Goal: Feedback & Contribution: Contribute content

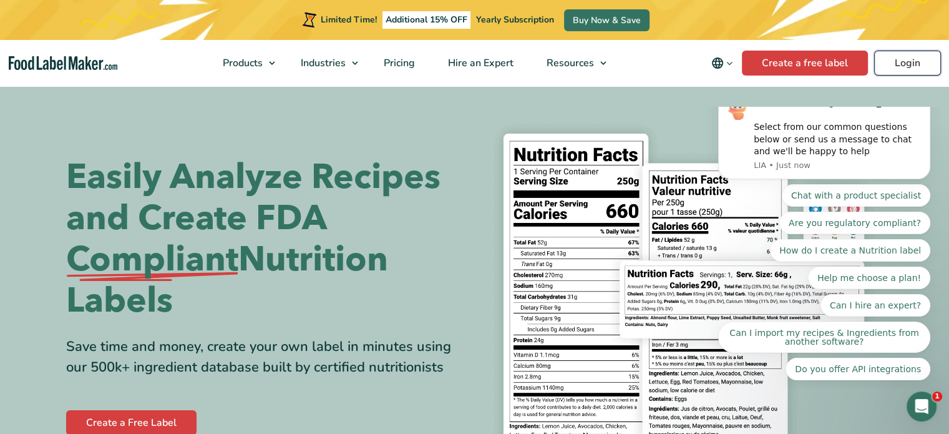
click at [921, 67] on link "Login" at bounding box center [907, 63] width 67 height 25
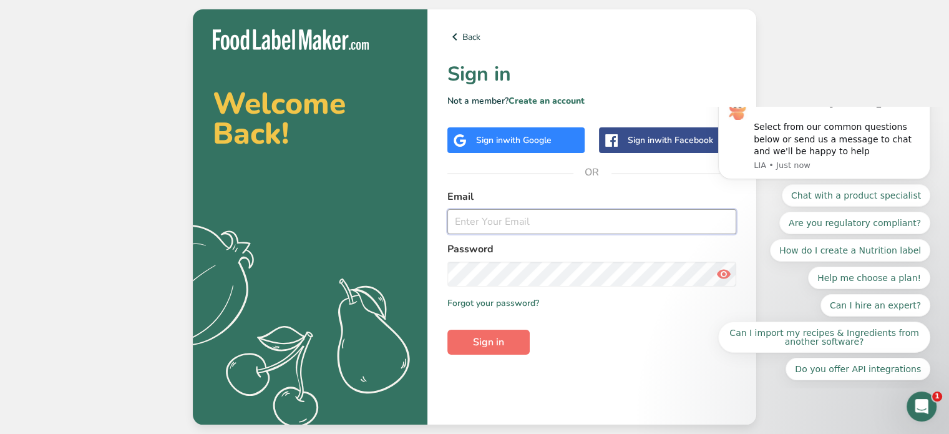
type input "carolkithealthy@gmail.com"
click at [480, 341] on span "Sign in" at bounding box center [488, 341] width 31 height 15
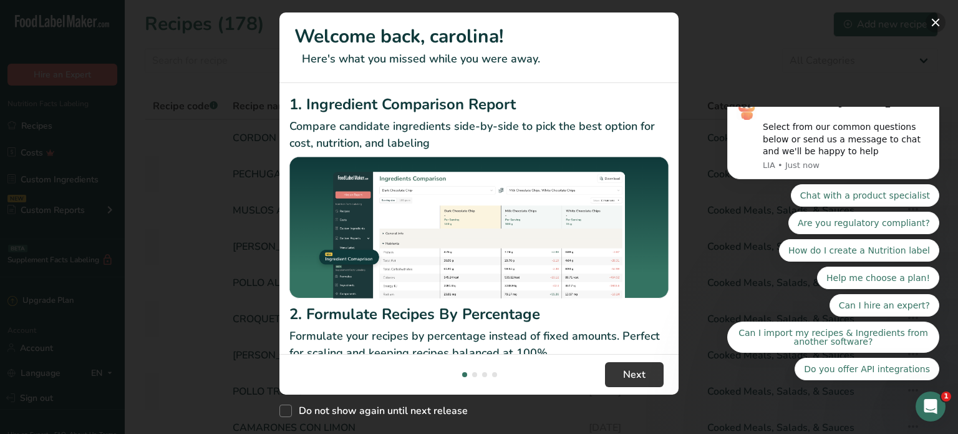
click at [934, 17] on button "New Features" at bounding box center [936, 22] width 20 height 20
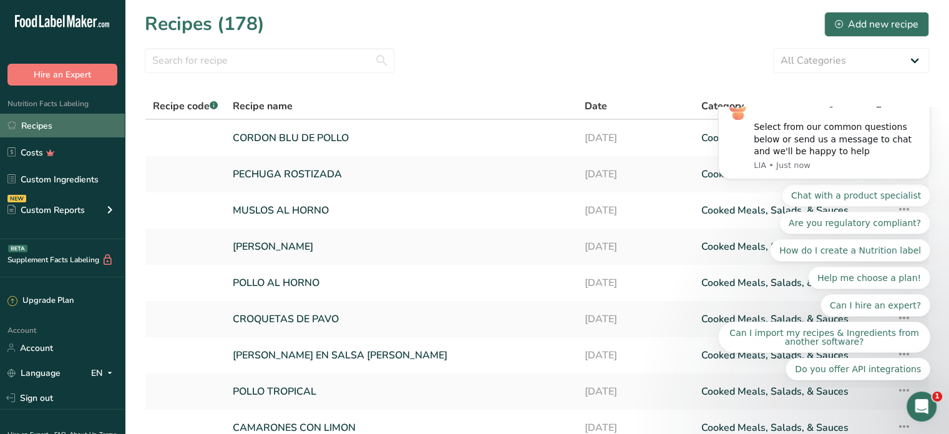
click at [49, 125] on link "Recipes" at bounding box center [62, 126] width 125 height 24
click at [194, 58] on input "text" at bounding box center [270, 60] width 250 height 25
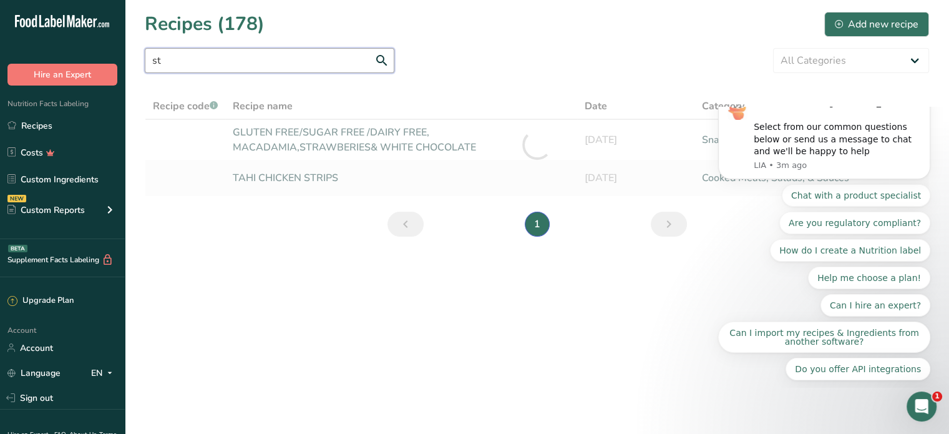
type input "s"
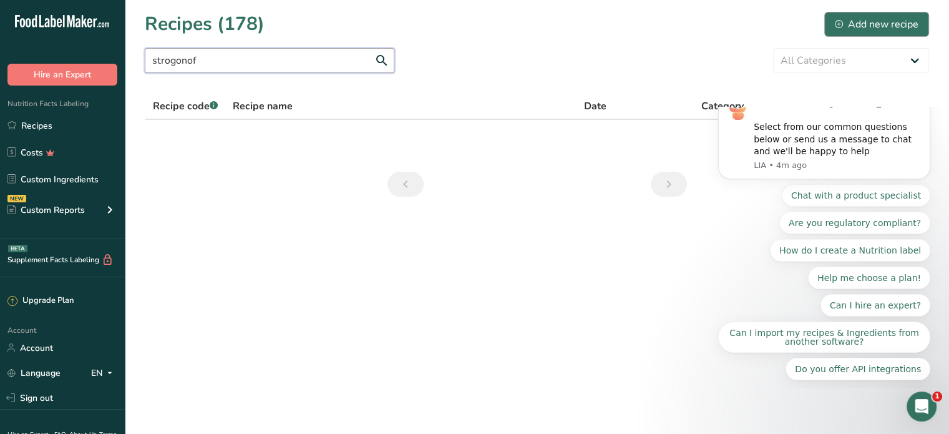
type input "strogonof"
click at [852, 17] on div "Add new recipe" at bounding box center [877, 24] width 84 height 15
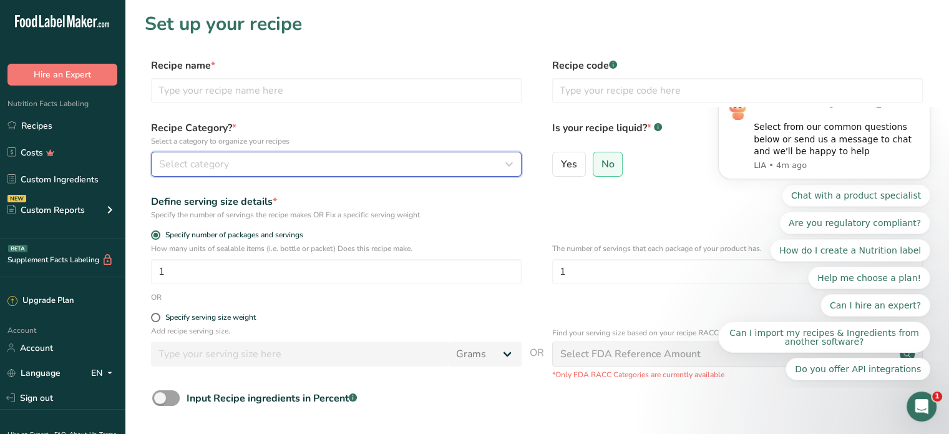
click at [210, 158] on span "Select category" at bounding box center [194, 164] width 70 height 15
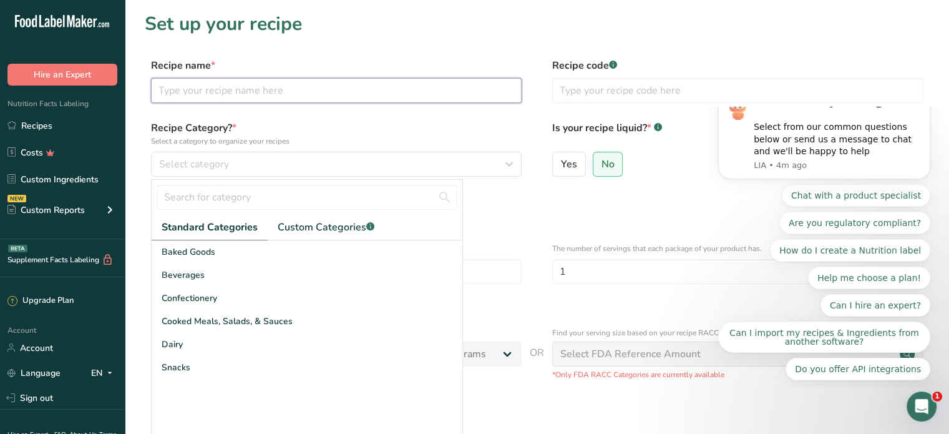
click at [195, 97] on input "text" at bounding box center [336, 90] width 371 height 25
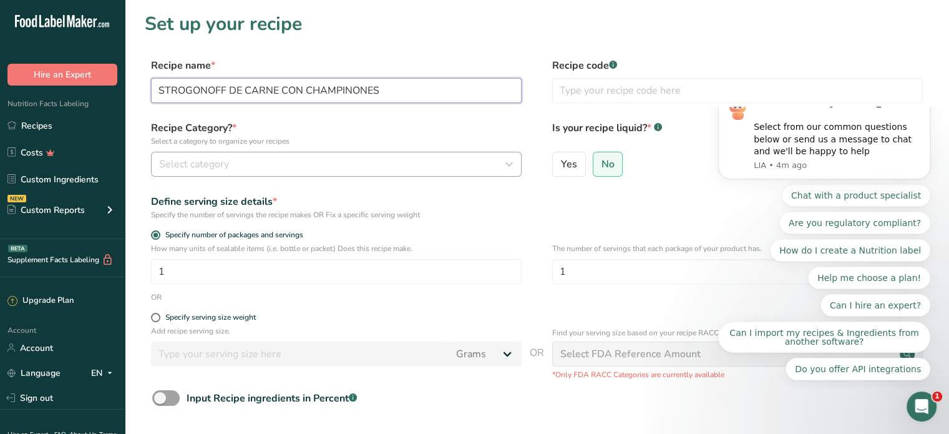
type input "STROGONOFF DE CARNE CON CHAMPINONES"
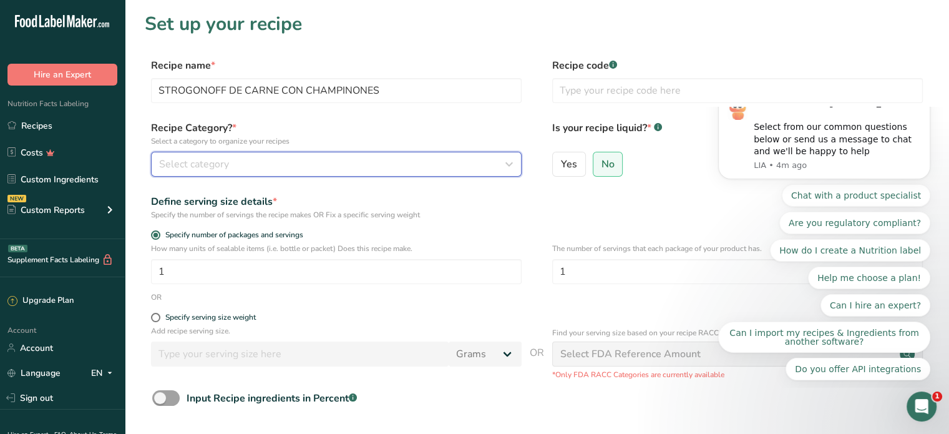
click at [230, 172] on button "Select category" at bounding box center [336, 164] width 371 height 25
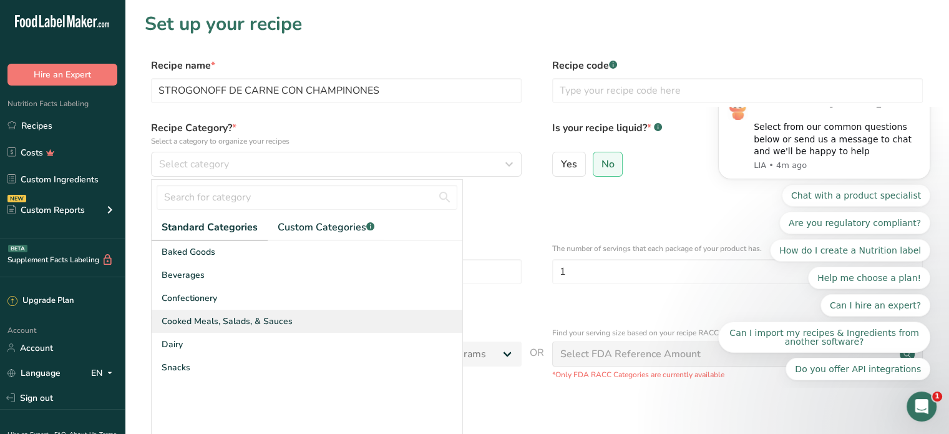
click at [238, 315] on span "Cooked Meals, Salads, & Sauces" at bounding box center [227, 320] width 131 height 13
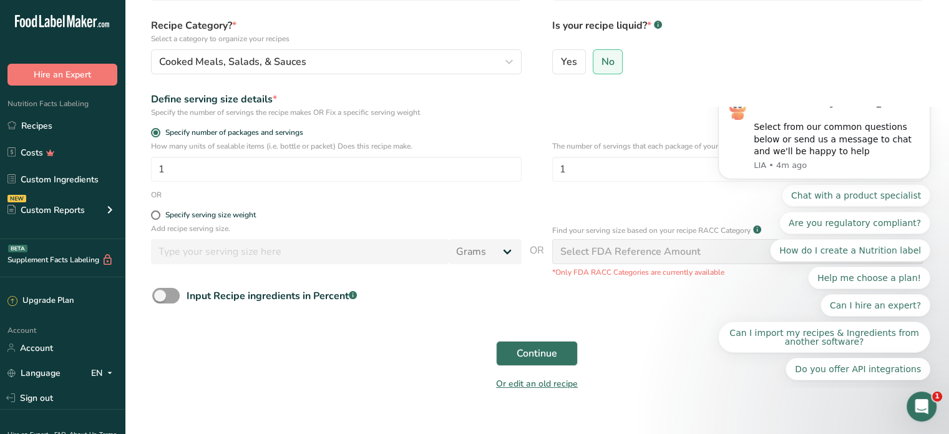
scroll to position [125, 0]
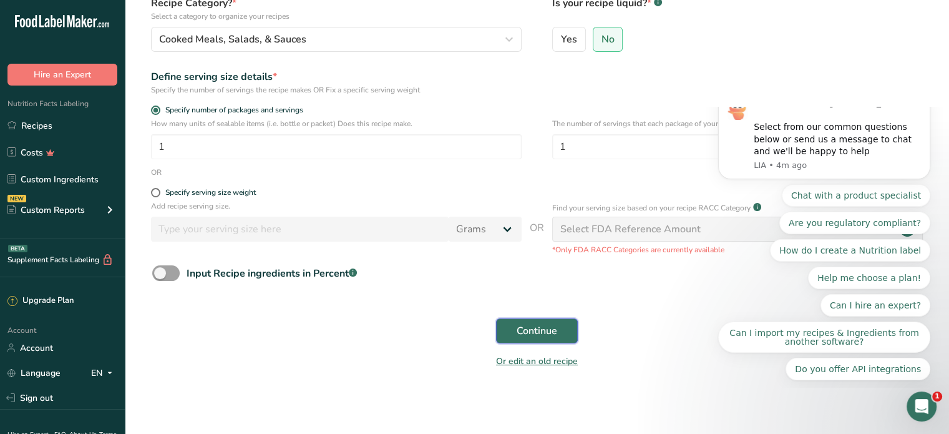
click at [535, 331] on span "Continue" at bounding box center [537, 330] width 41 height 15
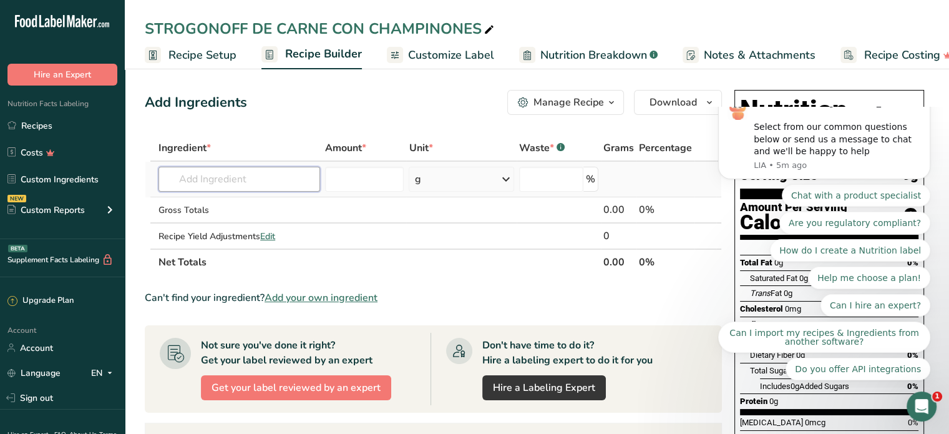
click at [198, 185] on input "text" at bounding box center [239, 179] width 162 height 25
click at [190, 177] on input "text" at bounding box center [239, 179] width 162 height 25
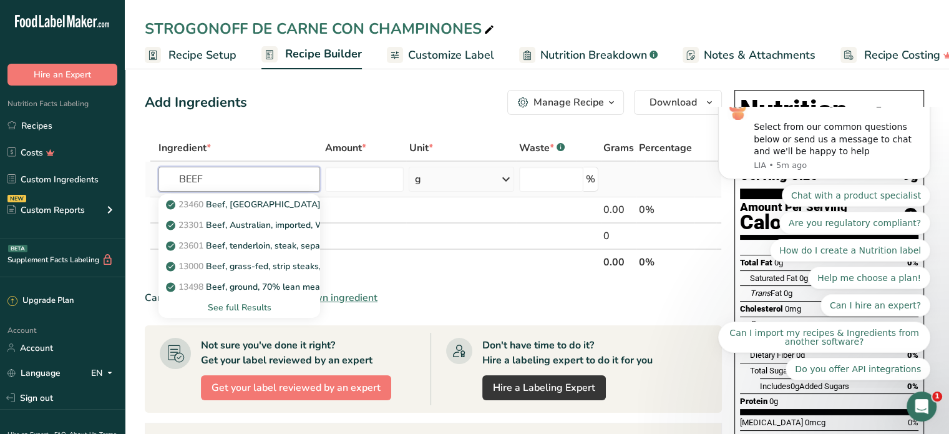
type input "BEEF"
click at [237, 305] on div "See full Results" at bounding box center [239, 307] width 142 height 13
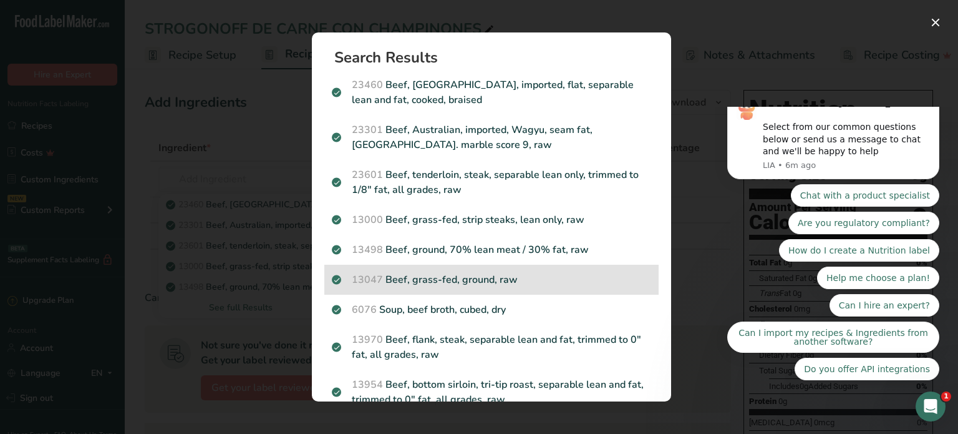
click at [494, 281] on p "13047 Beef, grass-fed, ground, raw" at bounding box center [491, 279] width 319 height 15
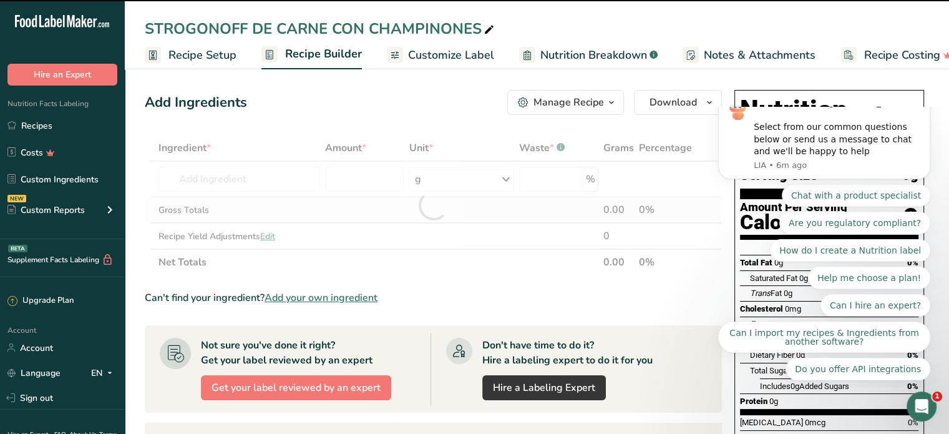
type input "0"
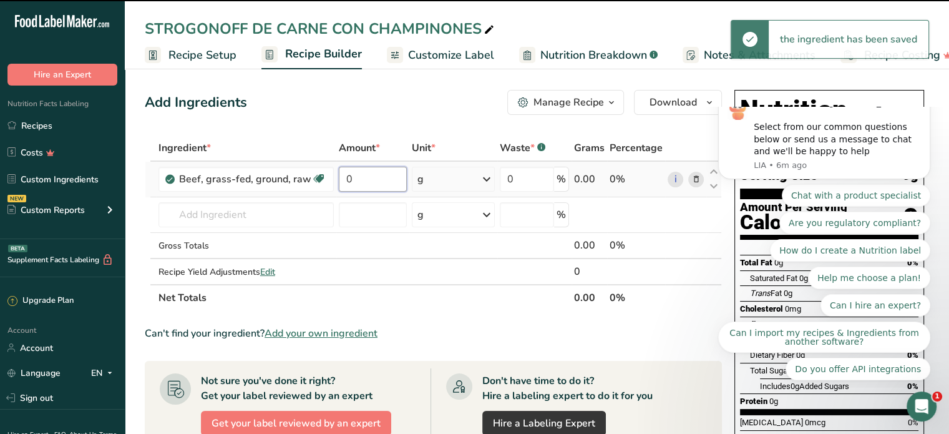
click at [384, 178] on input "0" at bounding box center [373, 179] width 68 height 25
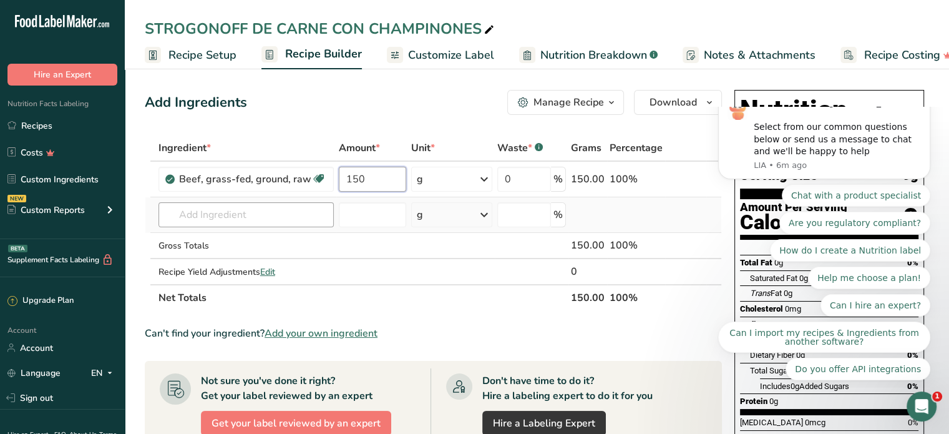
type input "150"
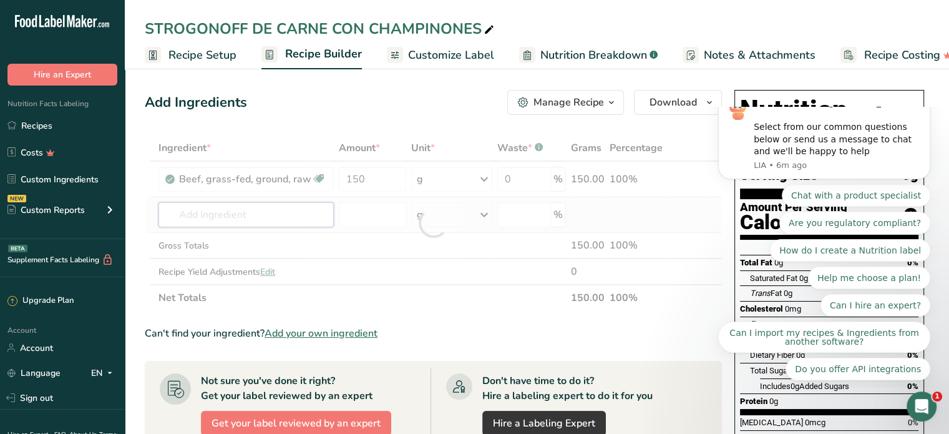
click at [215, 209] on div "Ingredient * Amount * Unit * Waste * .a-a{fill:#347362;}.b-a{fill:#fff;} Grams …" at bounding box center [433, 223] width 577 height 176
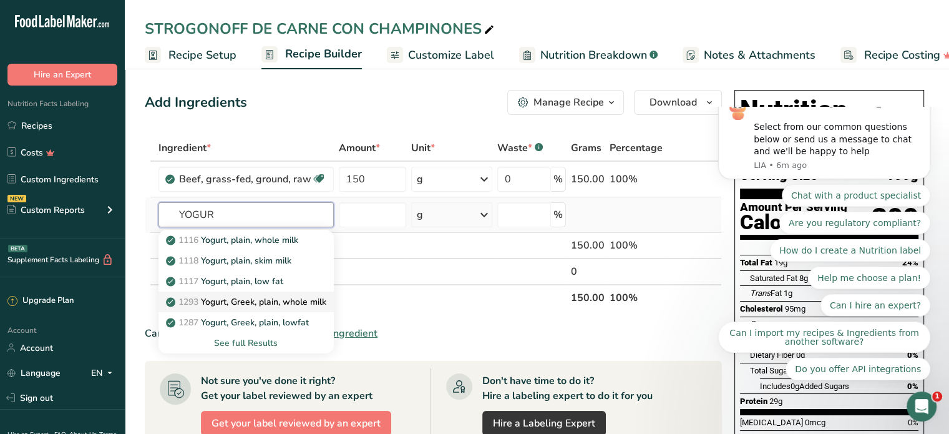
type input "YOGUR"
click at [258, 301] on p "1293 Yogurt, Greek, plain, whole milk" at bounding box center [247, 301] width 158 height 13
type input "Yogurt, Greek, plain, whole milk"
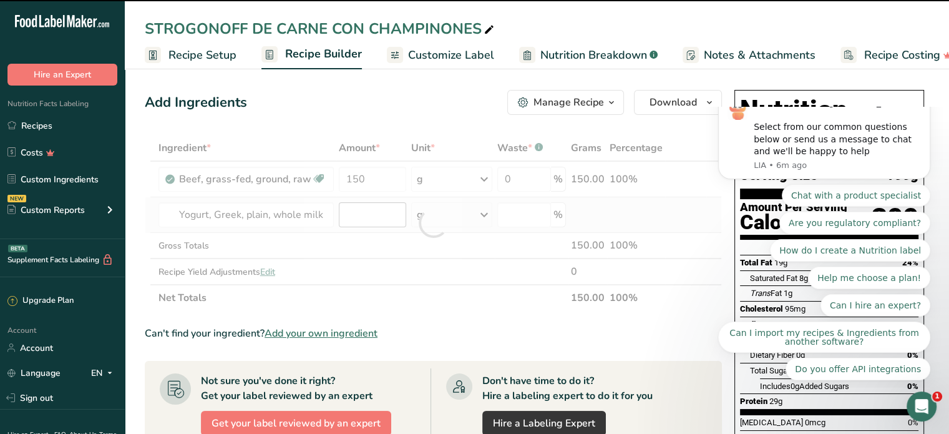
type input "0"
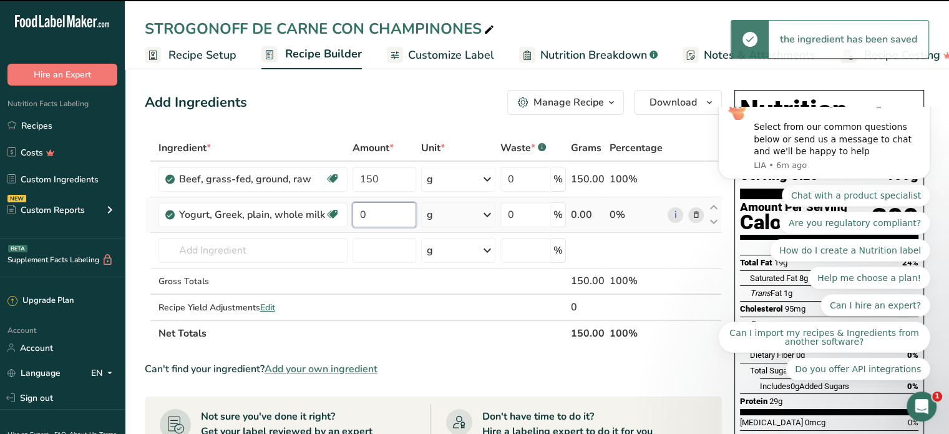
click at [353, 210] on input "0" at bounding box center [385, 214] width 64 height 25
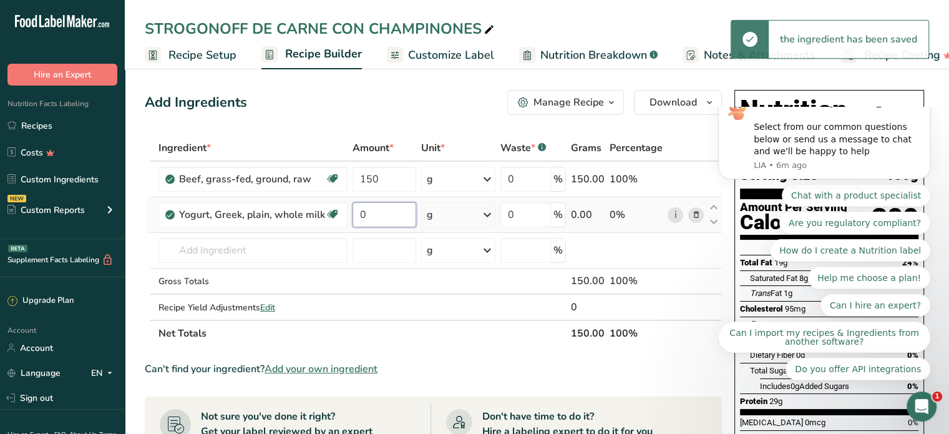
click at [367, 213] on input "0" at bounding box center [385, 214] width 64 height 25
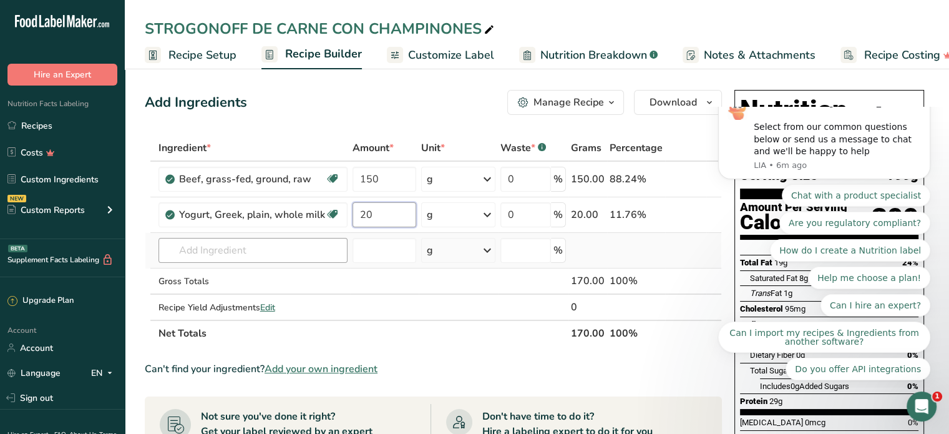
type input "20"
click at [194, 248] on div "Ingredient * Amount * Unit * Waste * .a-a{fill:#347362;}.b-a{fill:#fff;} Grams …" at bounding box center [433, 241] width 577 height 212
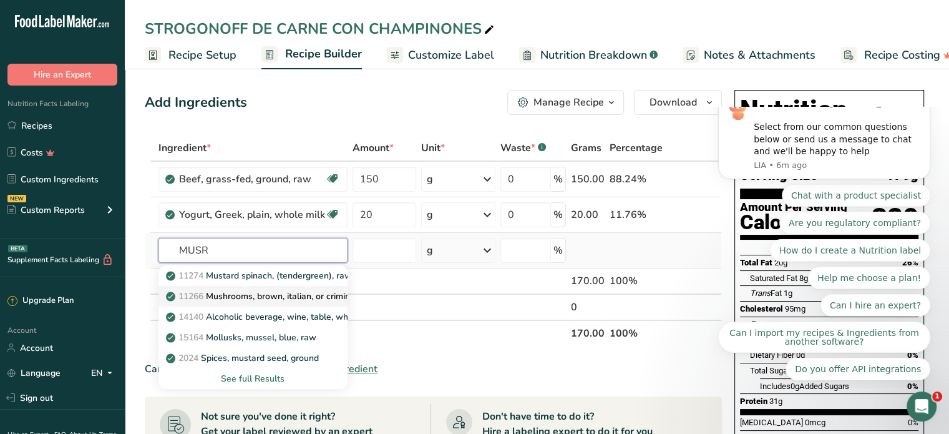
type input "MUSR"
click at [259, 291] on p "11266 Mushrooms, brown, italian, or crimini, raw" at bounding box center [269, 296] width 203 height 13
type input "Mushrooms, brown, italian, or crimini, raw"
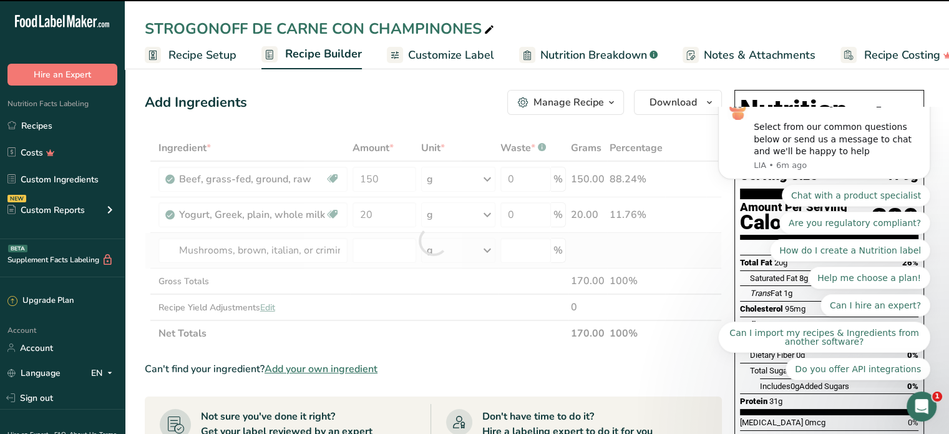
type input "0"
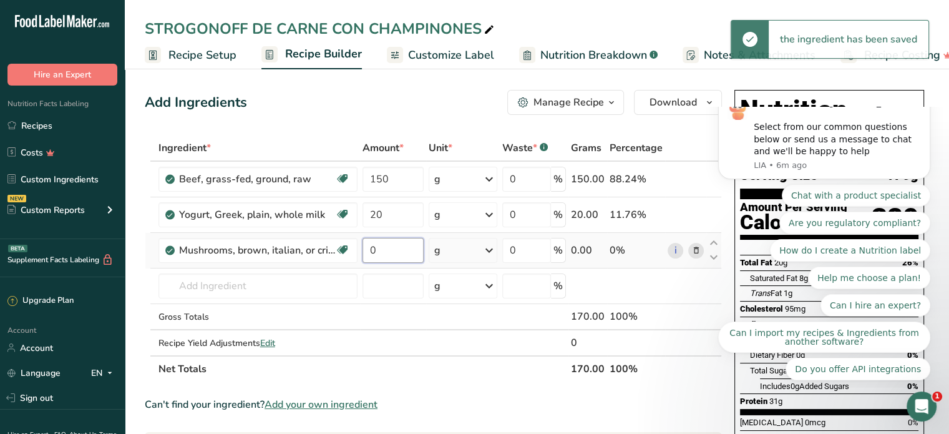
click at [387, 251] on input "0" at bounding box center [393, 250] width 61 height 25
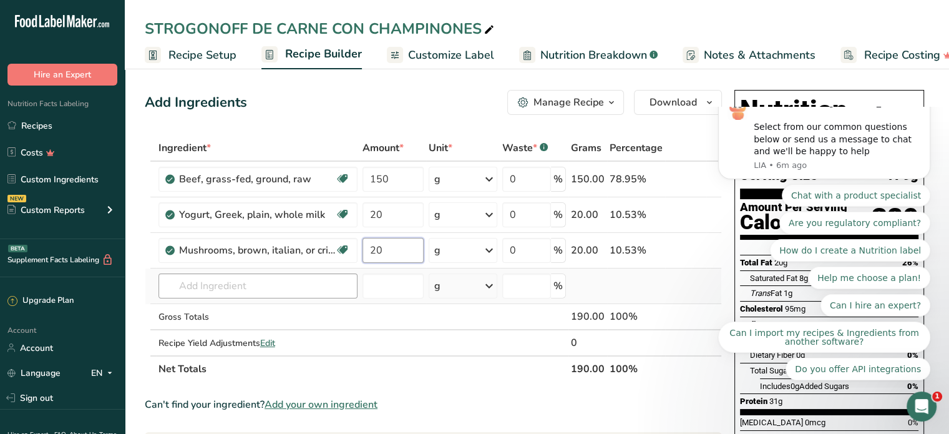
type input "20"
click at [208, 289] on div "Ingredient * Amount * Unit * Waste * .a-a{fill:#347362;}.b-a{fill:#fff;} Grams …" at bounding box center [433, 258] width 577 height 247
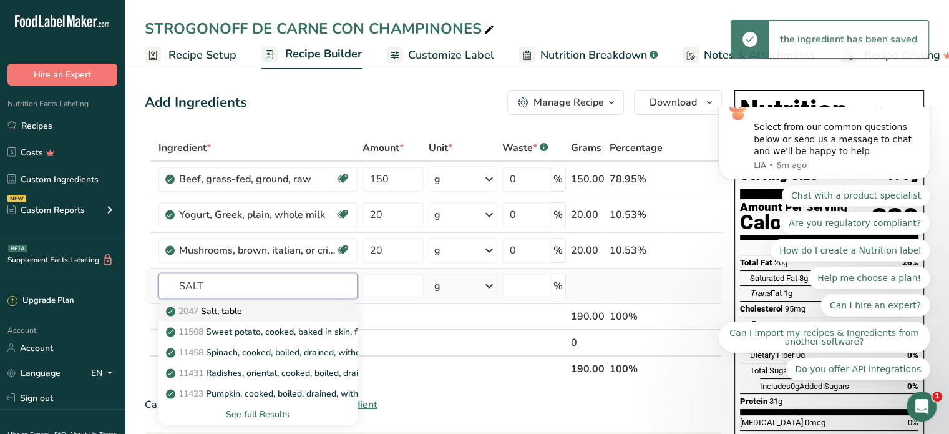
type input "SALT"
click at [224, 309] on p "2047 Salt, table" at bounding box center [205, 311] width 74 height 13
type input "Salt, table"
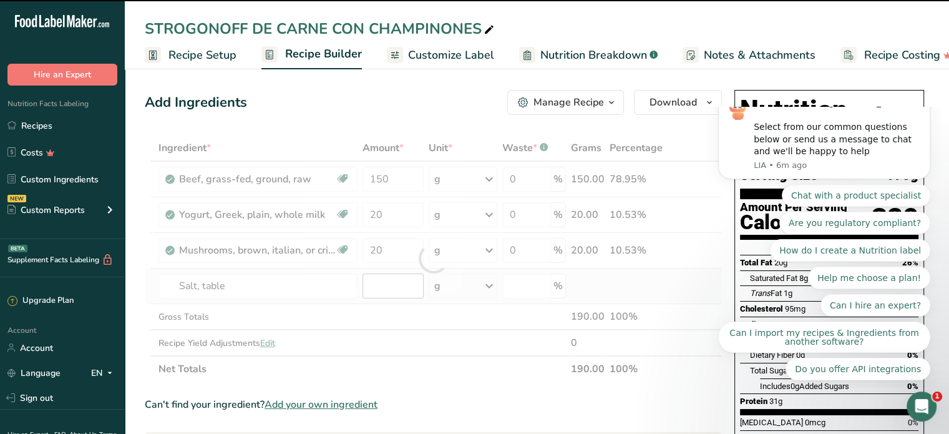
type input "0"
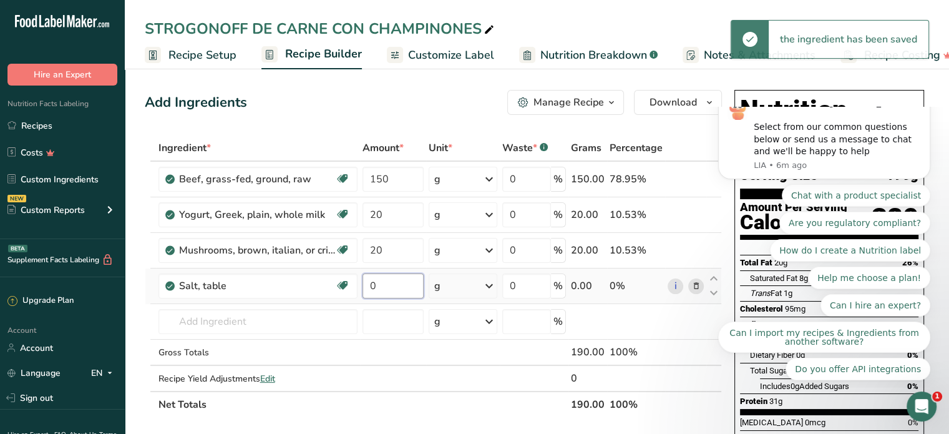
click at [379, 283] on input "0" at bounding box center [393, 285] width 61 height 25
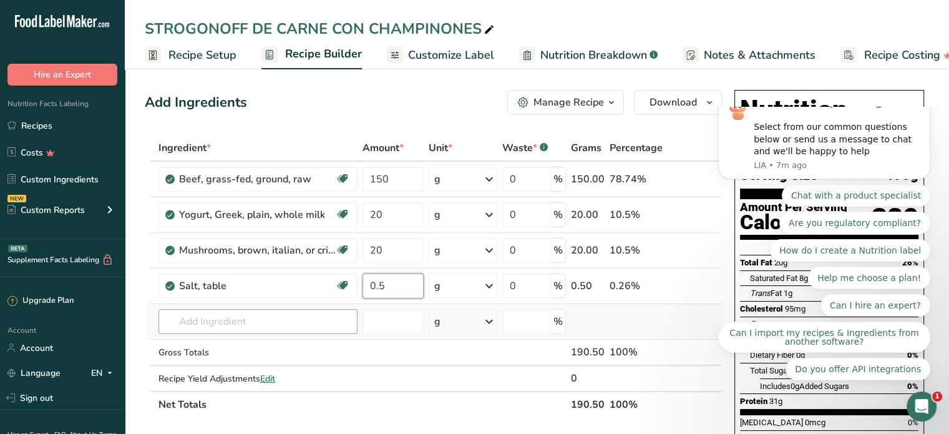
type input "0.5"
click at [225, 323] on div "Ingredient * Amount * Unit * Waste * .a-a{fill:#347362;}.b-a{fill:#fff;} Grams …" at bounding box center [433, 276] width 577 height 283
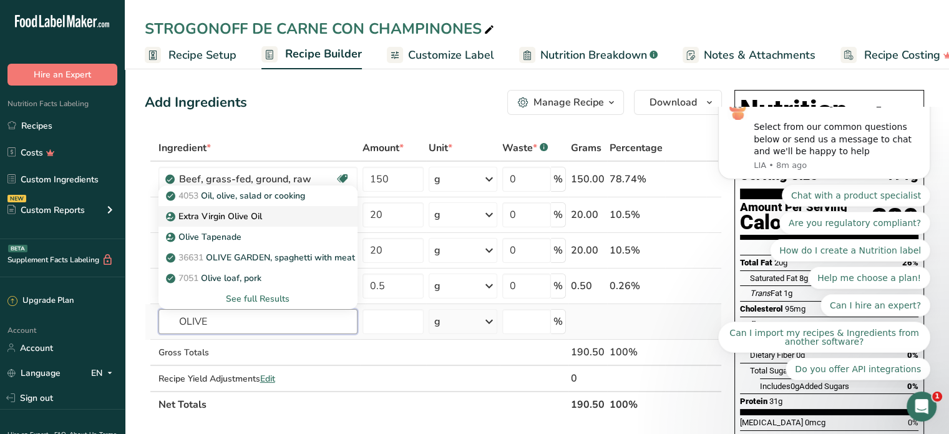
type input "OLIVE"
click at [232, 212] on p "Extra Virgin Olive Oil" at bounding box center [215, 216] width 94 height 13
type input "Extra Virgin Olive Oil"
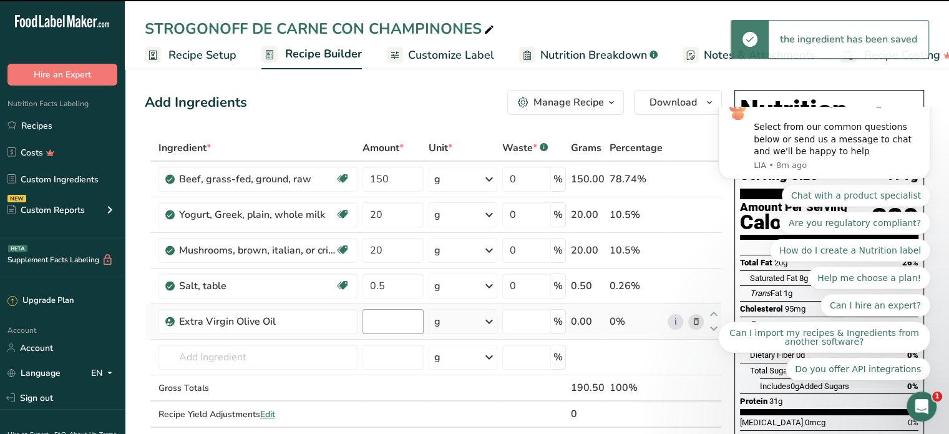
type input "0"
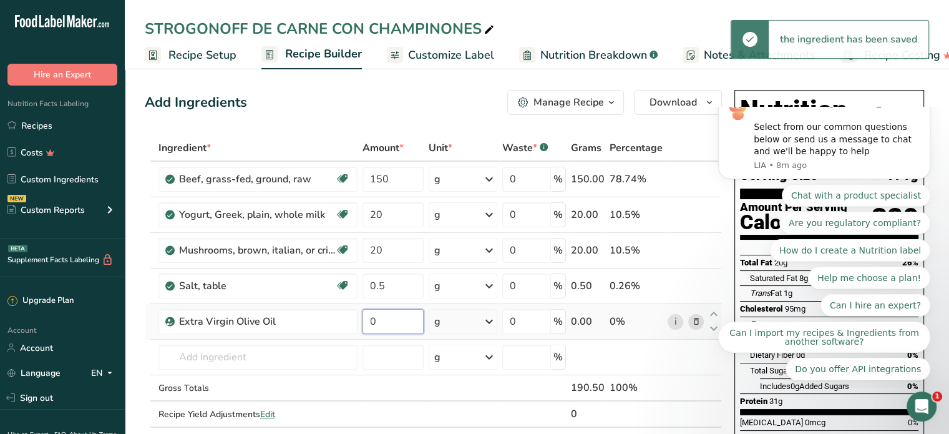
click at [384, 325] on input "0" at bounding box center [393, 321] width 61 height 25
type input "5"
click at [199, 356] on div "Ingredient * Amount * Unit * Waste * .a-a{fill:#347362;}.b-a{fill:#fff;} Grams …" at bounding box center [433, 294] width 577 height 318
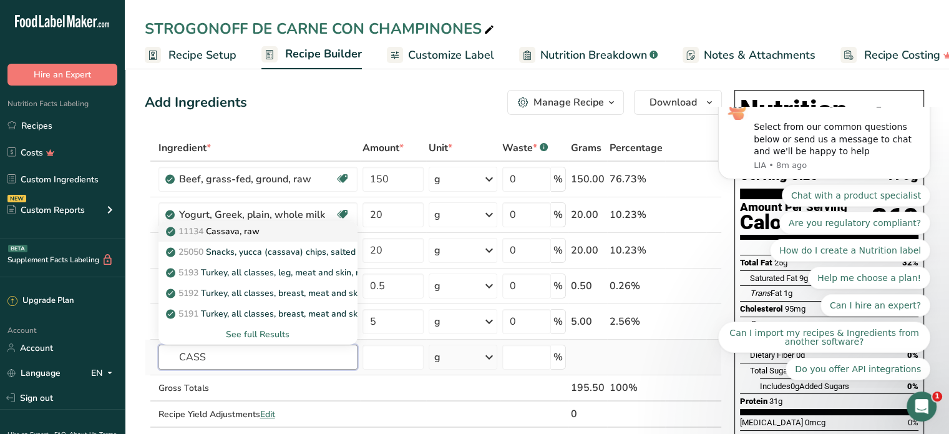
type input "CASS"
click at [236, 227] on p "11134 Cassava, raw" at bounding box center [213, 231] width 91 height 13
type input "Cassava, raw"
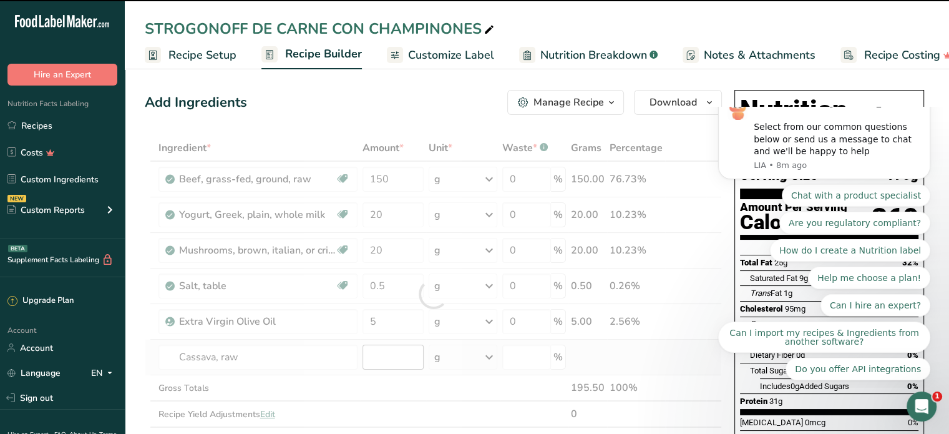
type input "0"
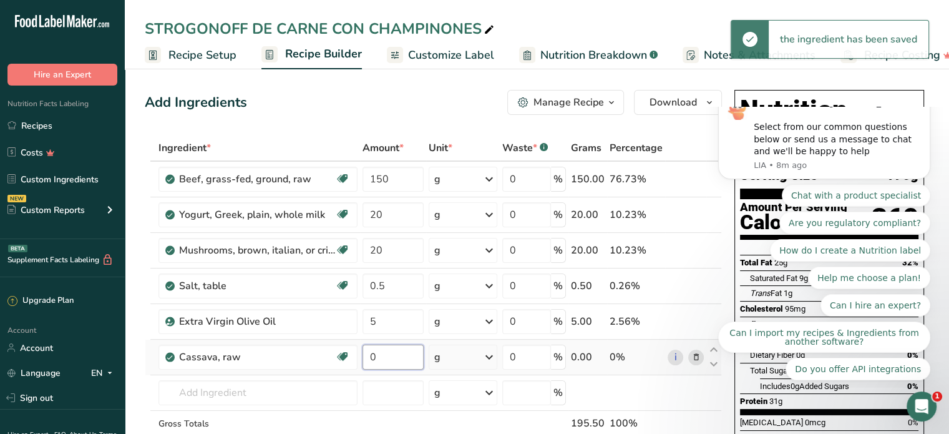
click at [387, 354] on input "0" at bounding box center [393, 356] width 61 height 25
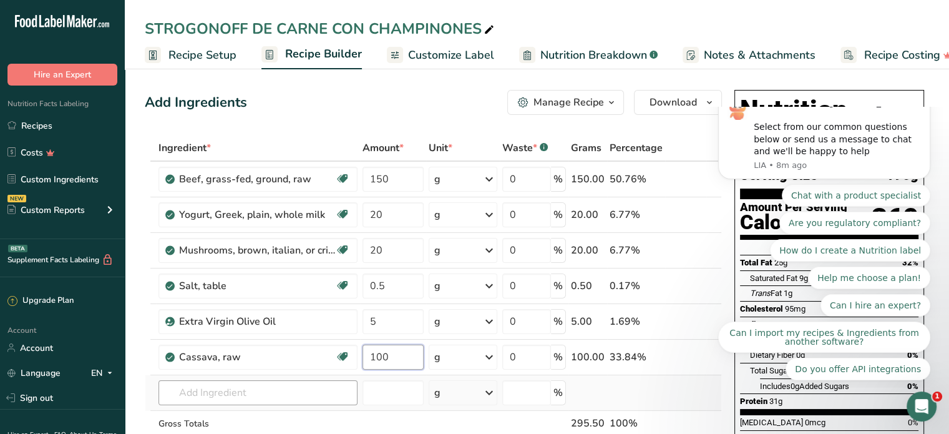
type input "100"
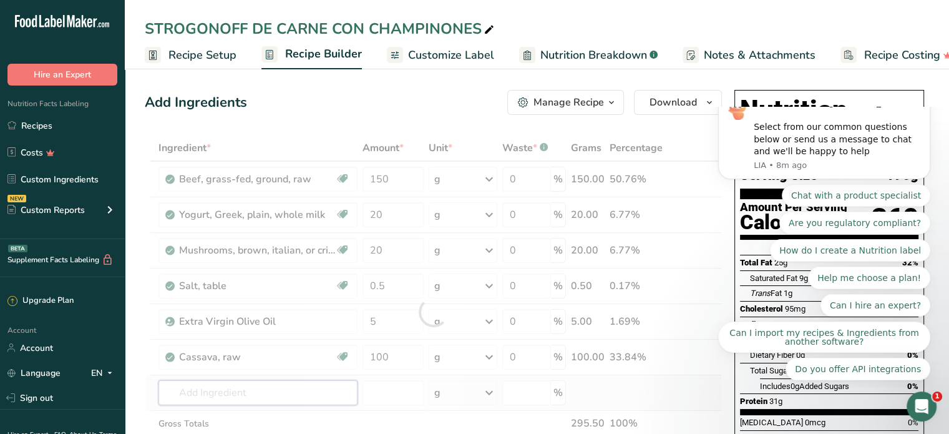
click at [192, 396] on div "Ingredient * Amount * Unit * Waste * .a-a{fill:#347362;}.b-a{fill:#fff;} Grams …" at bounding box center [433, 312] width 577 height 354
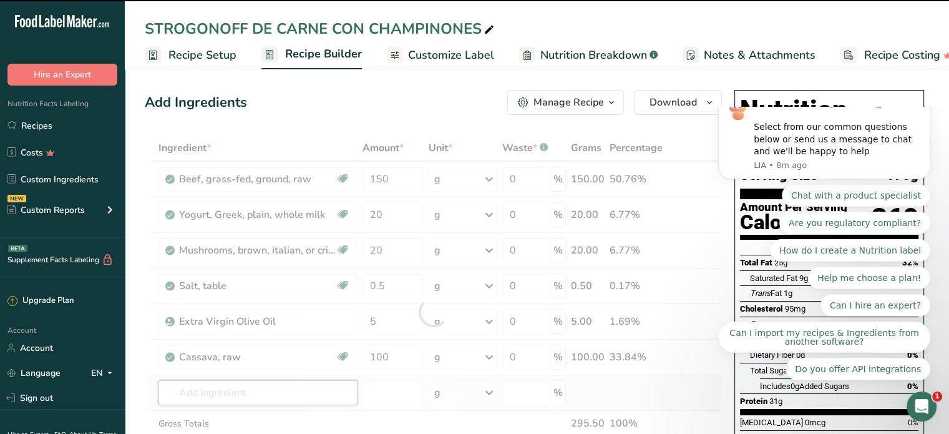
type input "G"
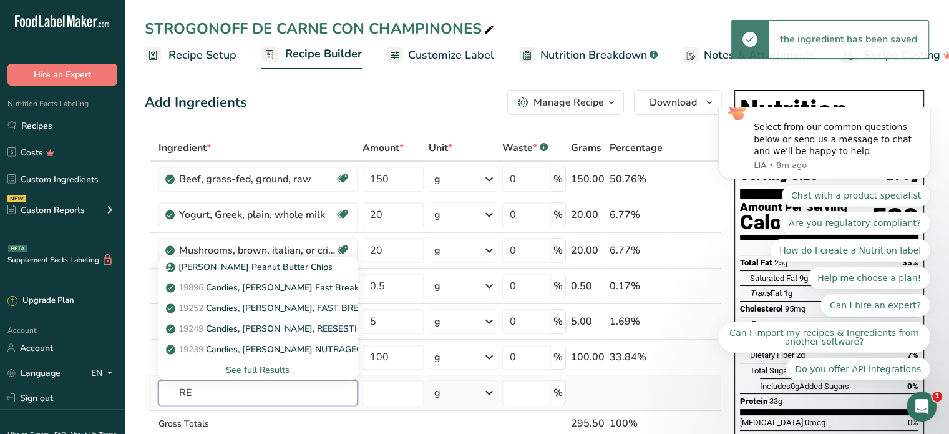
type input "R"
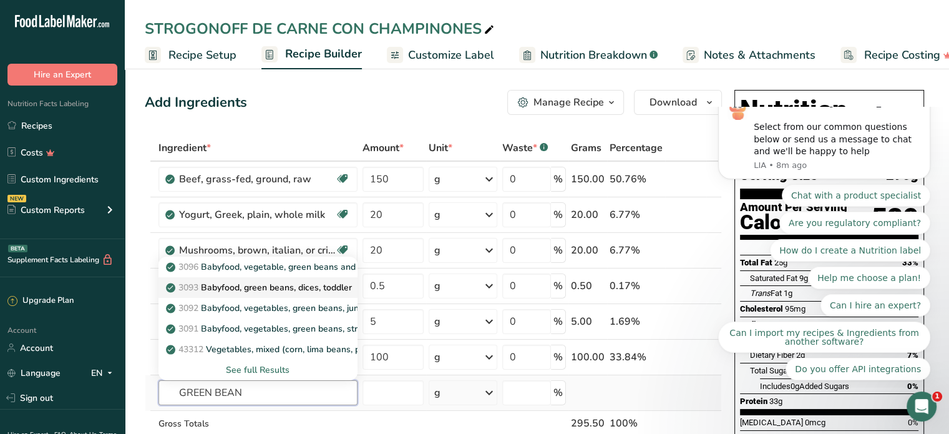
type input "GREEN BEAN"
click at [268, 282] on p "3093 Babyfood, green beans, dices, toddler" at bounding box center [259, 287] width 183 height 13
type input "Babyfood, green beans, dices, toddler"
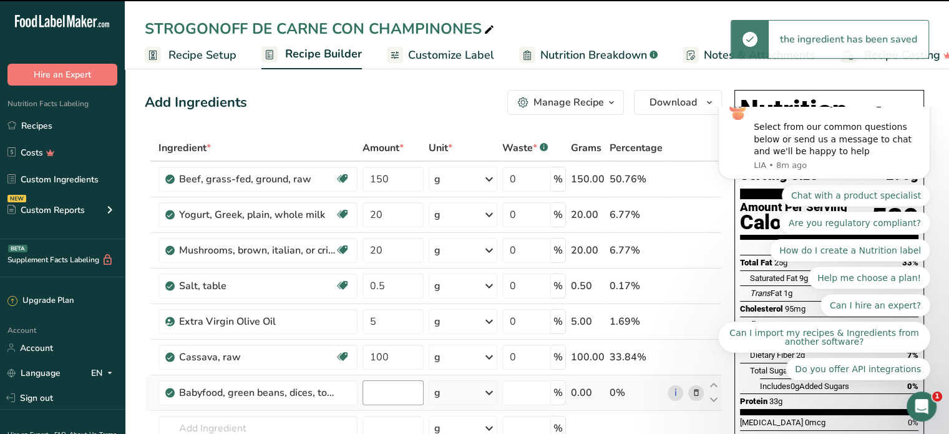
type input "0"
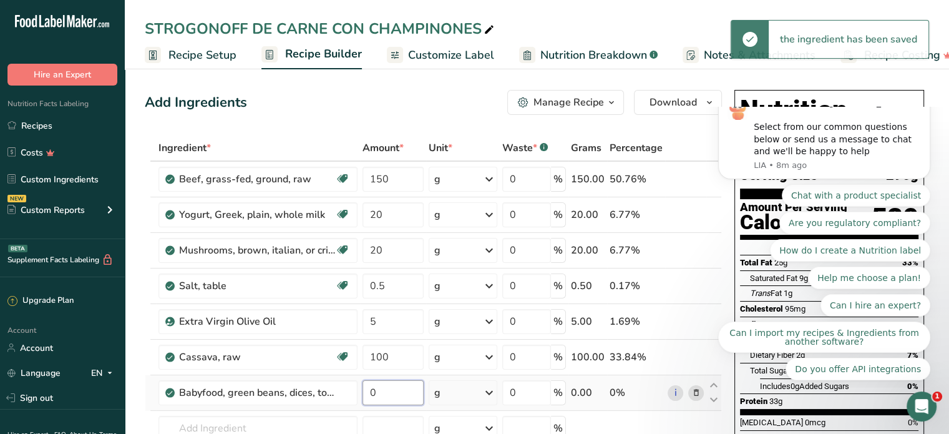
click at [382, 387] on input "0" at bounding box center [393, 392] width 61 height 25
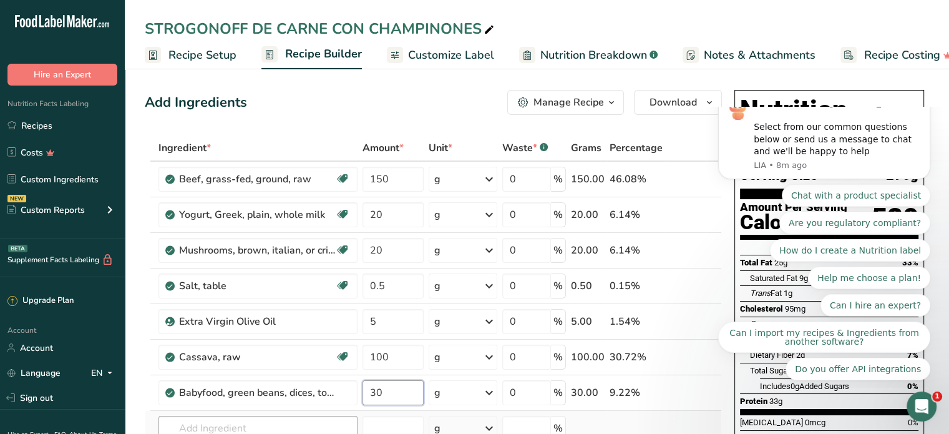
type input "30"
click at [245, 420] on div "Ingredient * Amount * Unit * Waste * .a-a{fill:#347362;}.b-a{fill:#fff;} Grams …" at bounding box center [433, 329] width 577 height 389
click at [925, 94] on icon "Dismiss notification" at bounding box center [926, 92] width 4 height 4
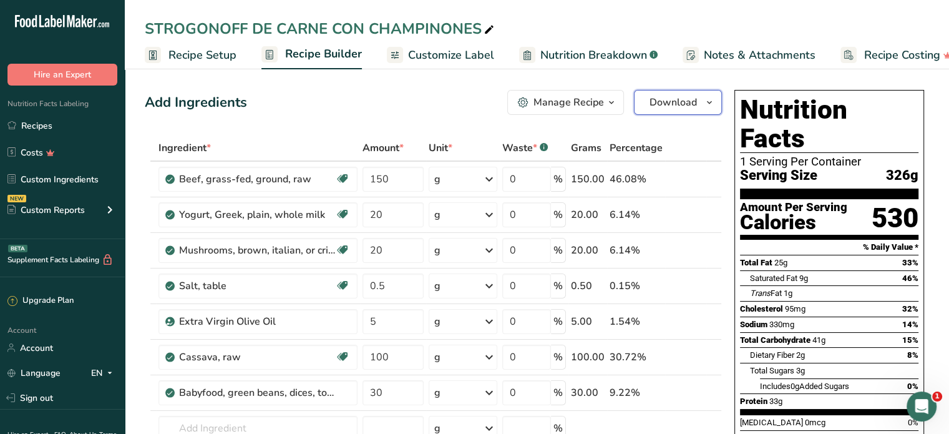
click at [681, 97] on span "Download" at bounding box center [673, 102] width 47 height 15
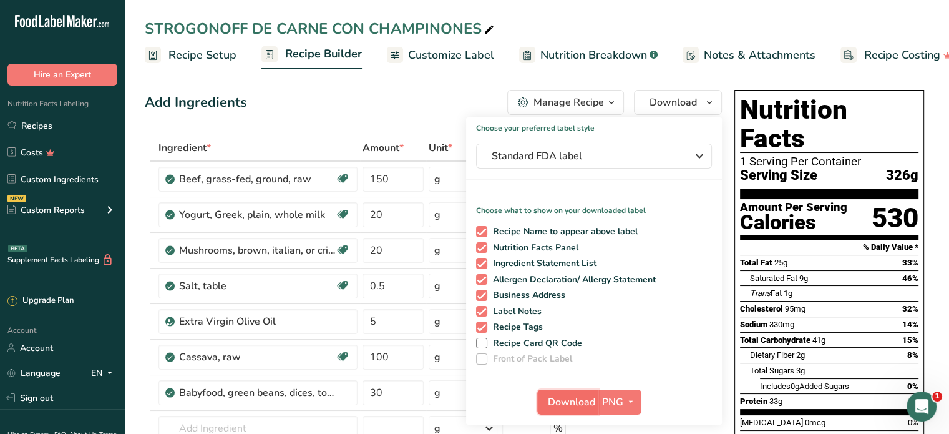
click at [567, 404] on span "Download" at bounding box center [571, 401] width 47 height 15
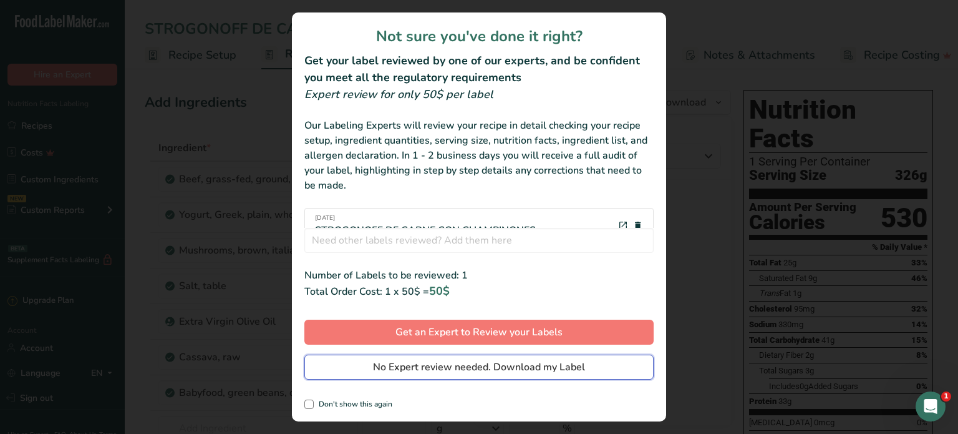
click at [515, 364] on span "No Expert review needed. Download my Label" at bounding box center [479, 366] width 212 height 15
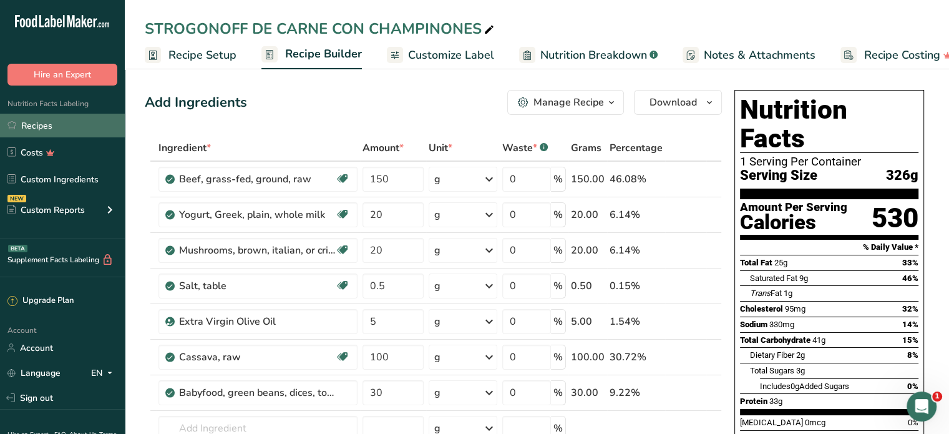
click at [79, 120] on link "Recipes" at bounding box center [62, 126] width 125 height 24
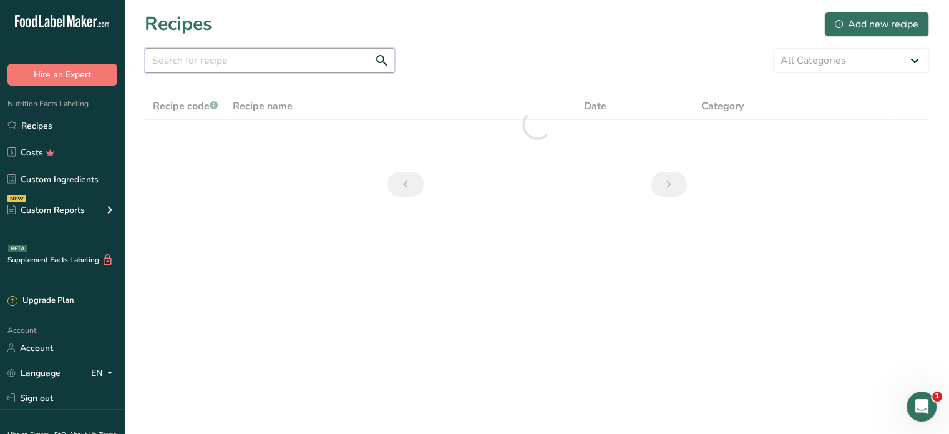
click at [208, 59] on input "text" at bounding box center [270, 60] width 250 height 25
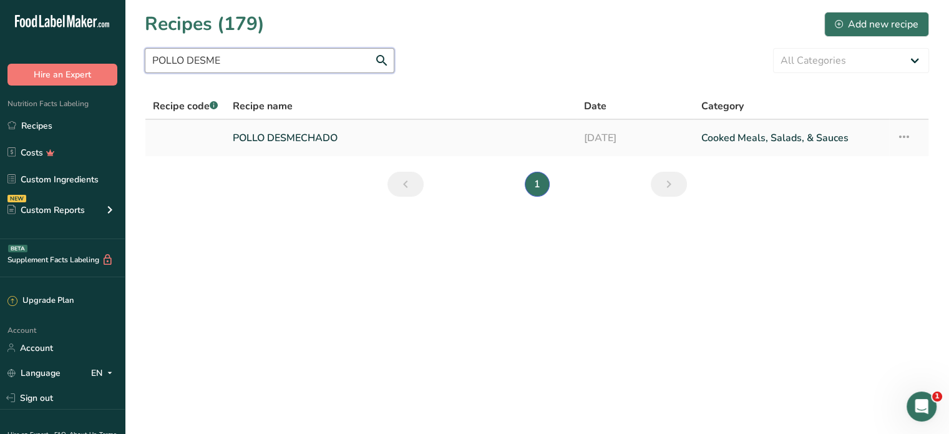
type input "POLLO DESME"
click at [299, 139] on link "POLLO DESMECHADO" at bounding box center [401, 138] width 336 height 26
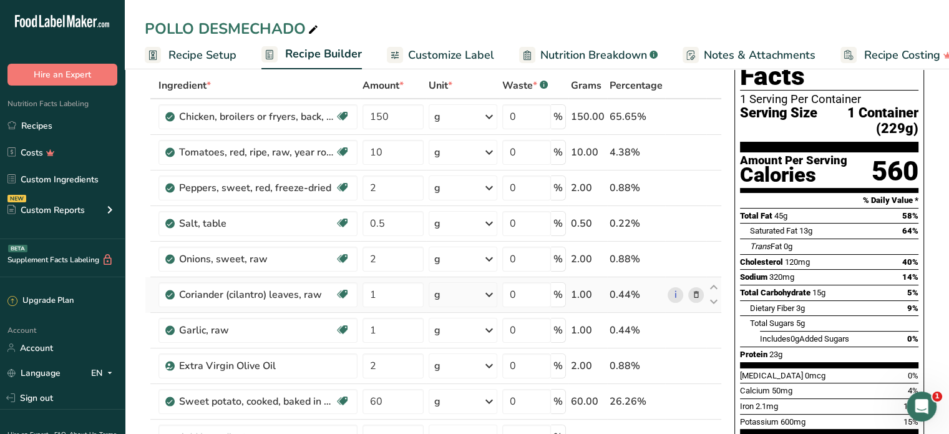
scroll to position [125, 0]
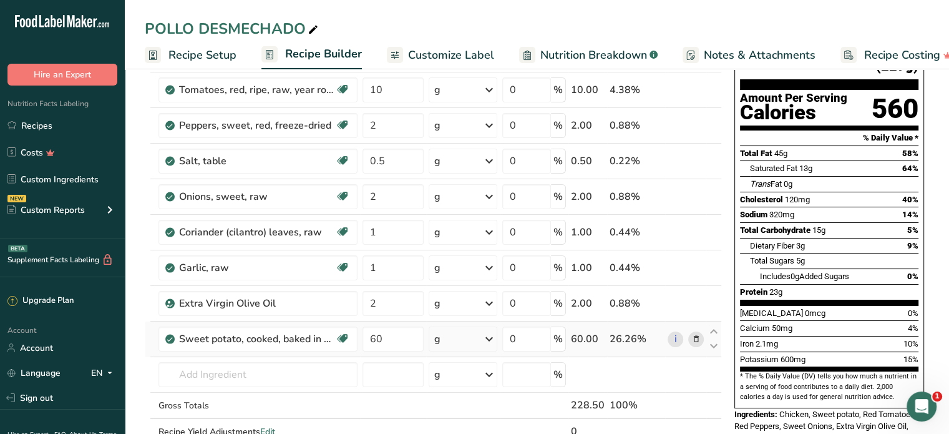
click at [698, 338] on icon at bounding box center [695, 339] width 9 height 13
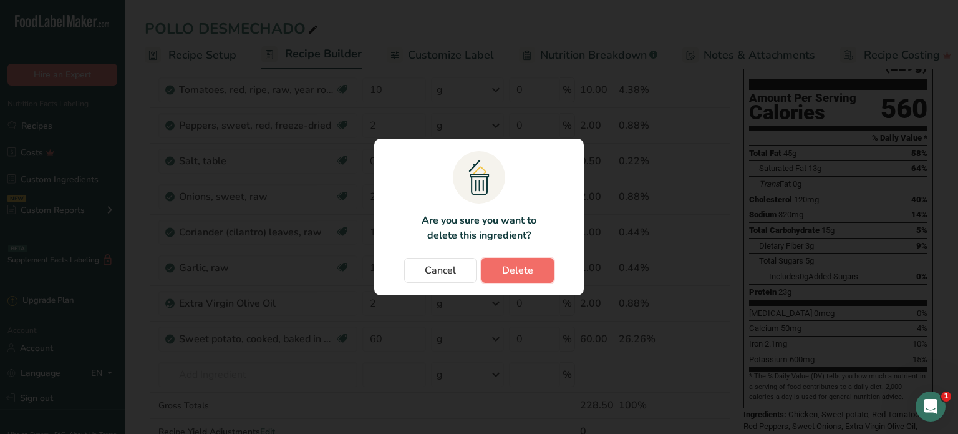
click at [500, 270] on button "Delete" at bounding box center [518, 270] width 72 height 25
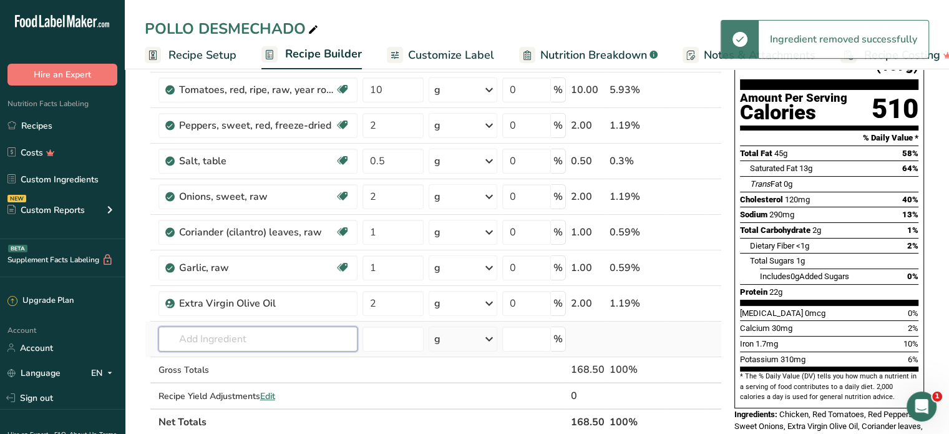
click at [197, 336] on input "text" at bounding box center [257, 338] width 199 height 25
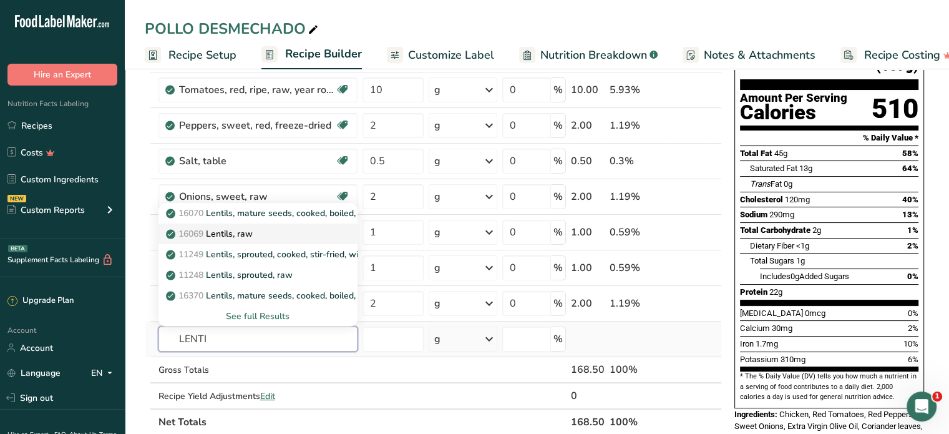
type input "LENTI"
click at [235, 230] on p "16069 Lentils, raw" at bounding box center [210, 233] width 84 height 13
type input "Lentils, raw"
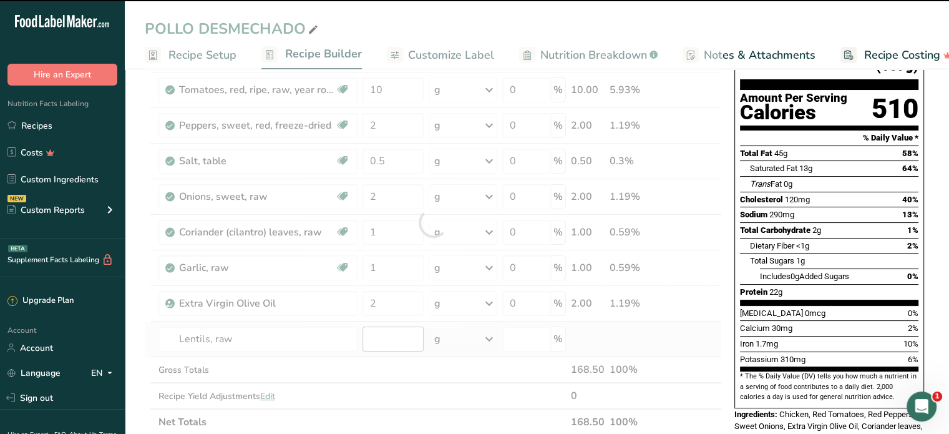
type input "0"
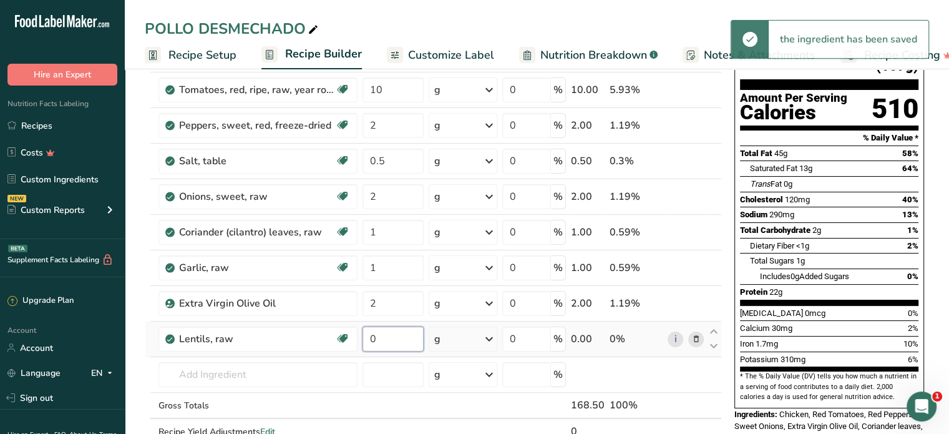
click at [381, 334] on input "0" at bounding box center [393, 338] width 61 height 25
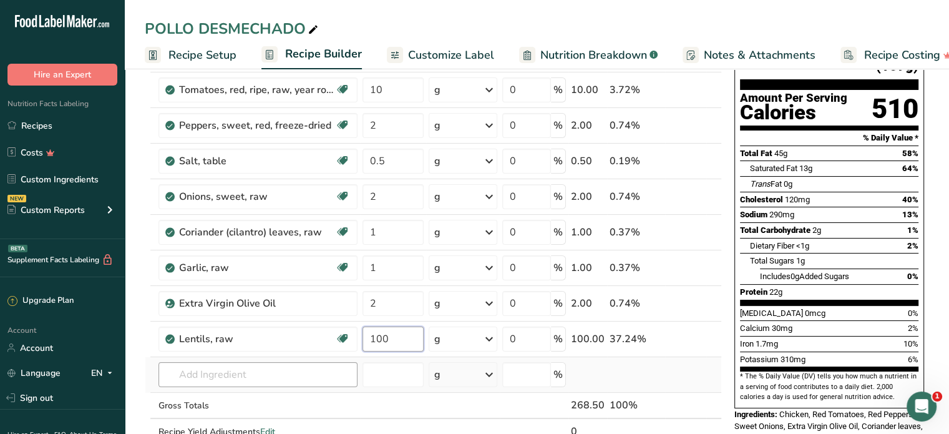
type input "100"
click at [179, 376] on div "Ingredient * Amount * Unit * Waste * .a-a{fill:#347362;}.b-a{fill:#fff;} Grams …" at bounding box center [433, 240] width 577 height 460
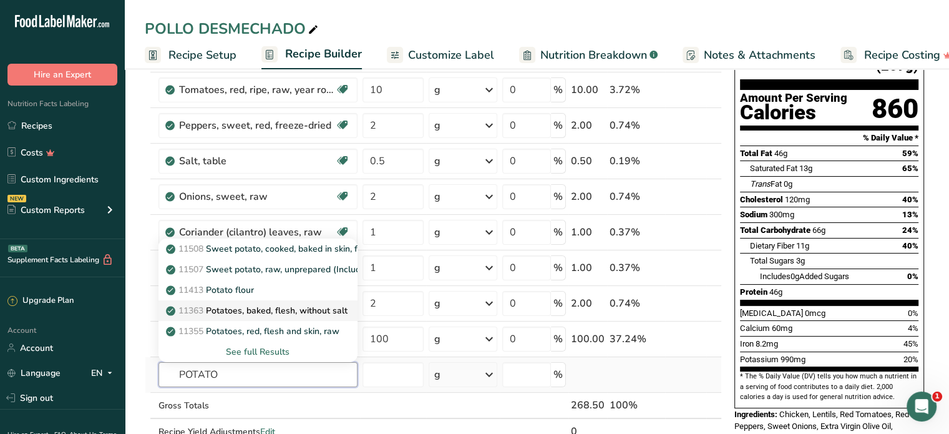
type input "POTATO"
click at [255, 306] on p "11363 Potatoes, baked, flesh, without salt" at bounding box center [257, 310] width 179 height 13
type input "Potatoes, baked, flesh, without salt"
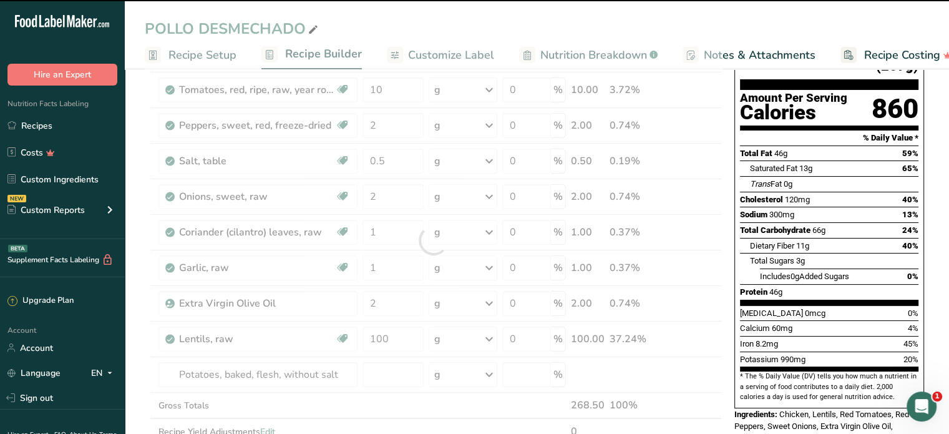
type input "0"
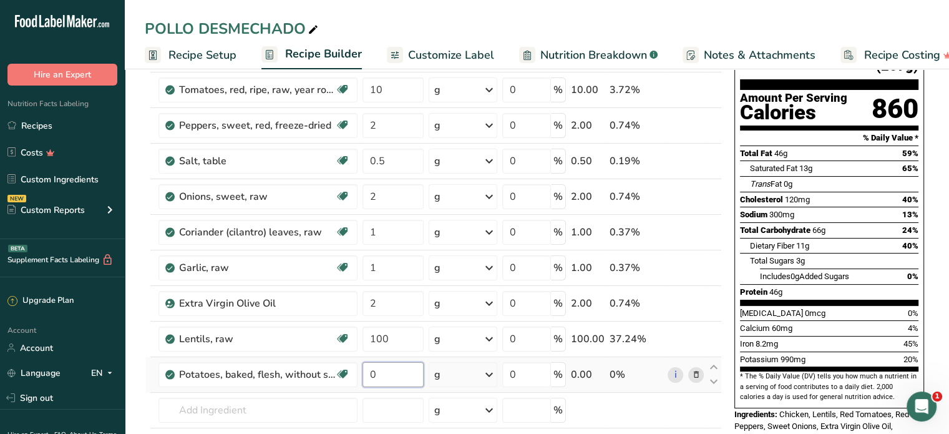
click at [376, 372] on input "0" at bounding box center [393, 374] width 61 height 25
type input "40"
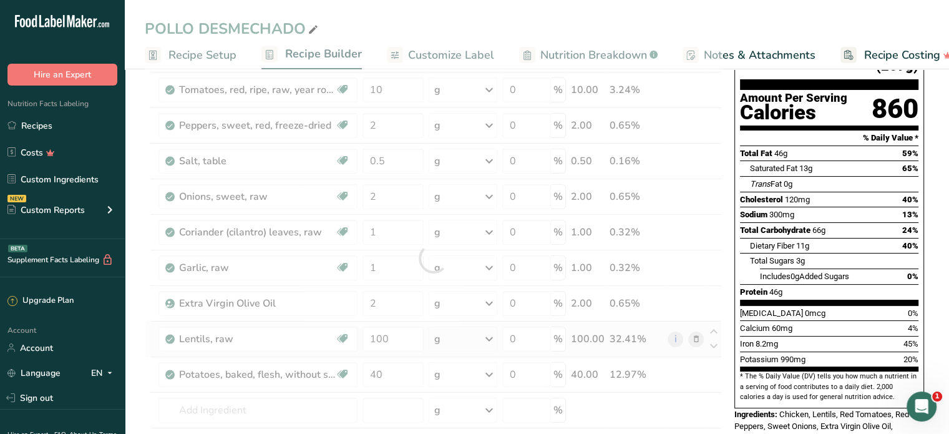
click at [435, 337] on div "Ingredient * Amount * Unit * Waste * .a-a{fill:#347362;}.b-a{fill:#fff;} Grams …" at bounding box center [433, 258] width 577 height 496
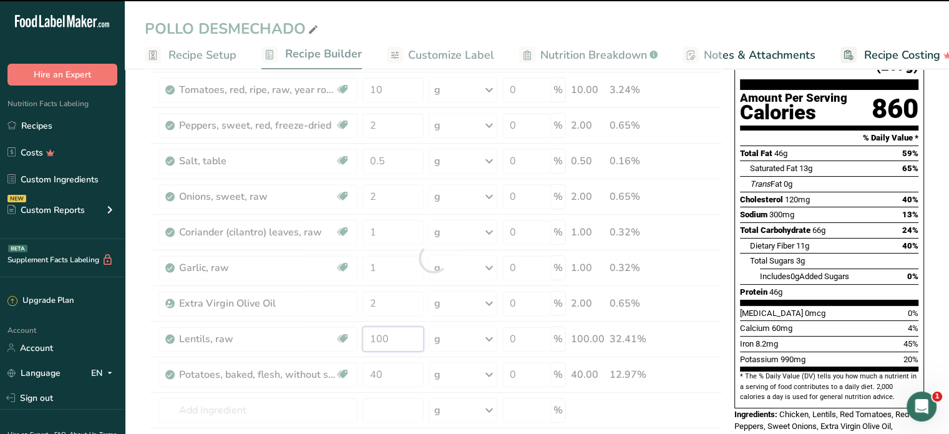
click at [392, 340] on input "100" at bounding box center [393, 338] width 61 height 25
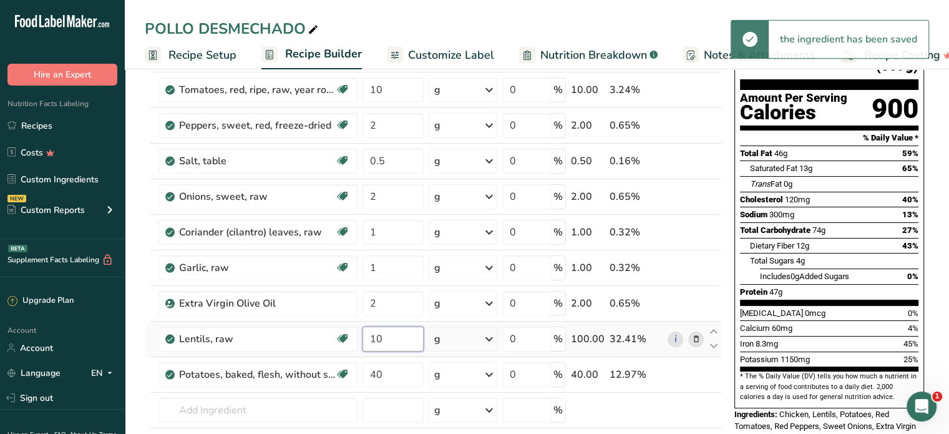
type input "1"
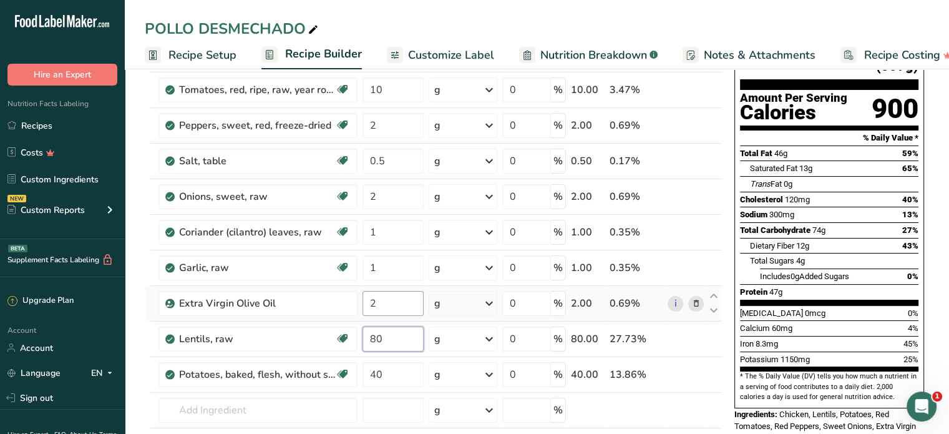
type input "80"
click at [395, 305] on div "Ingredient * Amount * Unit * Waste * .a-a{fill:#347362;}.b-a{fill:#fff;} Grams …" at bounding box center [433, 258] width 577 height 496
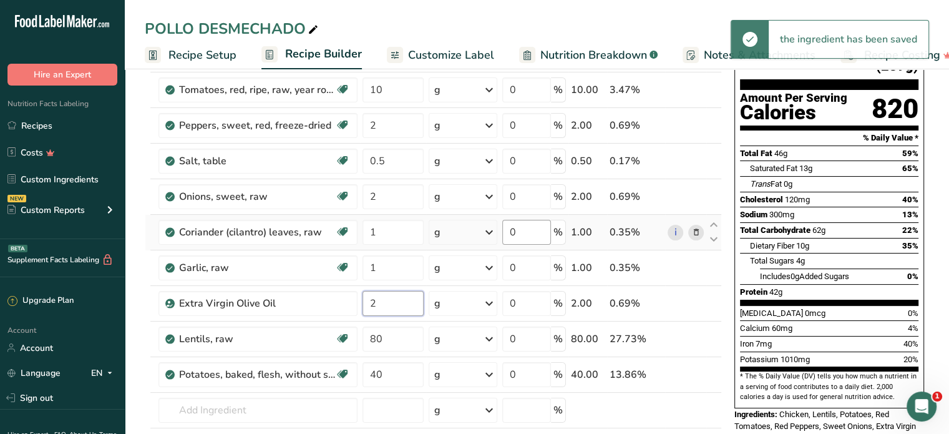
scroll to position [62, 0]
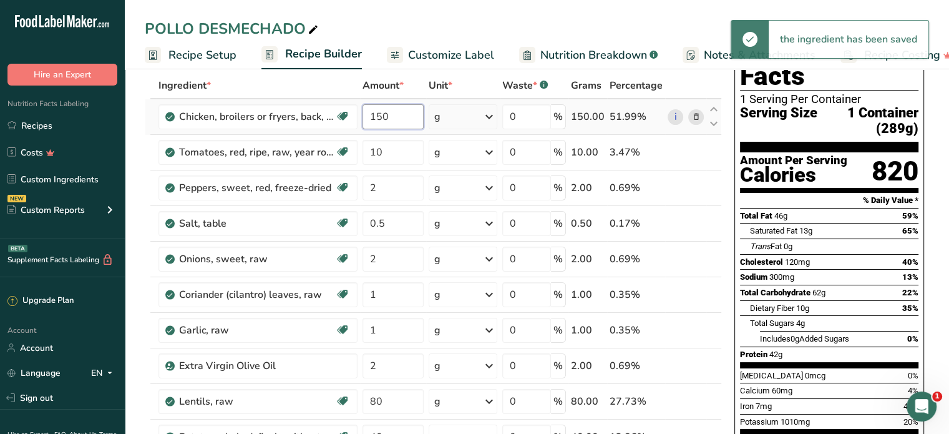
click at [399, 115] on div "Ingredient * Amount * Unit * Waste * .a-a{fill:#347362;}.b-a{fill:#fff;} Grams …" at bounding box center [433, 320] width 577 height 496
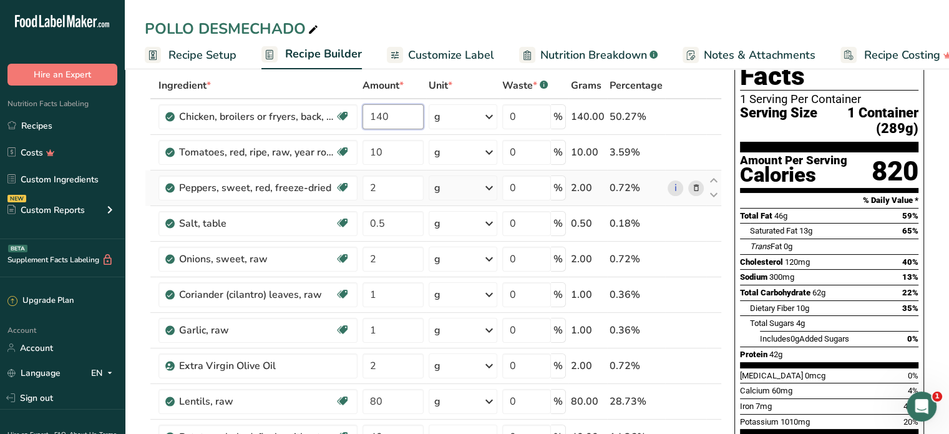
type input "140"
click at [393, 202] on div "Ingredient * Amount * Unit * Waste * .a-a{fill:#347362;}.b-a{fill:#fff;} Grams …" at bounding box center [433, 320] width 577 height 496
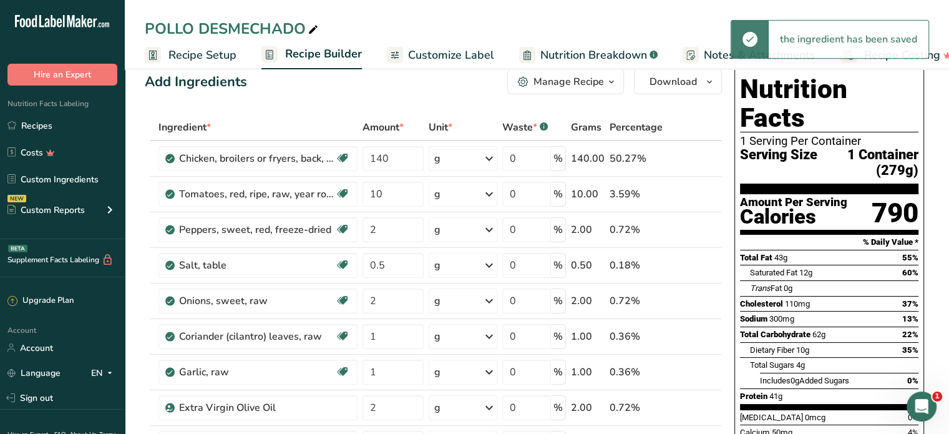
scroll to position [0, 0]
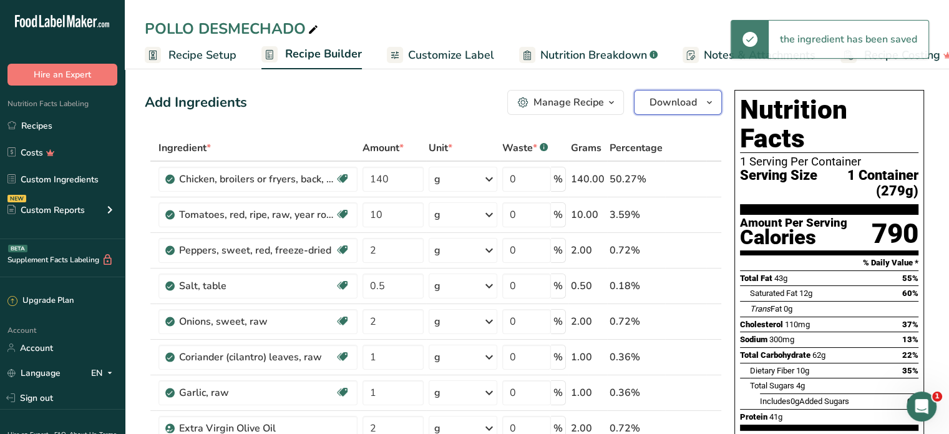
click at [685, 100] on span "Download" at bounding box center [673, 102] width 47 height 15
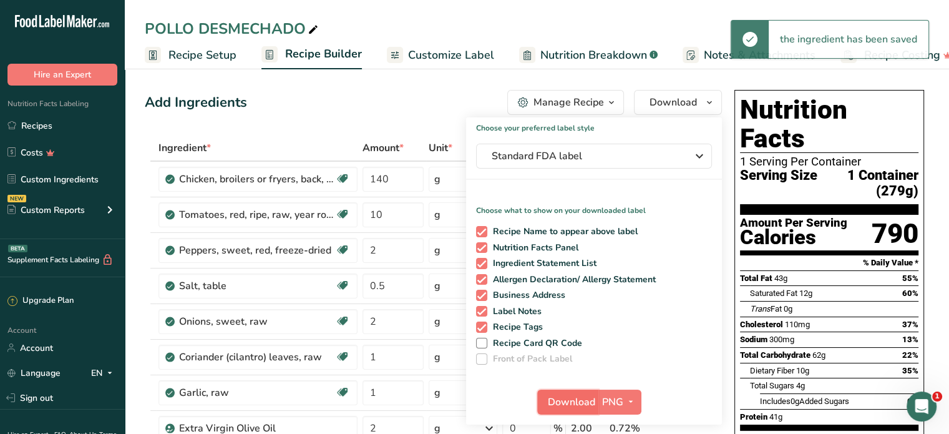
click at [587, 397] on span "Download" at bounding box center [571, 401] width 47 height 15
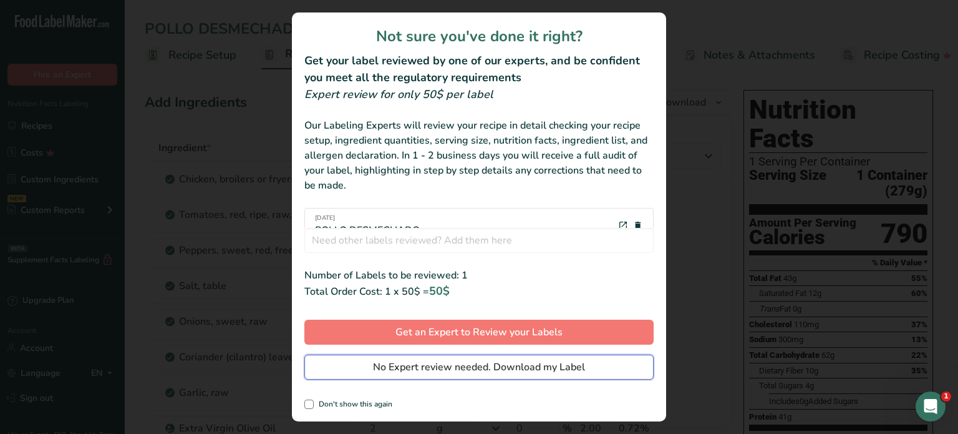
click at [544, 363] on span "No Expert review needed. Download my Label" at bounding box center [479, 366] width 212 height 15
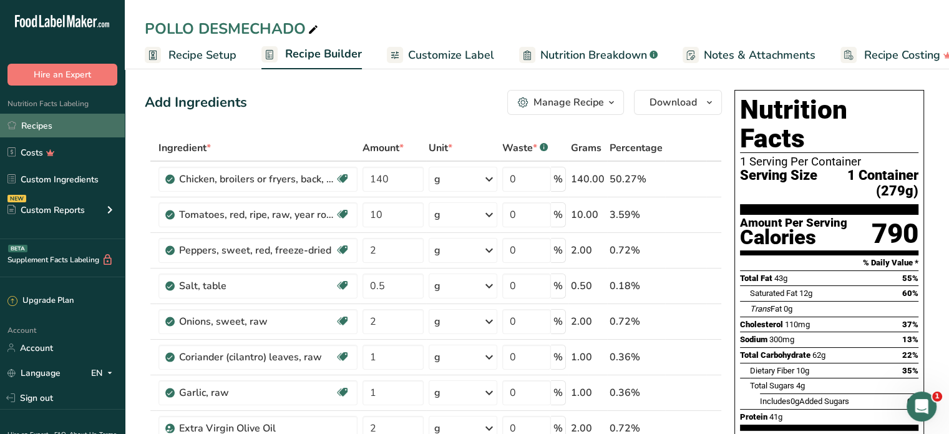
click at [42, 127] on link "Recipes" at bounding box center [62, 126] width 125 height 24
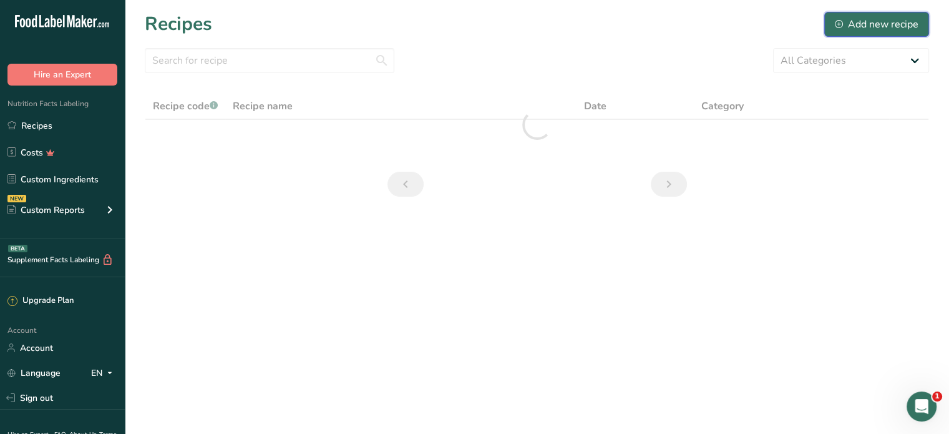
click at [905, 29] on div "Add new recipe" at bounding box center [877, 24] width 84 height 15
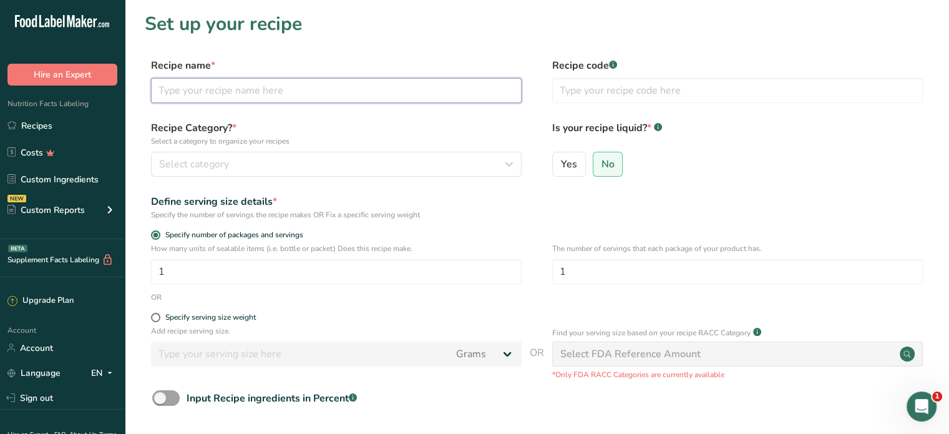
click at [217, 89] on input "text" at bounding box center [336, 90] width 371 height 25
type input "LOMO DE CERDO AL VINO"
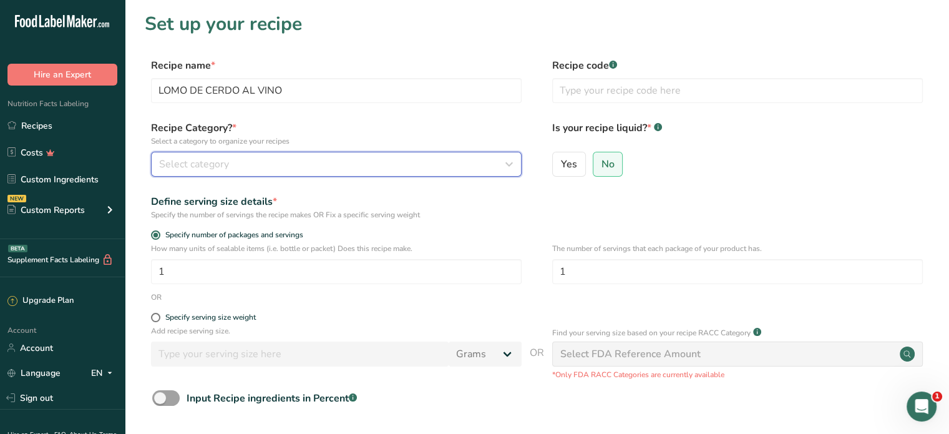
click at [207, 157] on span "Select category" at bounding box center [194, 164] width 70 height 15
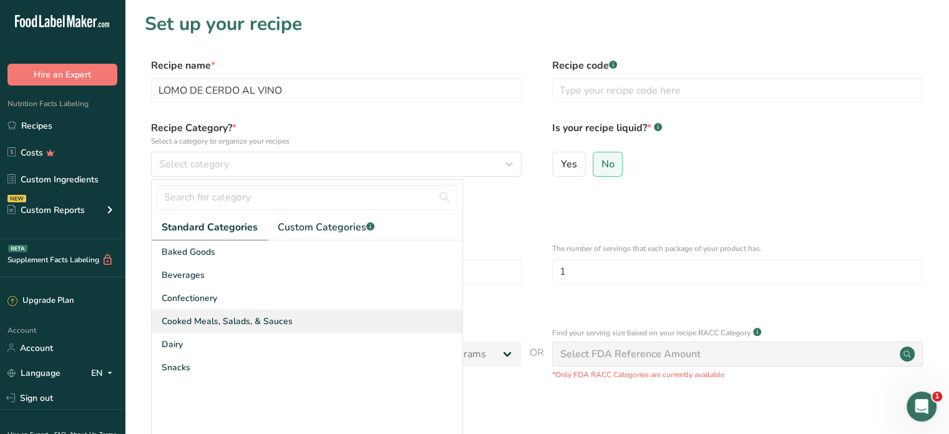
click at [250, 316] on span "Cooked Meals, Salads, & Sauces" at bounding box center [227, 320] width 131 height 13
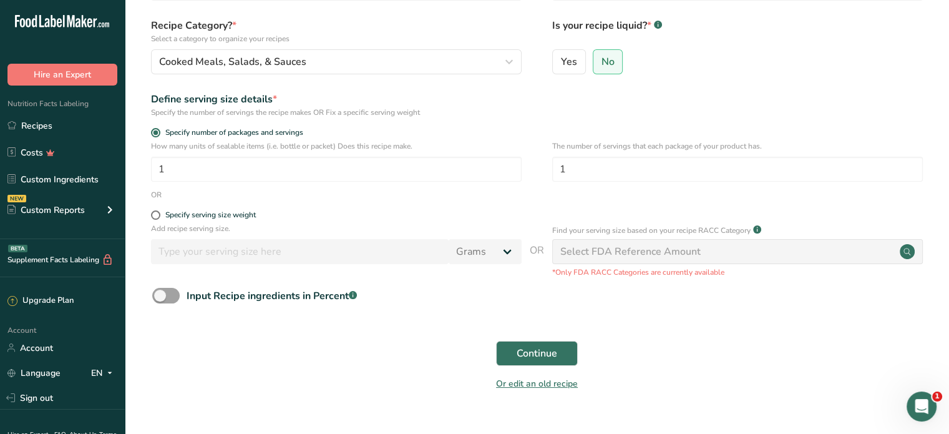
scroll to position [127, 0]
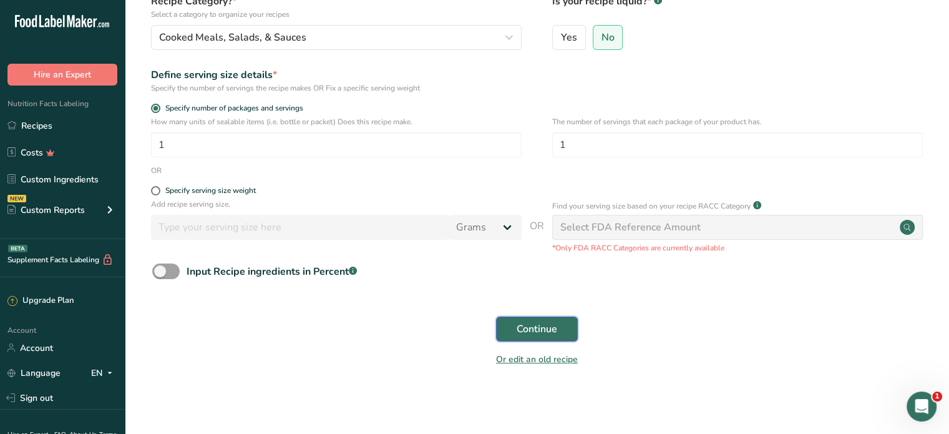
click at [540, 329] on span "Continue" at bounding box center [537, 328] width 41 height 15
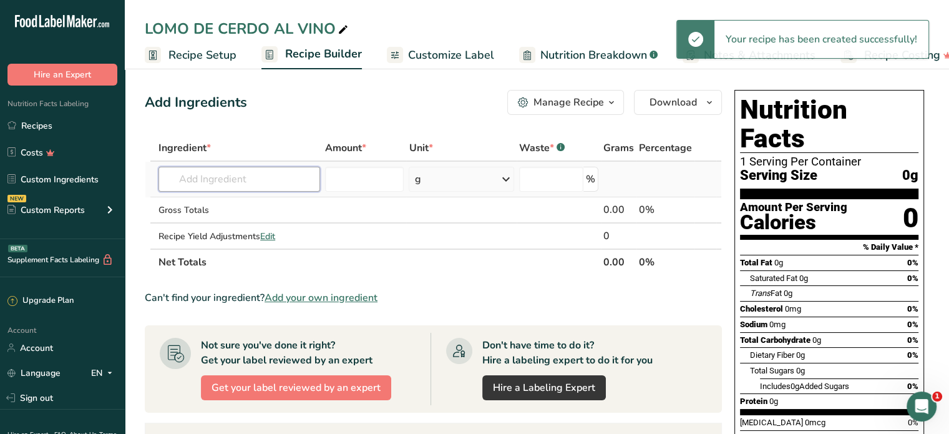
click at [213, 174] on input "text" at bounding box center [239, 179] width 162 height 25
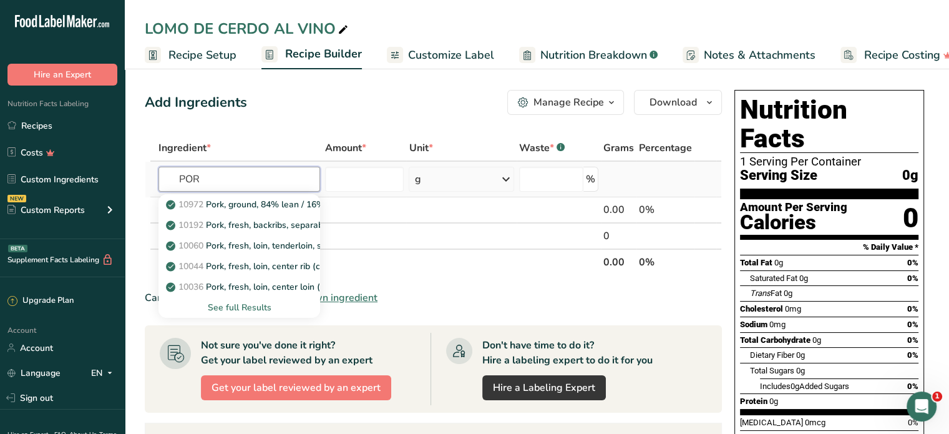
type input "POR"
click at [252, 305] on div "See full Results" at bounding box center [239, 307] width 142 height 13
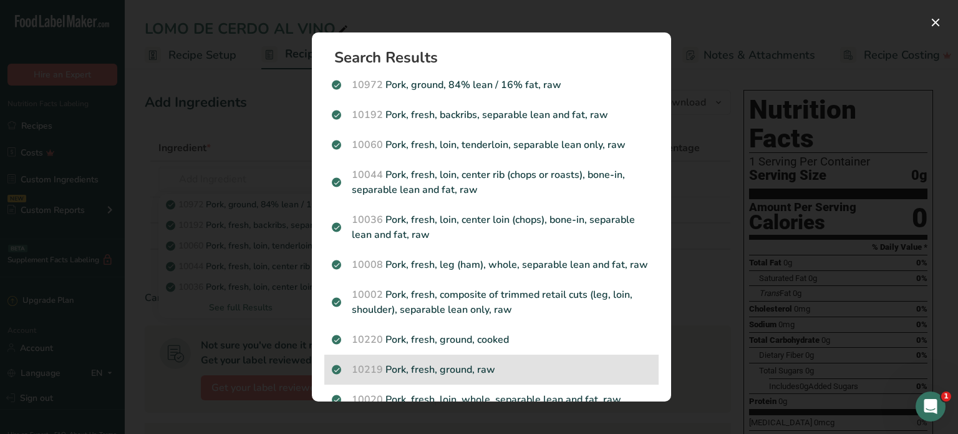
click at [455, 377] on p "10219 Pork, fresh, ground, raw" at bounding box center [491, 369] width 319 height 15
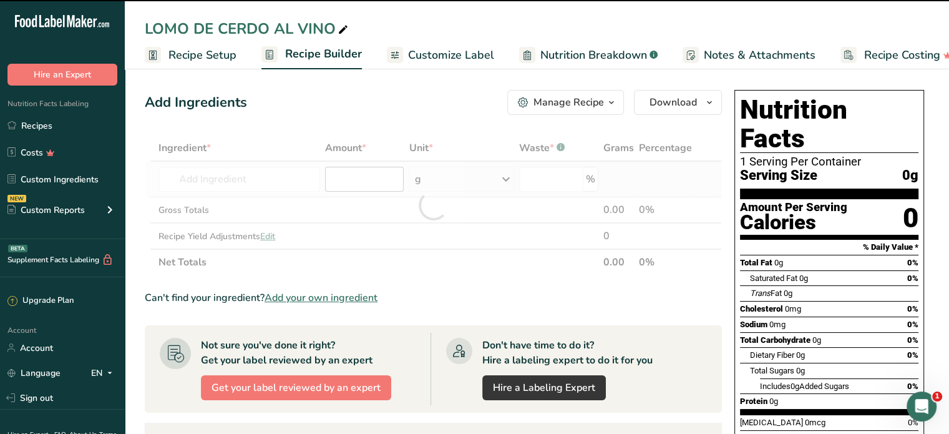
type input "0"
click at [361, 182] on input "0" at bounding box center [364, 179] width 79 height 25
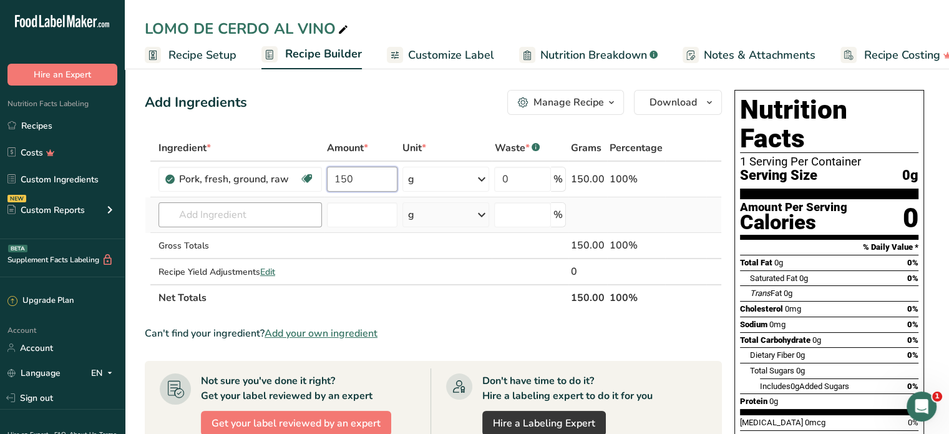
type input "150"
click at [224, 220] on div "Ingredient * Amount * Unit * Waste * .a-a{fill:#347362;}.b-a{fill:#fff;} Grams …" at bounding box center [433, 223] width 577 height 176
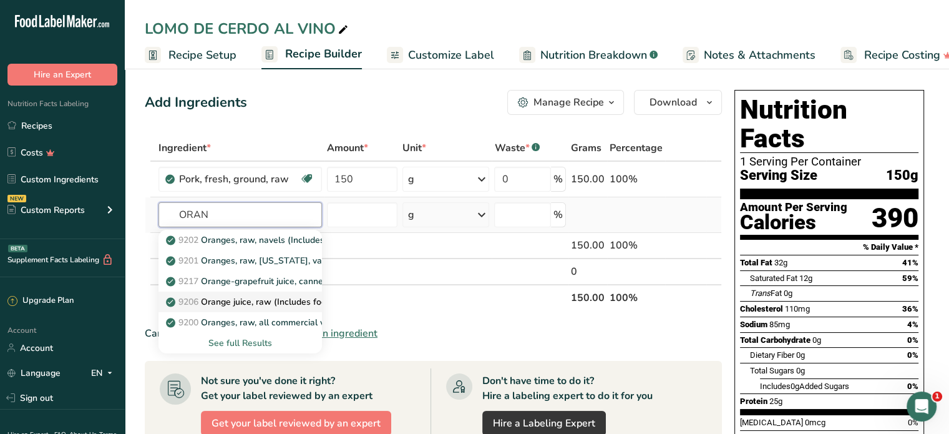
type input "ORAN"
click at [255, 304] on p "9206 Orange juice, raw (Includes foods for USDA's Food Distribution Program)" at bounding box center [331, 301] width 326 height 13
type input "Orange juice, raw (Includes foods for USDA's Food Distribution Program)"
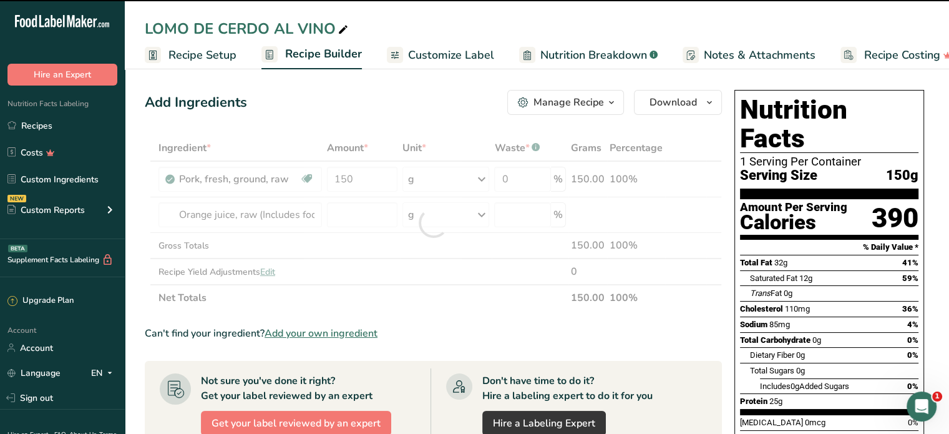
type input "0"
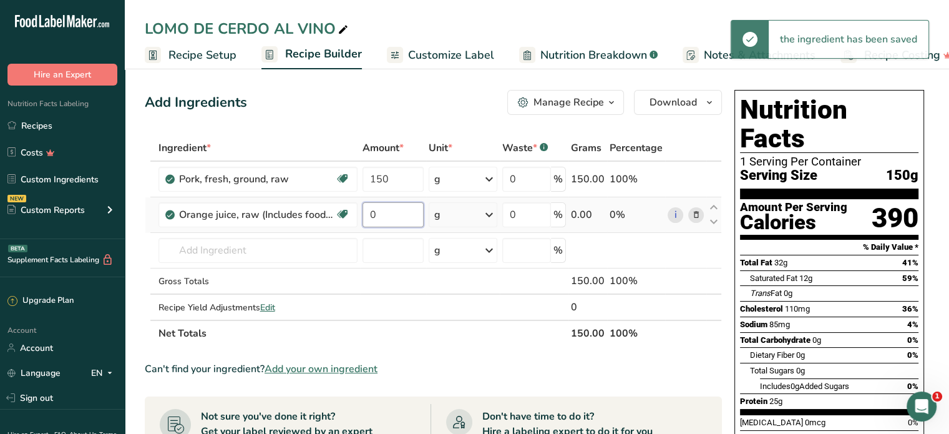
click at [377, 211] on input "0" at bounding box center [393, 214] width 61 height 25
type input "10"
click at [225, 248] on div "Ingredient * Amount * Unit * Waste * .a-a{fill:#347362;}.b-a{fill:#fff;} Grams …" at bounding box center [433, 241] width 577 height 212
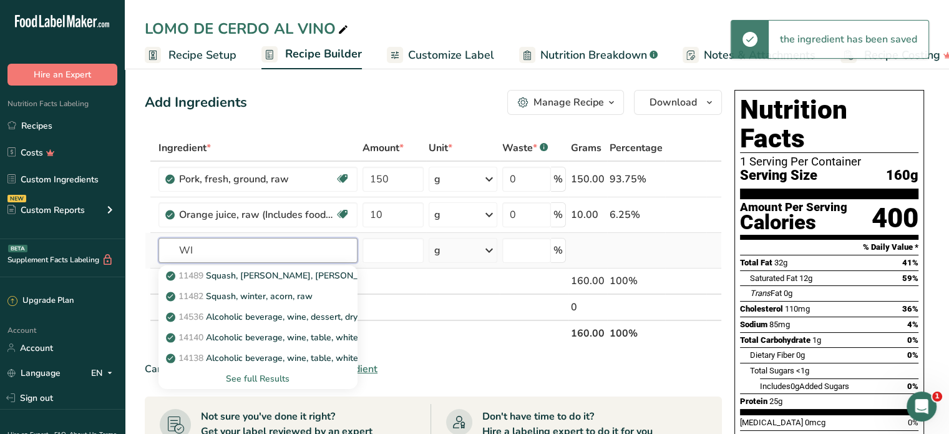
type input "W"
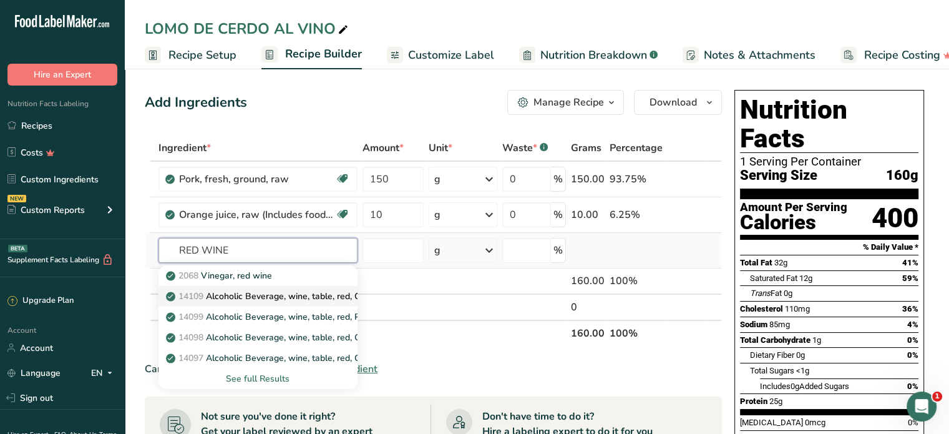
type input "RED WINE"
click at [304, 297] on p "14109 Alcoholic Beverage, wine, table, red, Carignane" at bounding box center [281, 296] width 227 height 13
type input "Alcoholic Beverage, wine, table, red, Carignane"
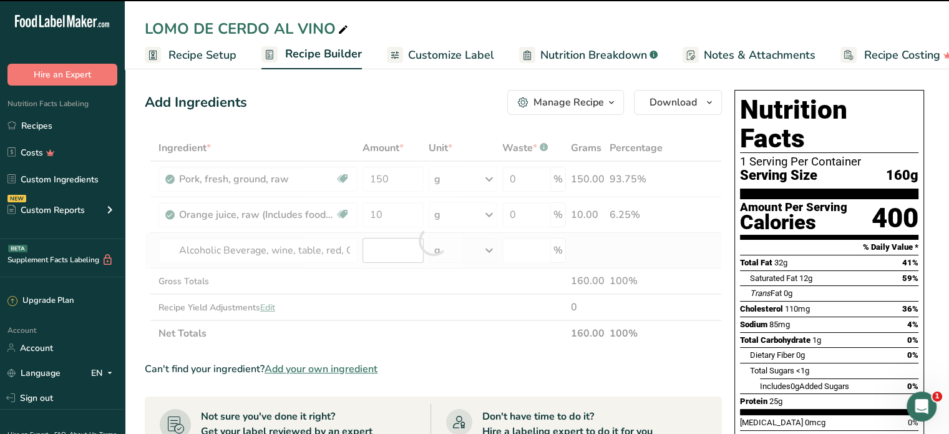
type input "0"
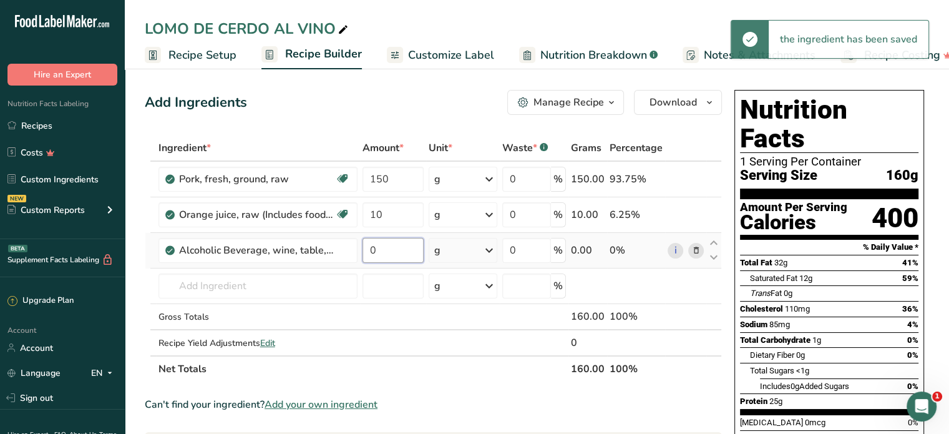
click at [381, 246] on input "0" at bounding box center [393, 250] width 61 height 25
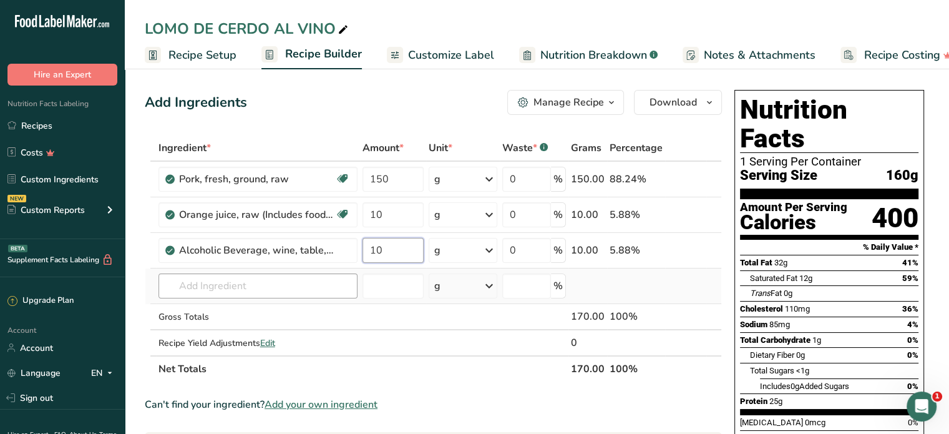
type input "10"
click at [179, 281] on div "Ingredient * Amount * Unit * Waste * .a-a{fill:#347362;}.b-a{fill:#fff;} Grams …" at bounding box center [433, 258] width 577 height 247
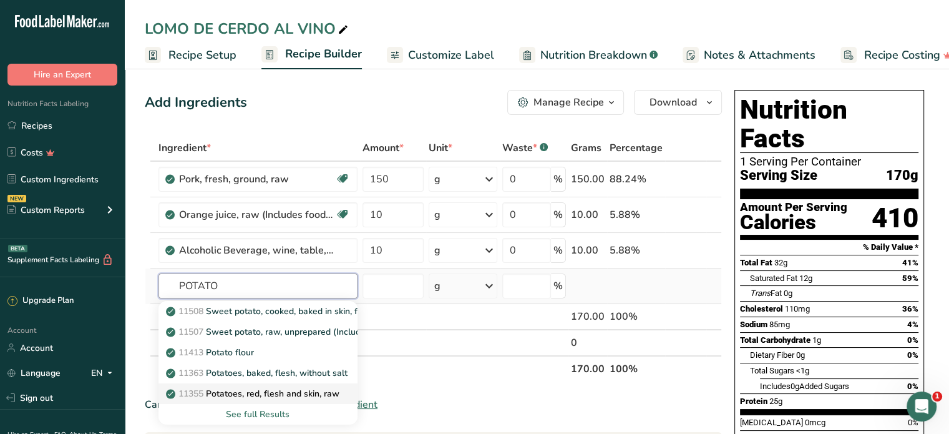
type input "POTATO"
click at [297, 387] on p "11355 Potatoes, red, flesh and skin, raw" at bounding box center [253, 393] width 171 height 13
type input "Potatoes, red, flesh and skin, raw"
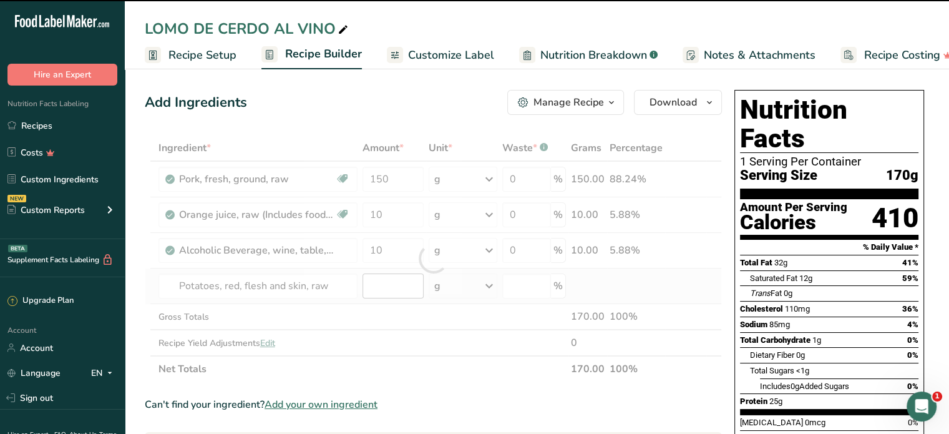
type input "0"
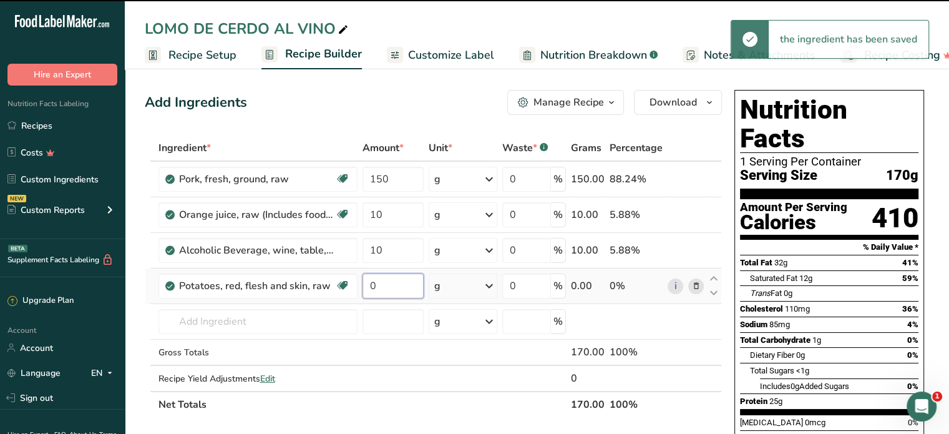
click at [384, 281] on input "0" at bounding box center [393, 285] width 61 height 25
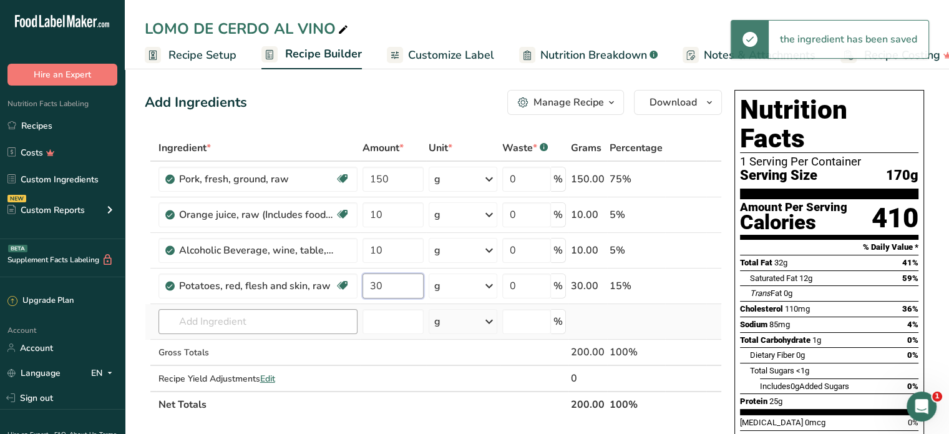
type input "30"
click at [229, 319] on div "Ingredient * Amount * Unit * Waste * .a-a{fill:#347362;}.b-a{fill:#fff;} Grams …" at bounding box center [433, 276] width 577 height 283
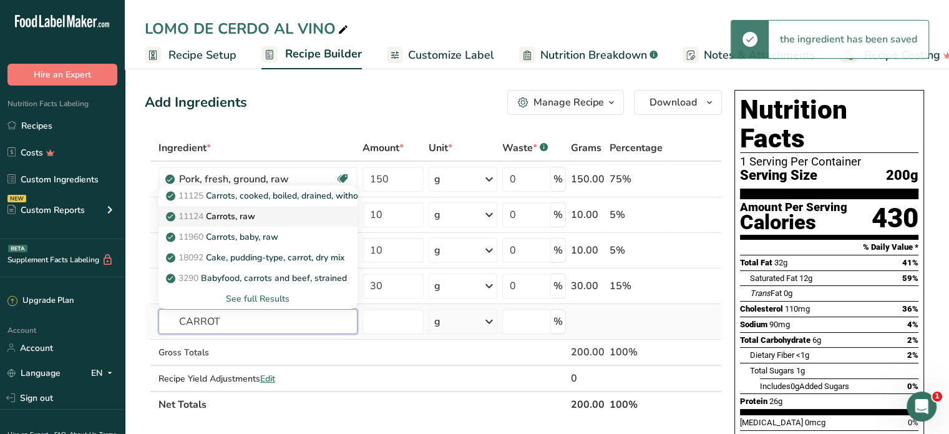
type input "CARROT"
click at [238, 217] on p "11124 Carrots, raw" at bounding box center [211, 216] width 87 height 13
type input "Carrots, raw"
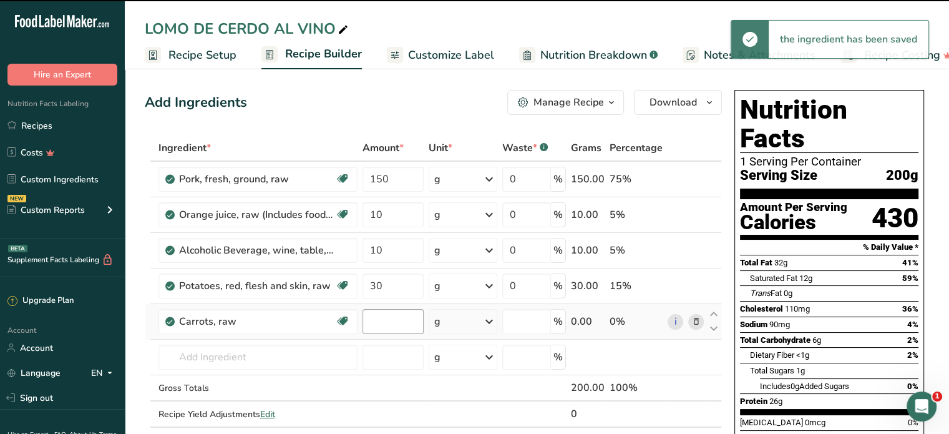
type input "0"
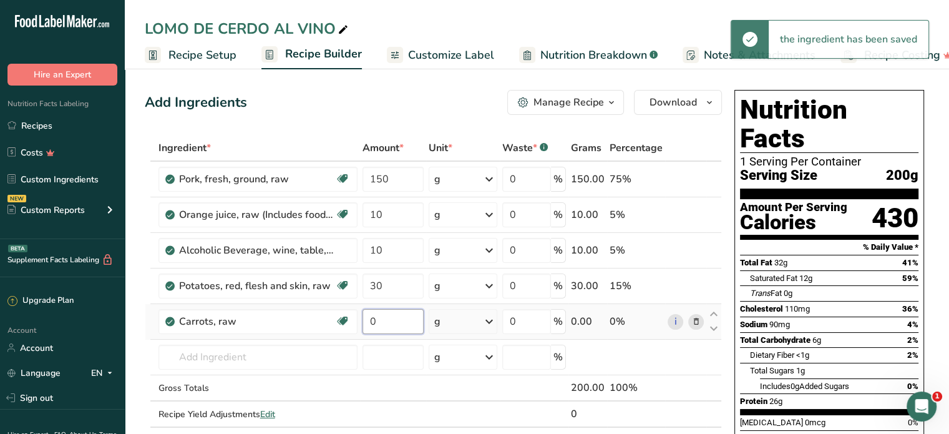
click at [389, 316] on input "0" at bounding box center [393, 321] width 61 height 25
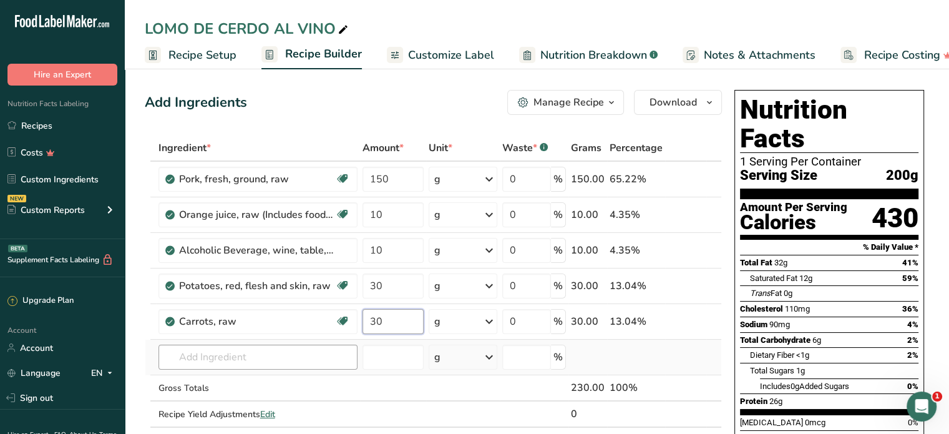
type input "30"
click at [270, 356] on div "Ingredient * Amount * Unit * Waste * .a-a{fill:#347362;}.b-a{fill:#fff;} Grams …" at bounding box center [433, 294] width 577 height 318
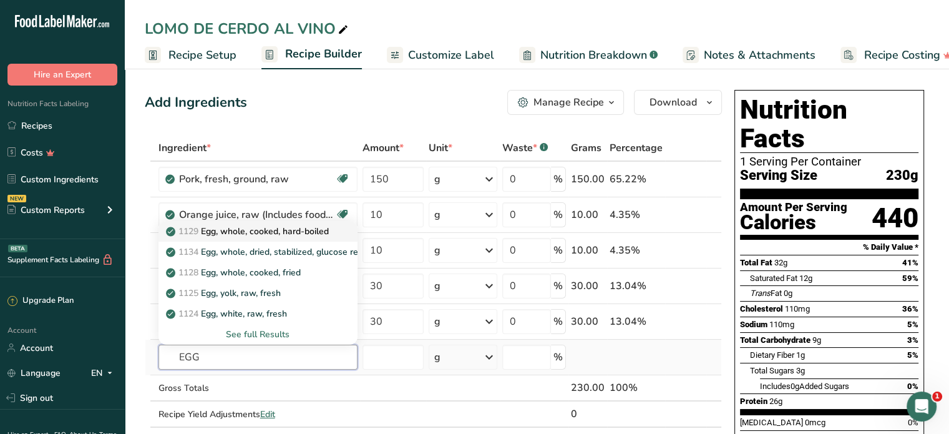
type input "EGG"
click at [263, 228] on p "1129 Egg, whole, cooked, hard-boiled" at bounding box center [248, 231] width 160 height 13
type input "Egg, whole, cooked, hard-boiled"
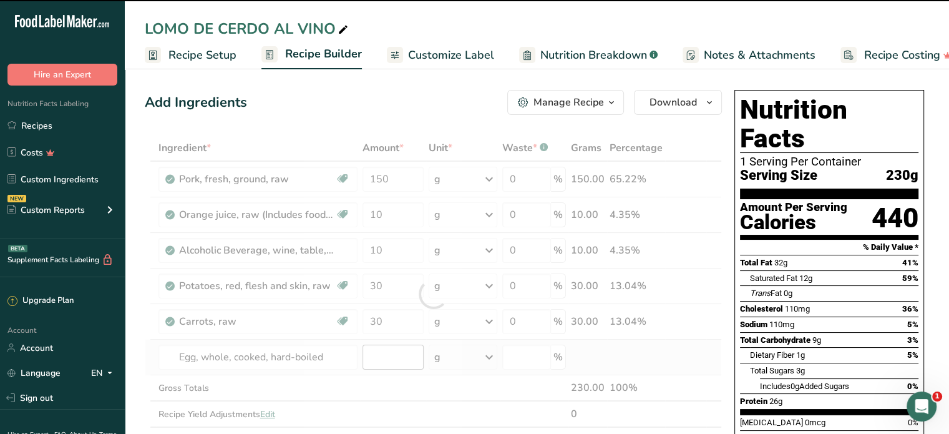
type input "0"
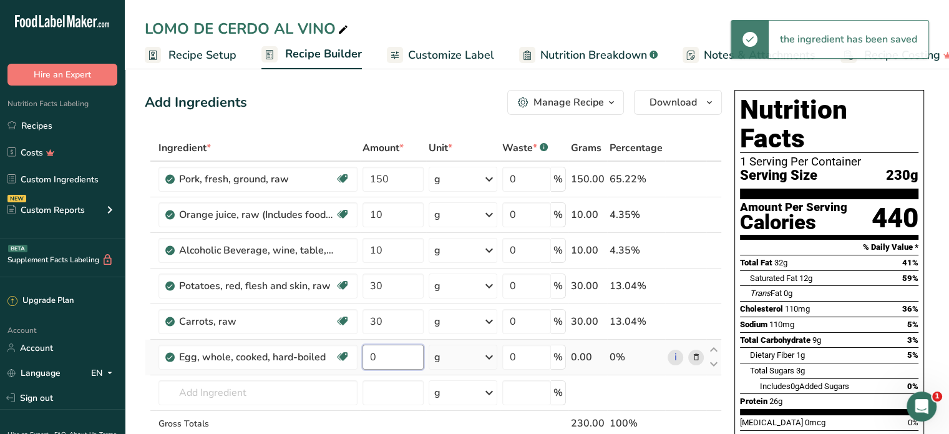
click at [378, 351] on input "0" at bounding box center [393, 356] width 61 height 25
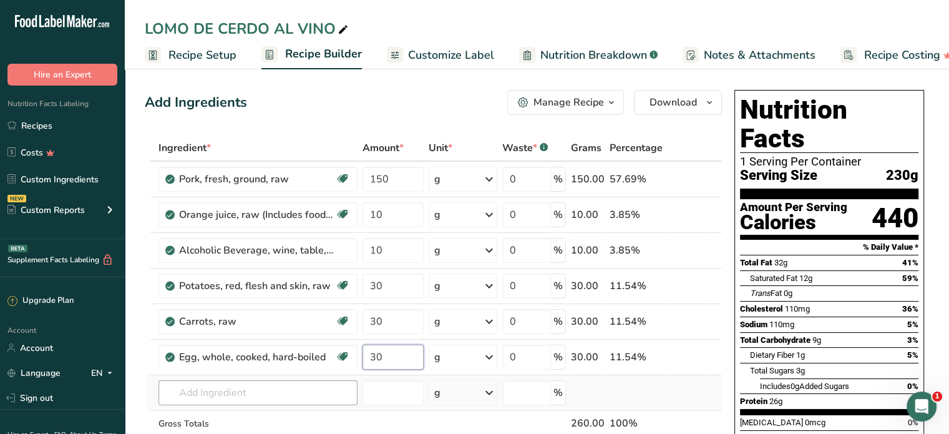
type input "30"
click at [185, 392] on div "Ingredient * Amount * Unit * Waste * .a-a{fill:#347362;}.b-a{fill:#fff;} Grams …" at bounding box center [433, 312] width 577 height 354
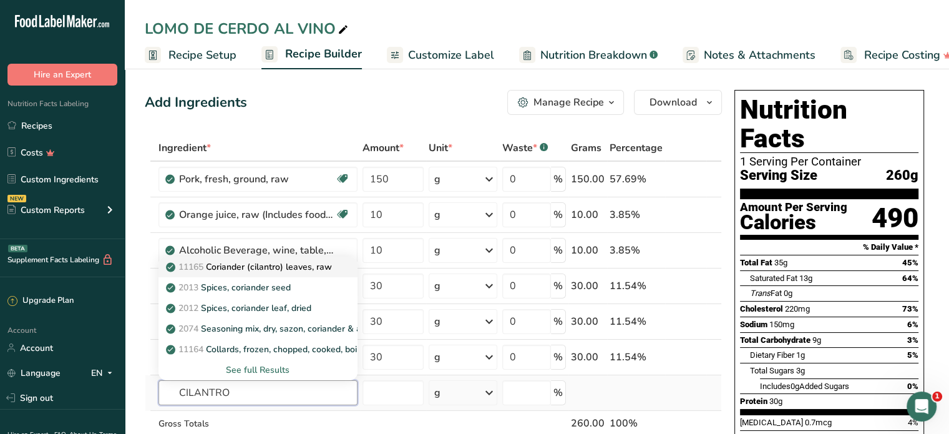
type input "CILANTRO"
click at [266, 265] on p "11165 Coriander (cilantro) leaves, raw" at bounding box center [249, 266] width 163 height 13
type input "Coriander (cilantro) leaves, raw"
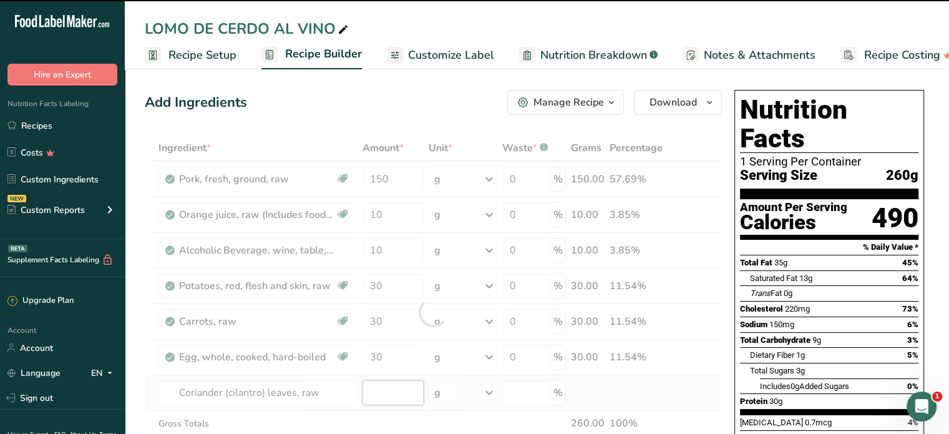
click at [381, 393] on input "number" at bounding box center [393, 392] width 61 height 25
type input "0"
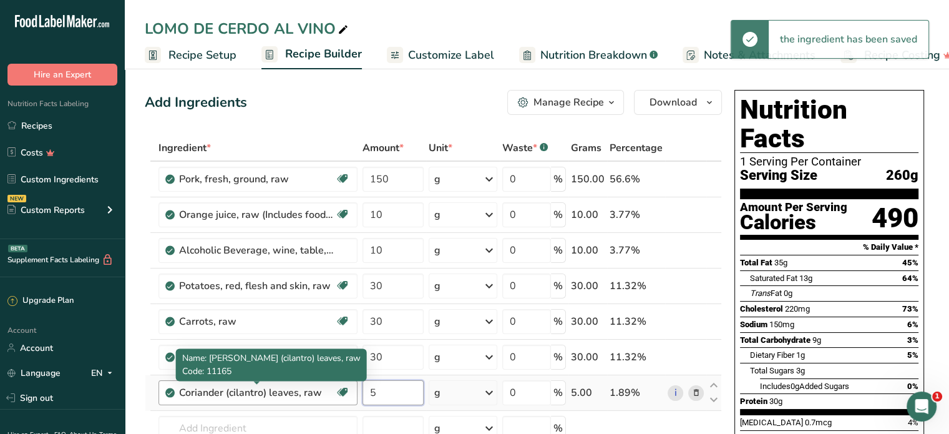
scroll to position [62, 0]
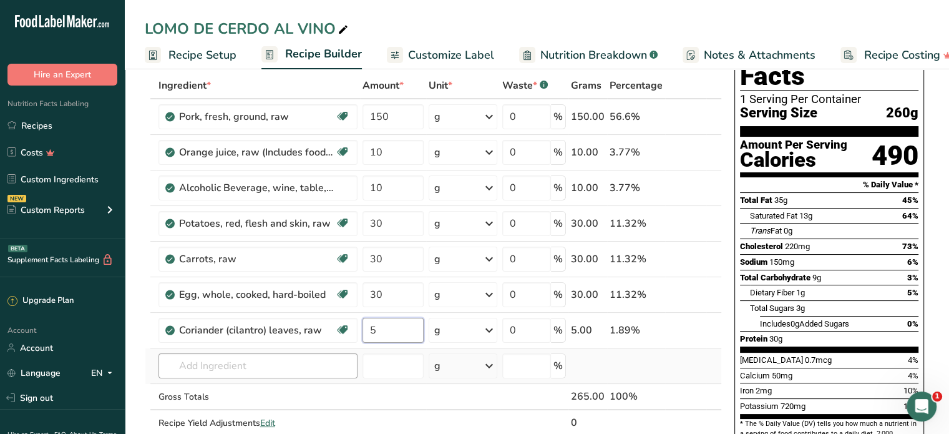
type input "5"
click at [223, 368] on div "Ingredient * Amount * Unit * Waste * .a-a{fill:#347362;}.b-a{fill:#fff;} Grams …" at bounding box center [433, 266] width 577 height 389
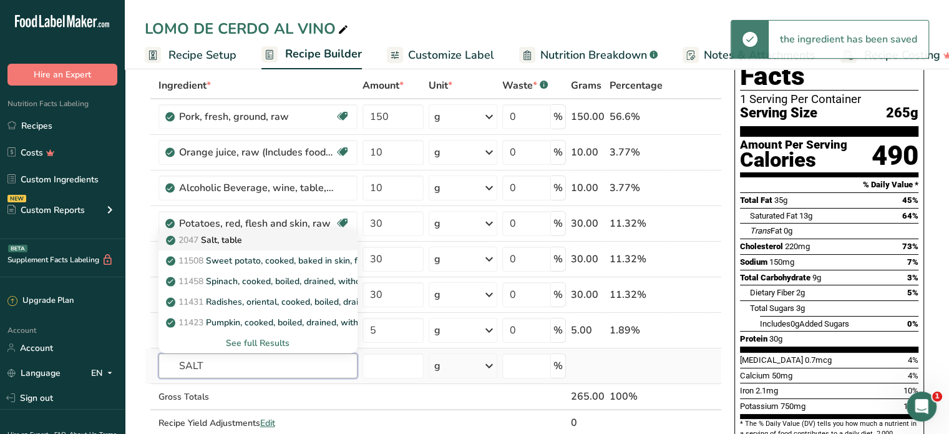
type input "SALT"
click at [222, 233] on p "2047 Salt, table" at bounding box center [205, 239] width 74 height 13
type input "Salt, table"
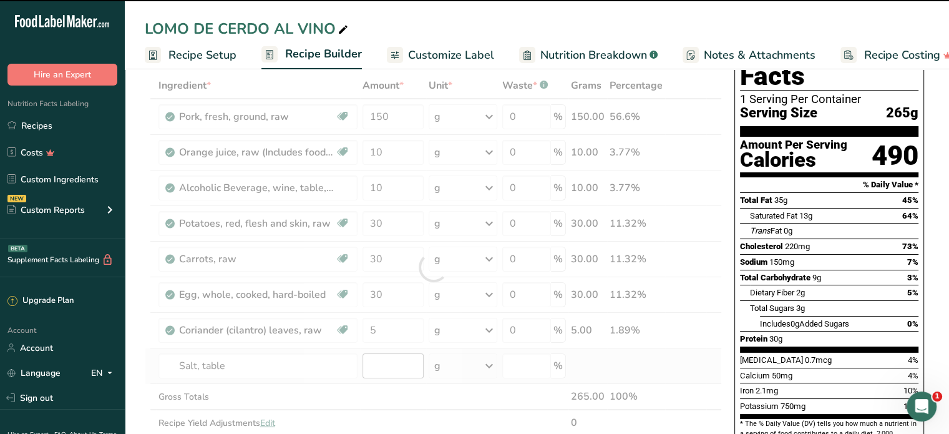
type input "0"
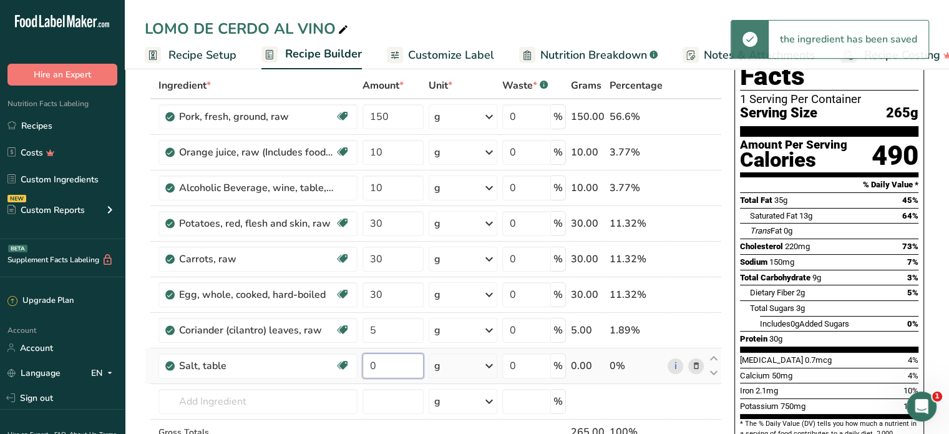
click at [382, 363] on input "0" at bounding box center [393, 365] width 61 height 25
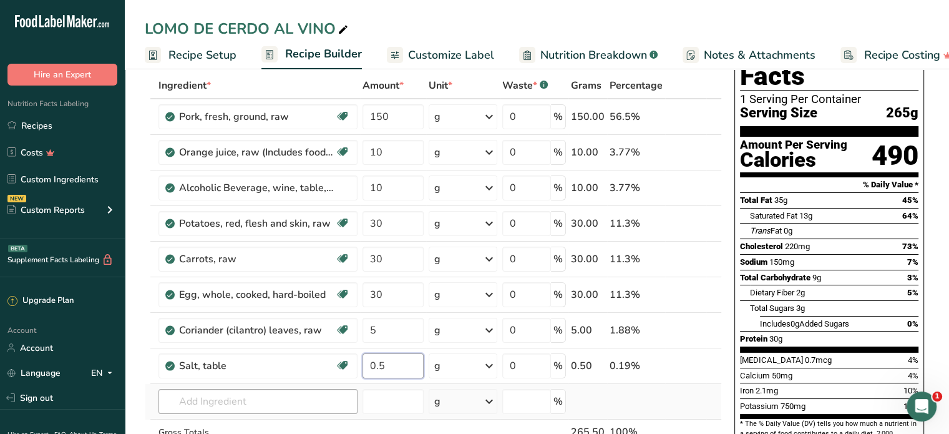
type input "0.5"
click at [285, 401] on div "Ingredient * Amount * Unit * Waste * .a-a{fill:#347362;}.b-a{fill:#fff;} Grams …" at bounding box center [433, 284] width 577 height 425
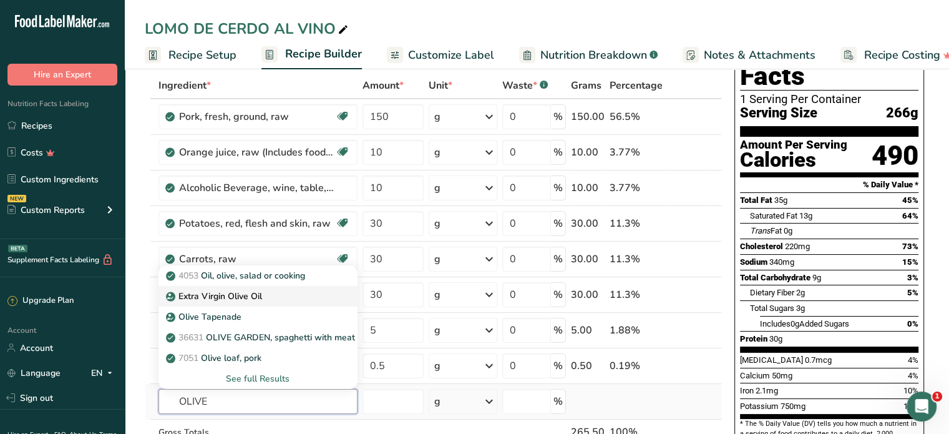
type input "OLIVE"
click at [237, 291] on p "Extra Virgin Olive Oil" at bounding box center [215, 296] width 94 height 13
type input "Extra Virgin Olive Oil"
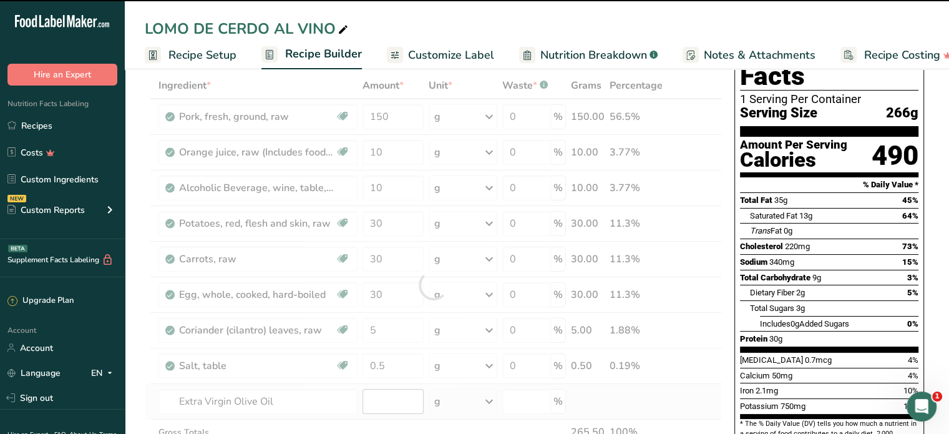
type input "0"
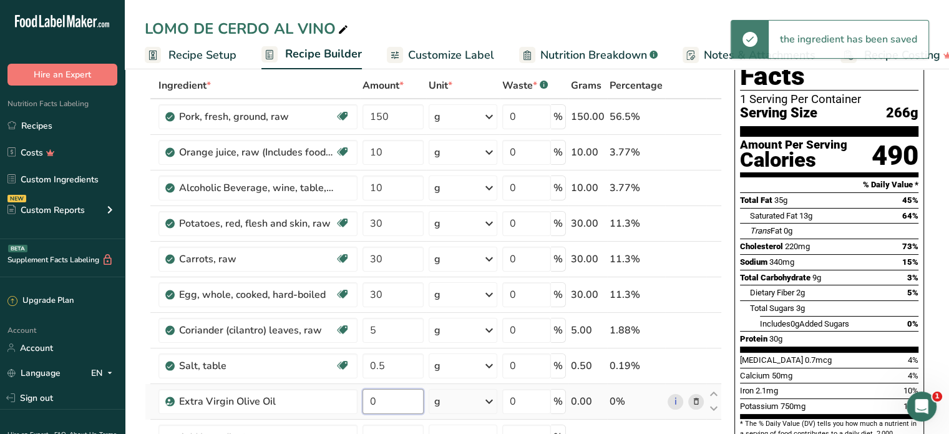
click at [382, 402] on input "0" at bounding box center [393, 401] width 61 height 25
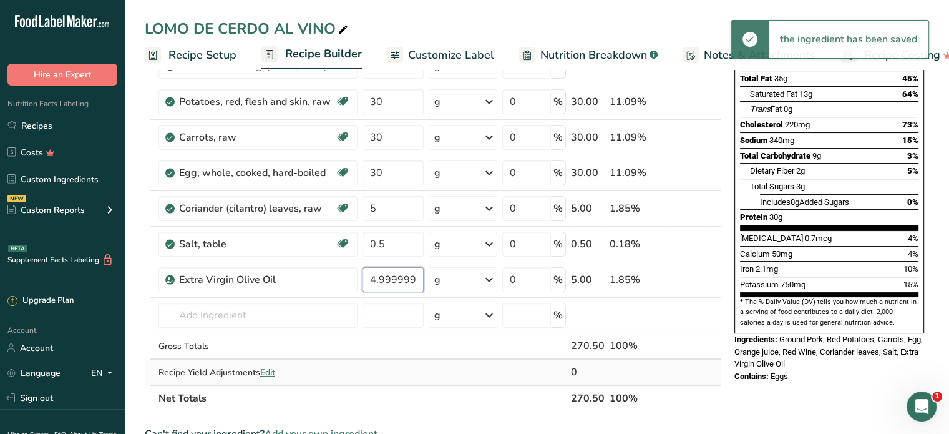
scroll to position [187, 0]
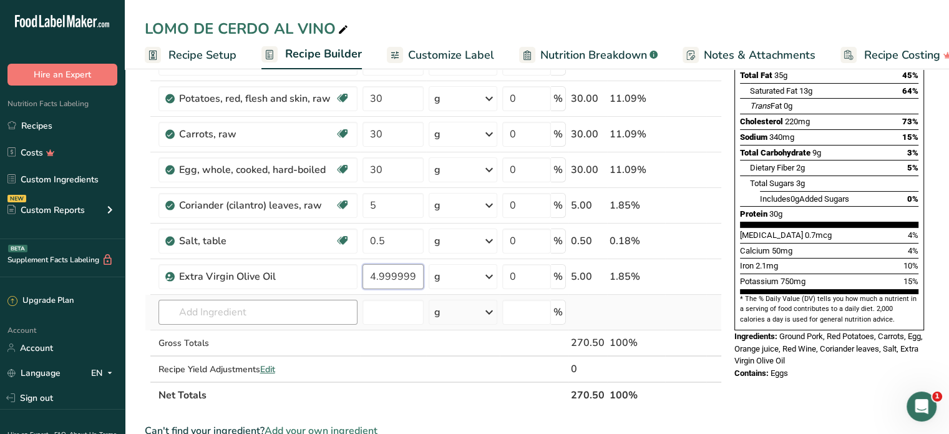
type input "4.999999"
click at [228, 311] on div "Ingredient * Amount * Unit * Waste * .a-a{fill:#347362;}.b-a{fill:#fff;} Grams …" at bounding box center [433, 178] width 577 height 460
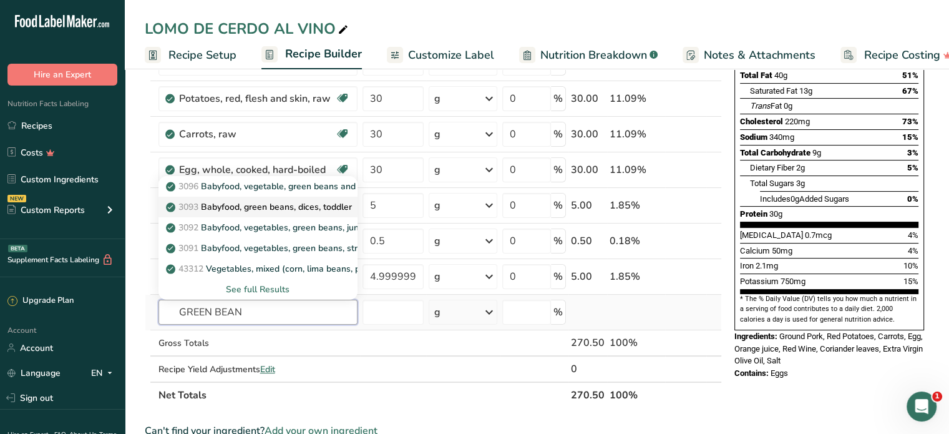
type input "GREEN BEAN"
click at [266, 203] on p "3093 Babyfood, green beans, dices, toddler" at bounding box center [259, 206] width 183 height 13
type input "Babyfood, green beans, dices, toddler"
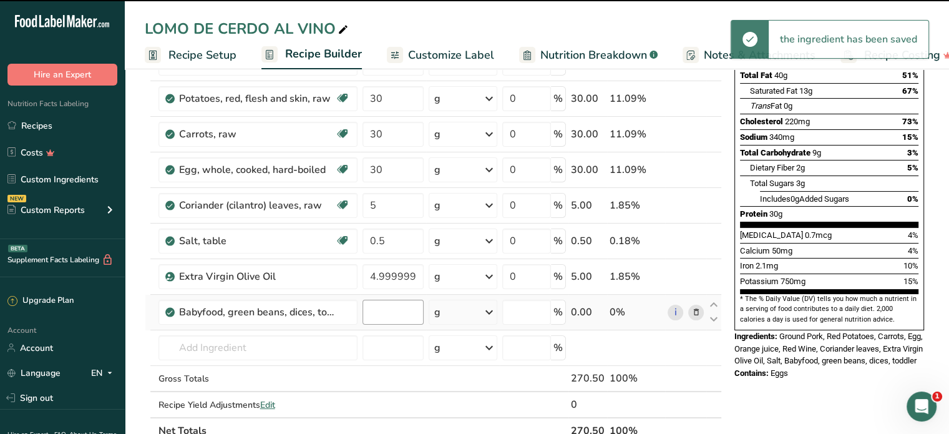
type input "0"
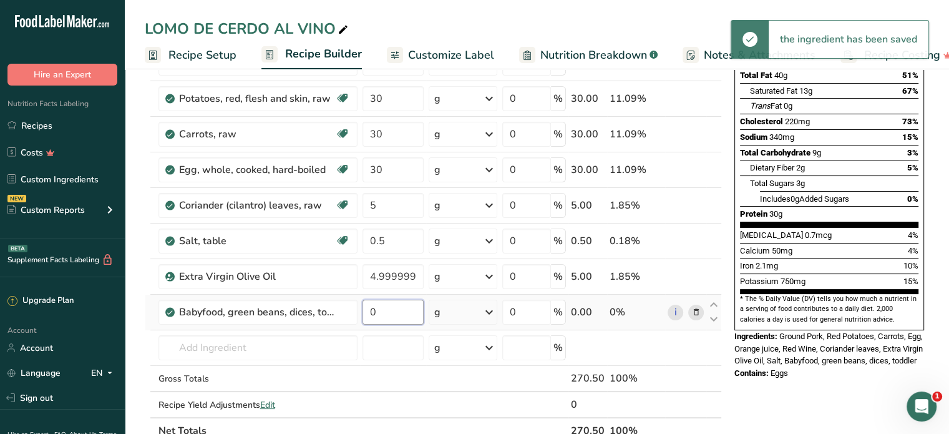
click at [394, 314] on input "0" at bounding box center [393, 312] width 61 height 25
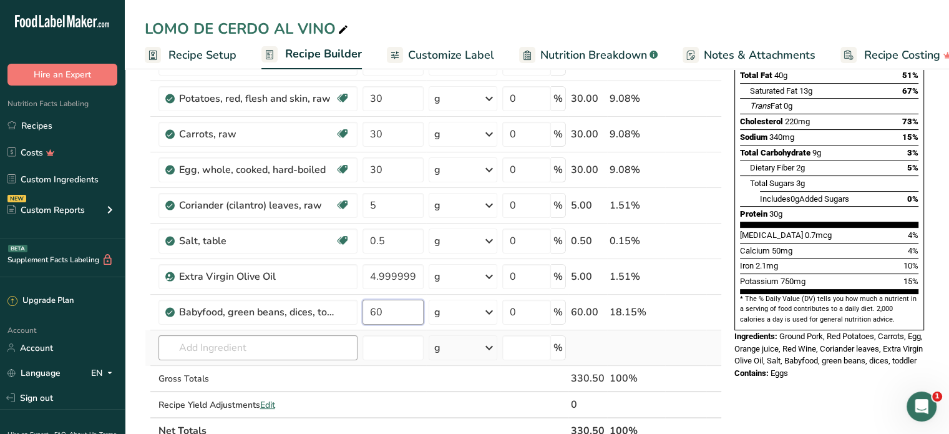
type input "60"
click at [250, 348] on div "Ingredient * Amount * Unit * Waste * .a-a{fill:#347362;}.b-a{fill:#fff;} Grams …" at bounding box center [433, 196] width 577 height 496
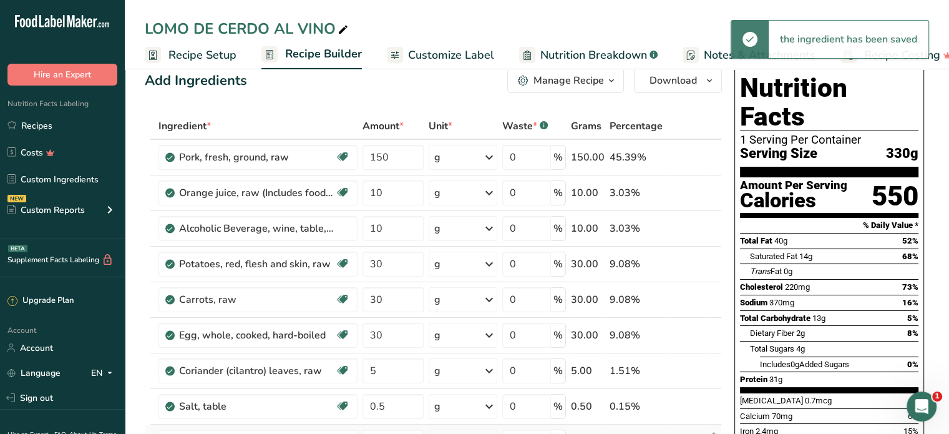
scroll to position [0, 0]
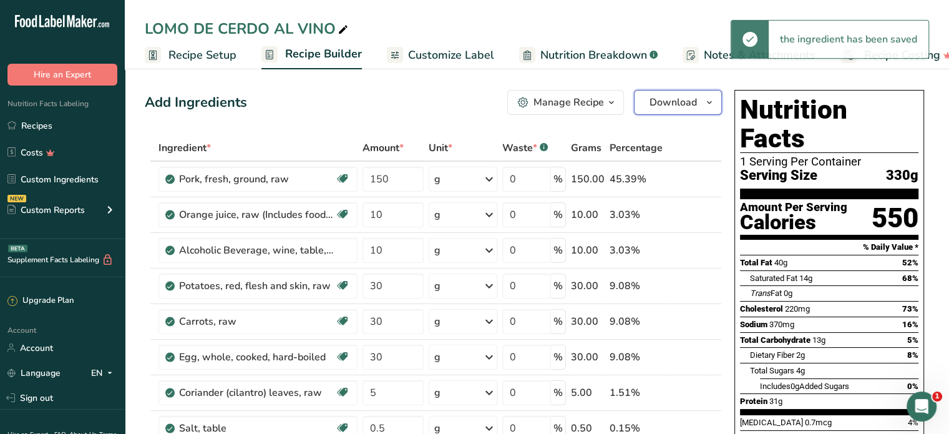
click at [667, 104] on span "Download" at bounding box center [673, 102] width 47 height 15
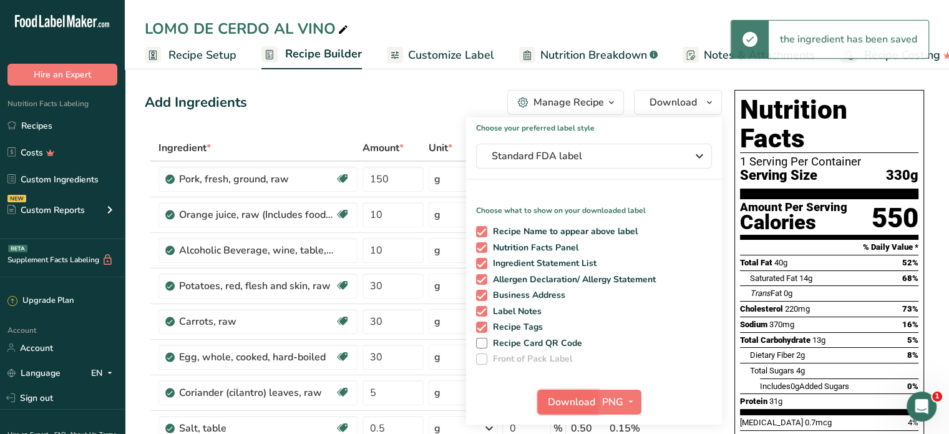
click at [577, 401] on span "Download" at bounding box center [571, 401] width 47 height 15
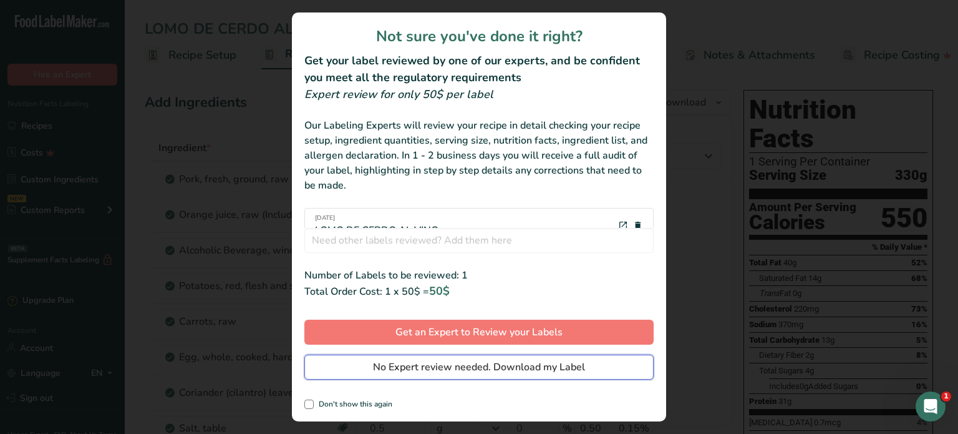
click at [529, 365] on span "No Expert review needed. Download my Label" at bounding box center [479, 366] width 212 height 15
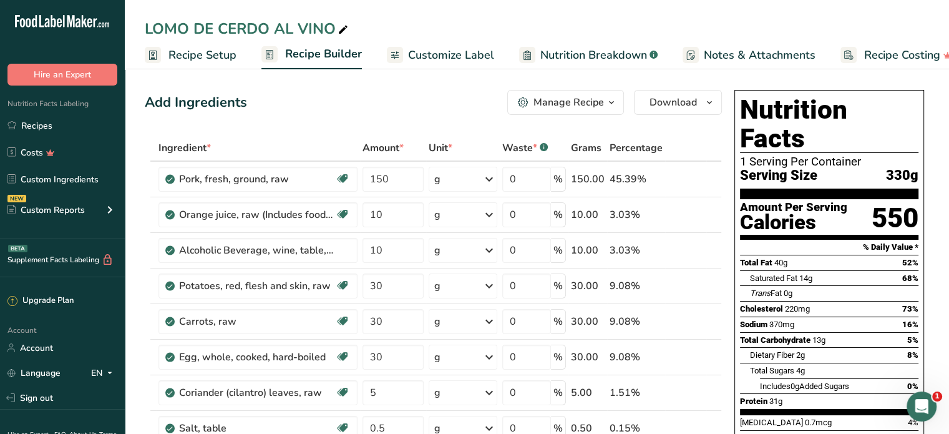
drag, startPoint x: 52, startPoint y: 126, endPoint x: 104, endPoint y: 107, distance: 55.3
click at [52, 126] on link "Recipes" at bounding box center [62, 126] width 125 height 24
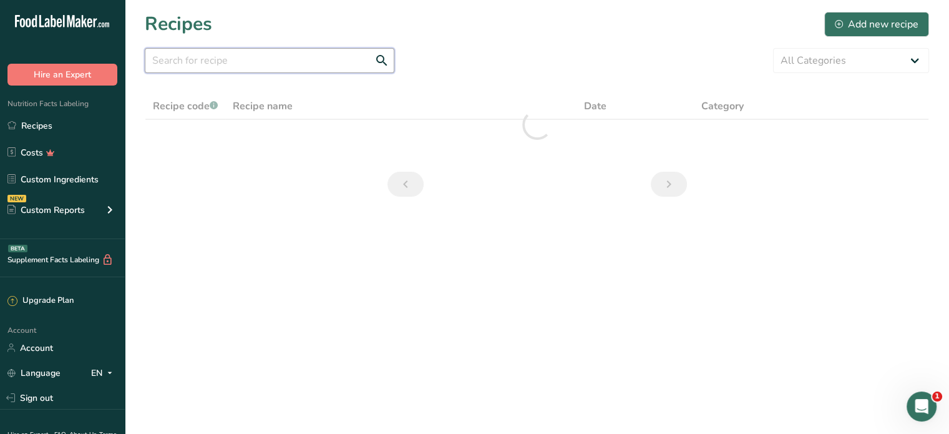
click at [297, 57] on input "text" at bounding box center [270, 60] width 250 height 25
type input "POLLO A LA MOSTA"
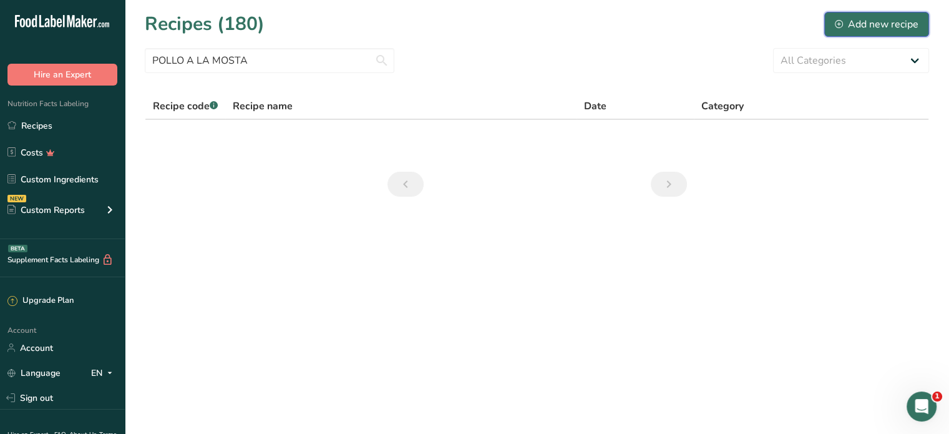
click at [878, 26] on div "Add new recipe" at bounding box center [877, 24] width 84 height 15
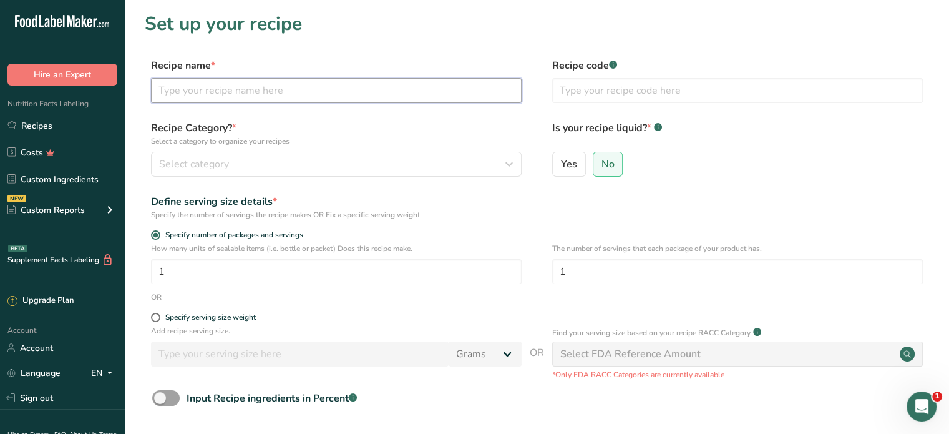
click at [221, 98] on input "text" at bounding box center [336, 90] width 371 height 25
type input "POLLO A LA MOSTAZA"
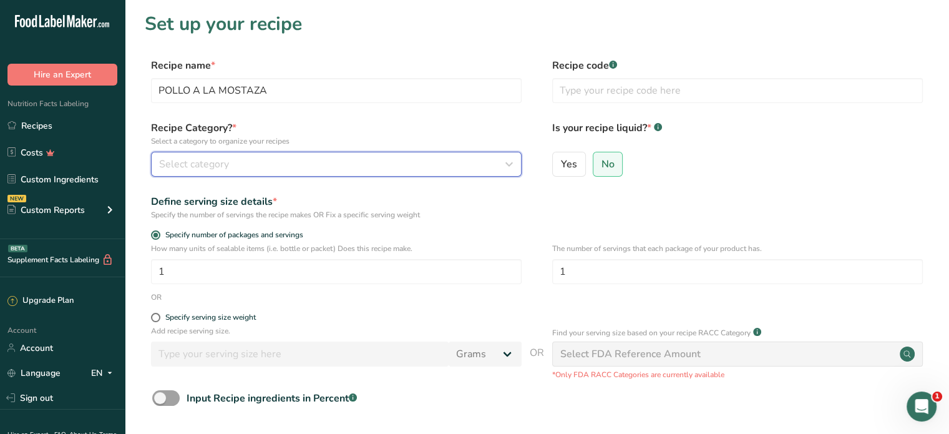
click at [228, 159] on div "Select category" at bounding box center [332, 164] width 347 height 15
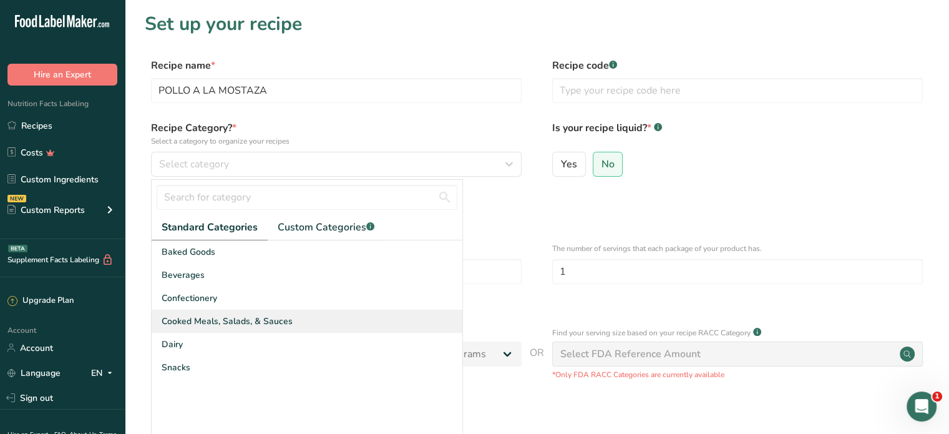
click at [231, 319] on span "Cooked Meals, Salads, & Sauces" at bounding box center [227, 320] width 131 height 13
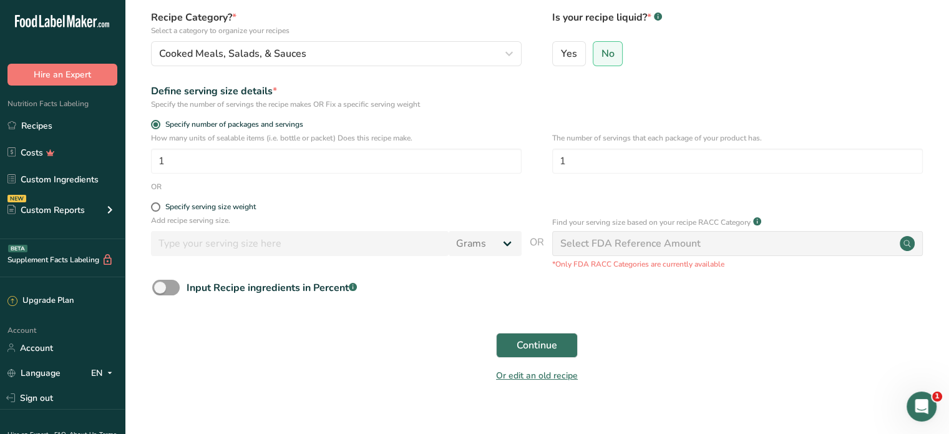
scroll to position [127, 0]
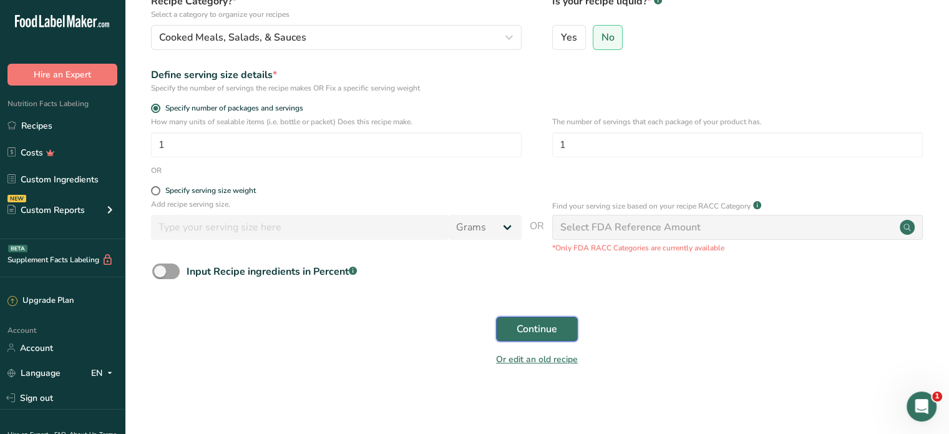
click at [541, 326] on span "Continue" at bounding box center [537, 328] width 41 height 15
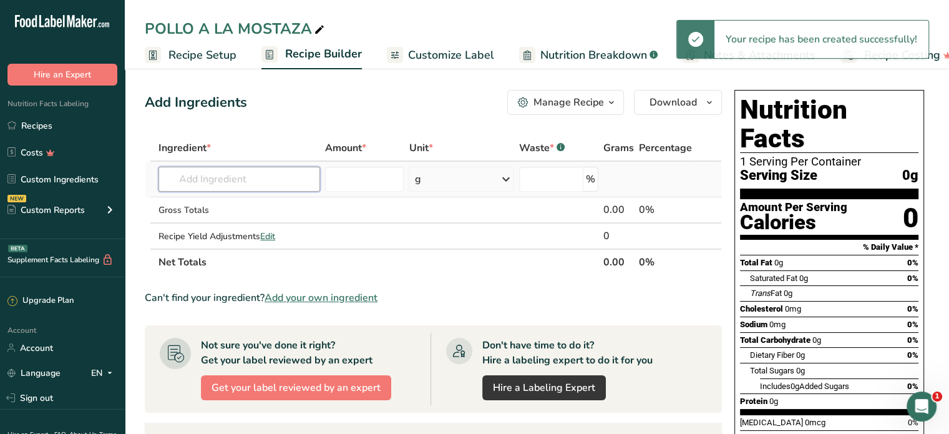
click at [217, 174] on input "text" at bounding box center [239, 179] width 162 height 25
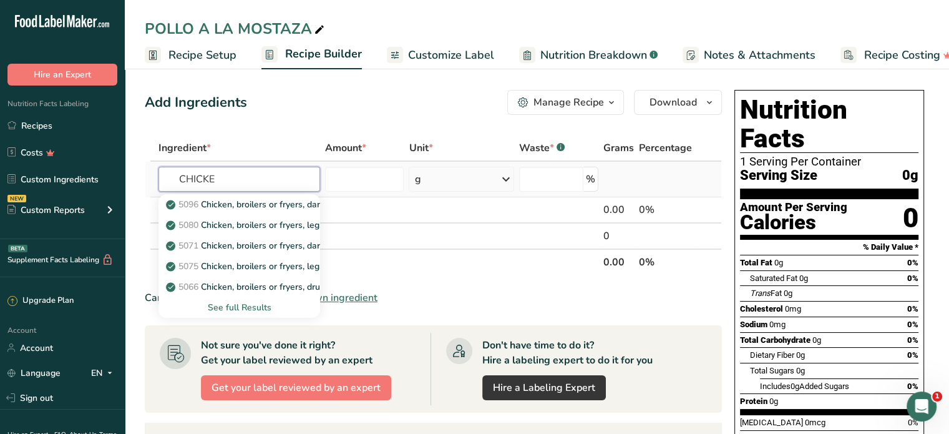
type input "CHICKE"
click at [250, 306] on div "See full Results" at bounding box center [239, 307] width 142 height 13
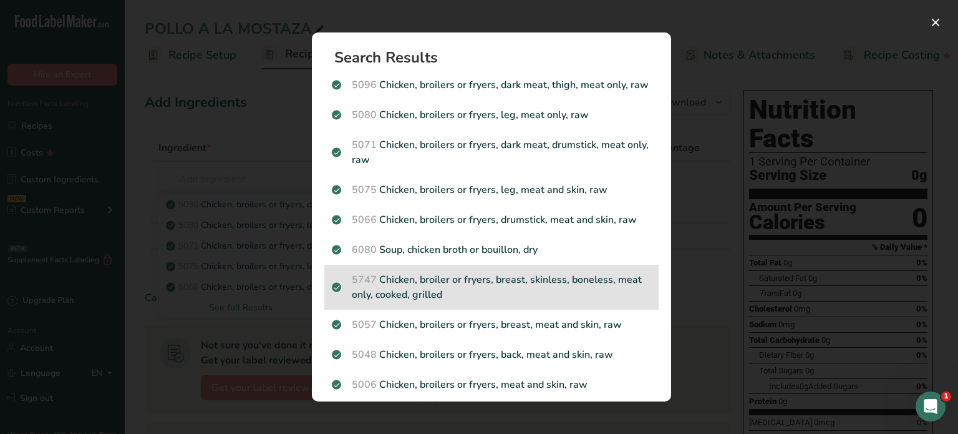
click at [532, 299] on p "5747 Chicken, broiler or fryers, breast, skinless, boneless, meat only, cooked,…" at bounding box center [491, 287] width 319 height 30
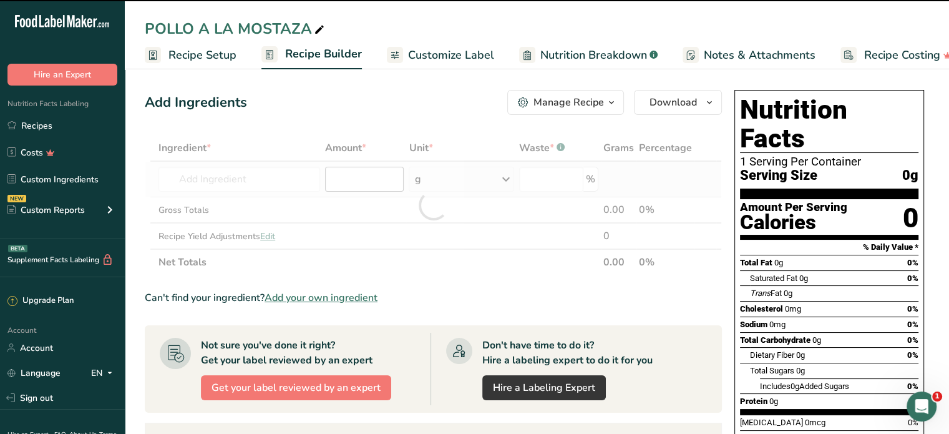
type input "0"
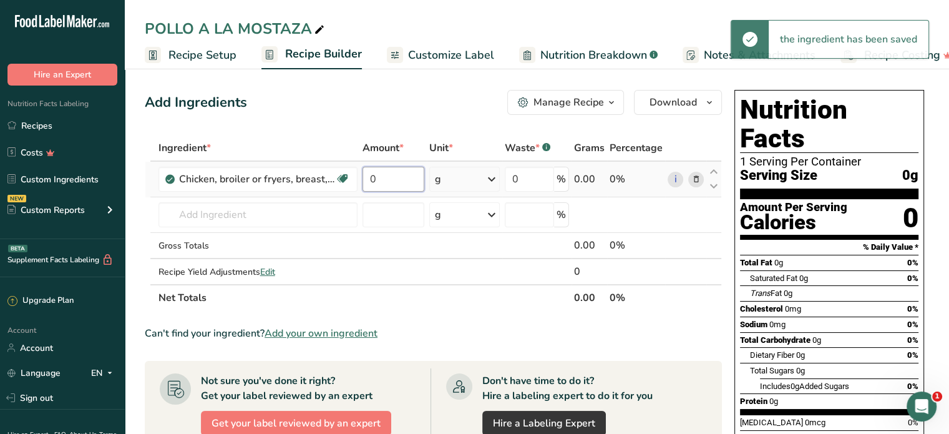
click at [398, 182] on input "0" at bounding box center [394, 179] width 62 height 25
type input "150"
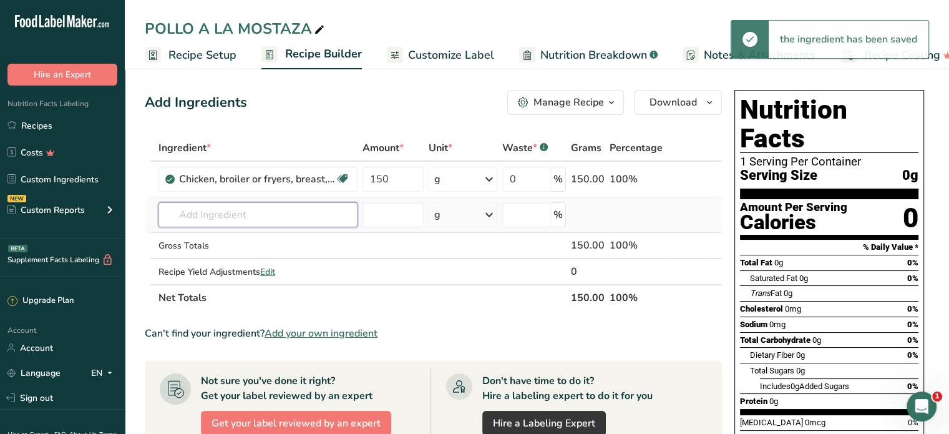
click at [260, 222] on div "Ingredient * Amount * Unit * Waste * .a-a{fill:#347362;}.b-a{fill:#fff;} Grams …" at bounding box center [433, 223] width 577 height 176
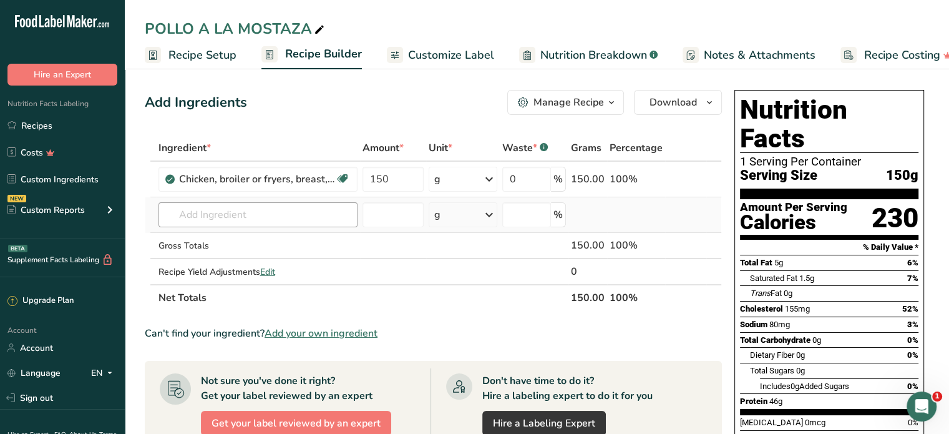
click at [187, 227] on td "5096 Chicken, broilers or fryers, dark meat, thigh, meat only, raw 5080 Chicken…" at bounding box center [258, 215] width 204 height 36
click at [183, 220] on input "text" at bounding box center [257, 214] width 199 height 25
click at [252, 220] on input "text" at bounding box center [257, 214] width 199 height 25
click at [237, 209] on input "text" at bounding box center [257, 214] width 199 height 25
click at [230, 208] on input "text" at bounding box center [257, 214] width 199 height 25
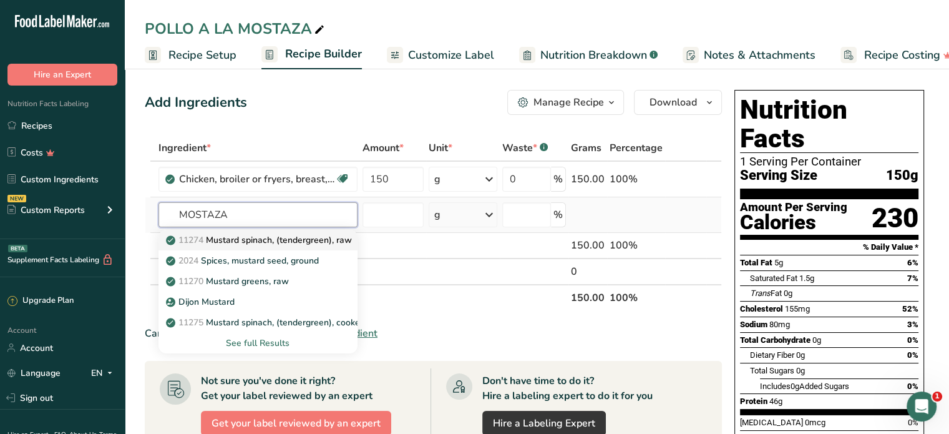
type input "MOSTAZA"
click at [252, 236] on p "11274 Mustard spinach, (tendergreen), raw" at bounding box center [259, 239] width 183 height 13
type input "Mustard spinach, (tendergreen), raw"
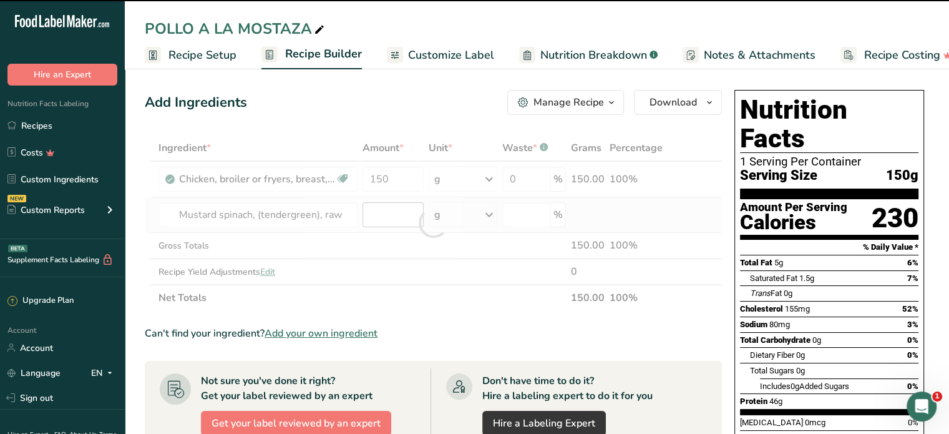
type input "0"
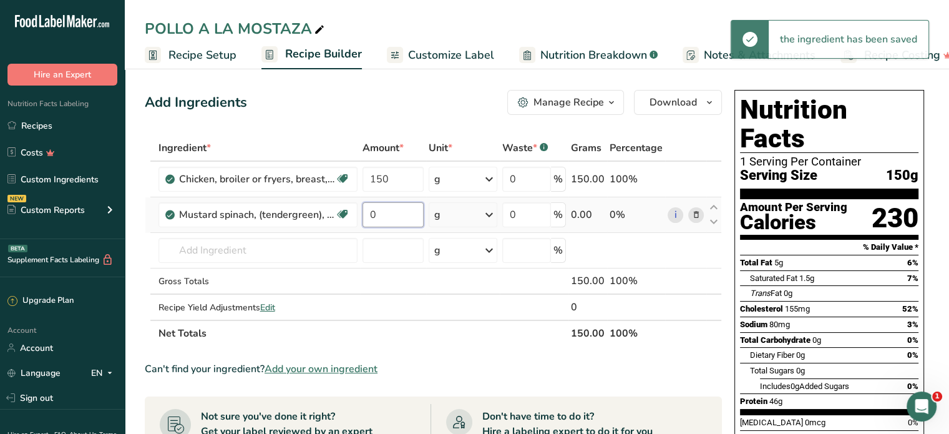
click at [382, 213] on input "0" at bounding box center [393, 214] width 61 height 25
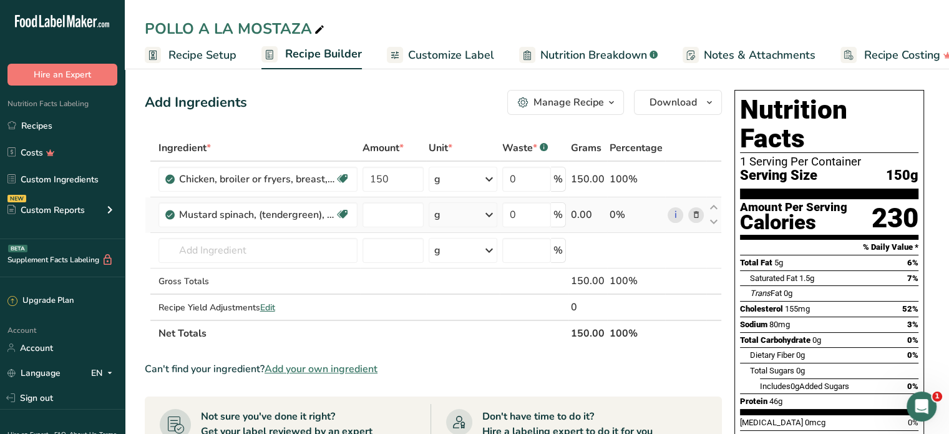
type input "0"
click at [694, 210] on div "Ingredient * Amount * Unit * Waste * .a-a{fill:#347362;}.b-a{fill:#fff;} Grams …" at bounding box center [433, 241] width 577 height 212
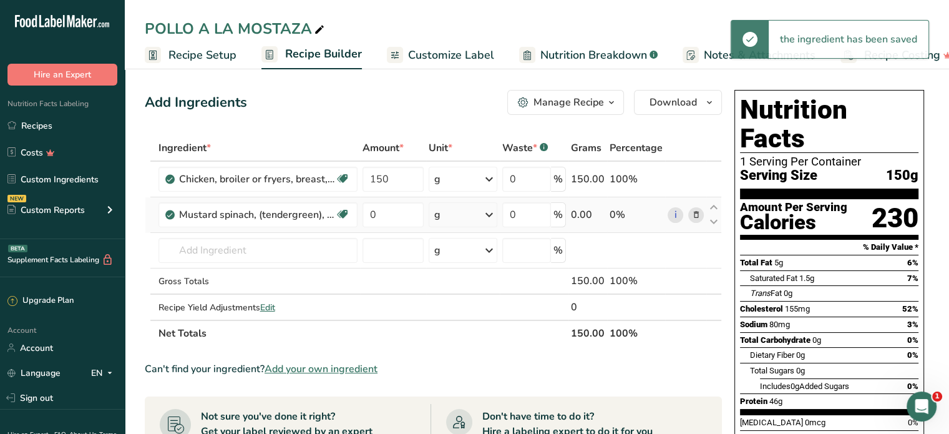
click at [697, 217] on icon at bounding box center [695, 214] width 9 height 13
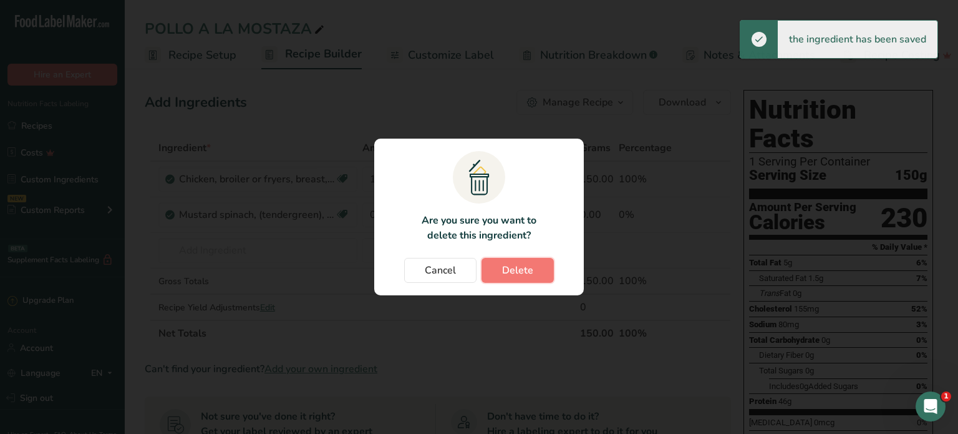
click at [506, 278] on button "Delete" at bounding box center [518, 270] width 72 height 25
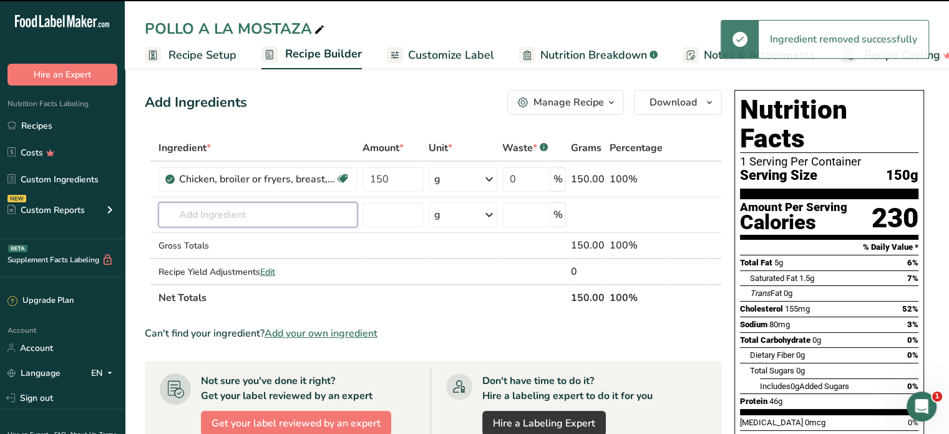
click at [210, 214] on input "text" at bounding box center [257, 214] width 199 height 25
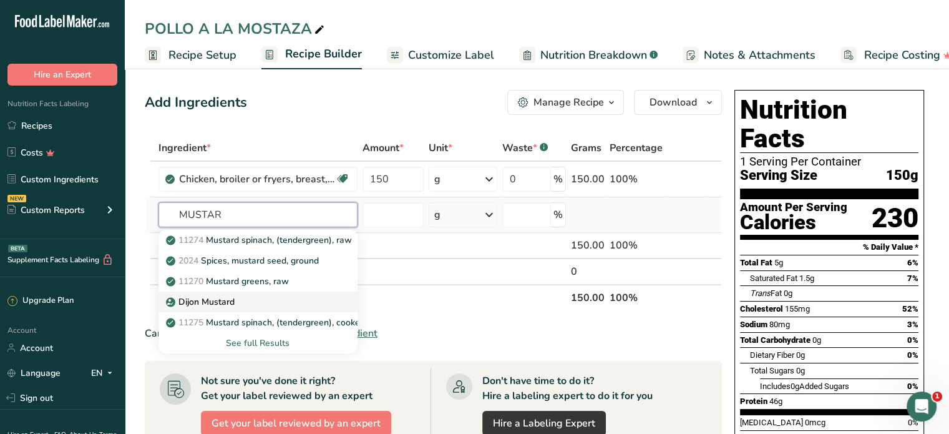
type input "MUSTAR"
click at [227, 300] on p "Dijon Mustard" at bounding box center [201, 301] width 66 height 13
type input "Dijon Mustard"
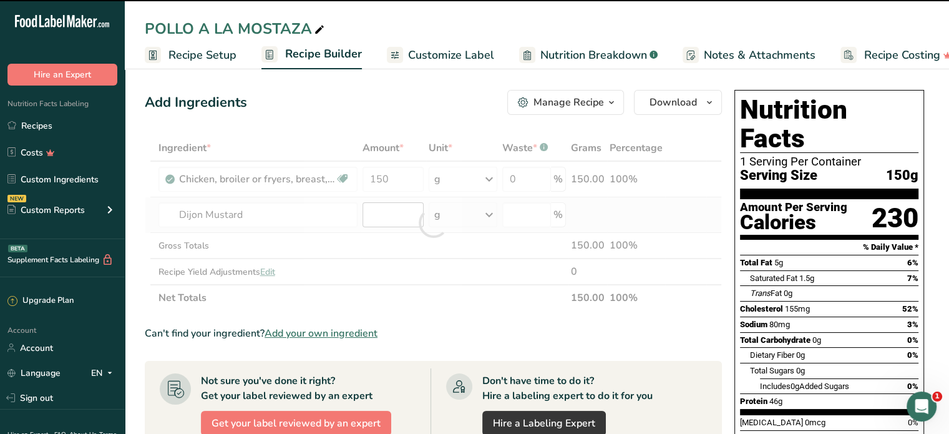
type input "0"
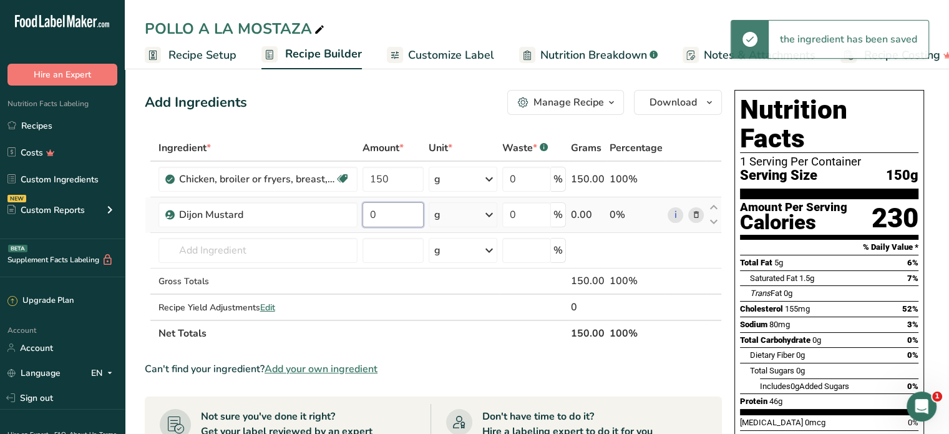
click at [384, 213] on input "0" at bounding box center [393, 214] width 61 height 25
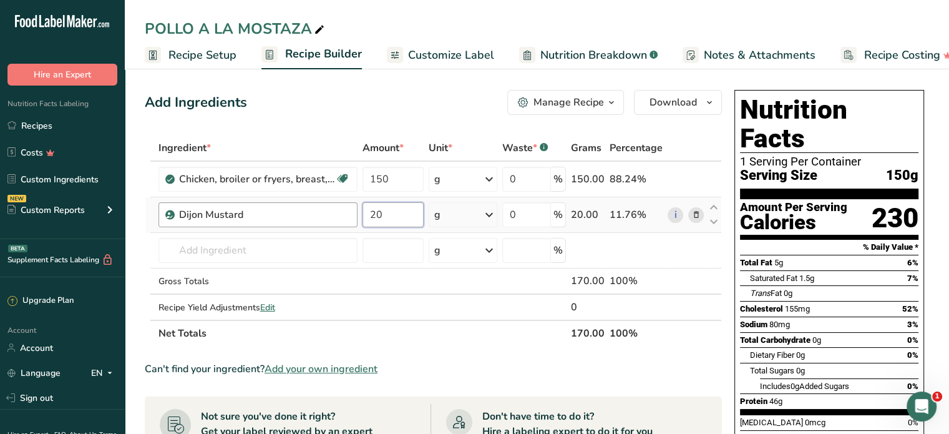
type input "2"
type input "10"
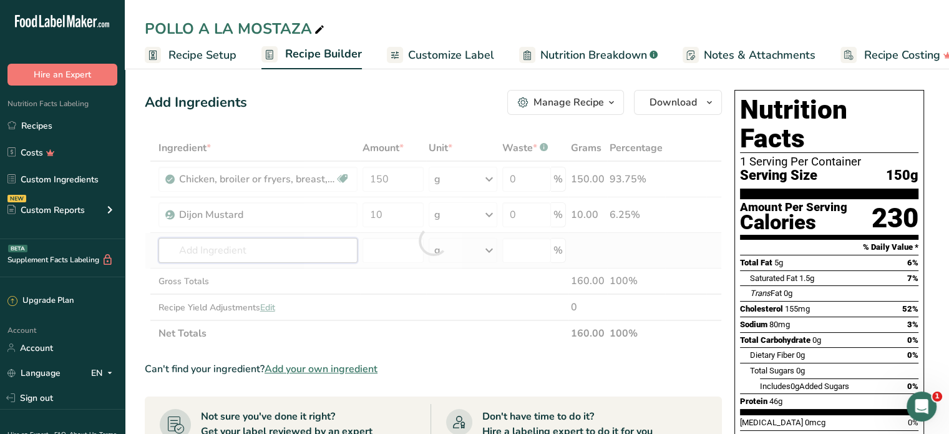
click at [190, 249] on div "Ingredient * Amount * Unit * Waste * .a-a{fill:#347362;}.b-a{fill:#fff;} Grams …" at bounding box center [433, 241] width 577 height 212
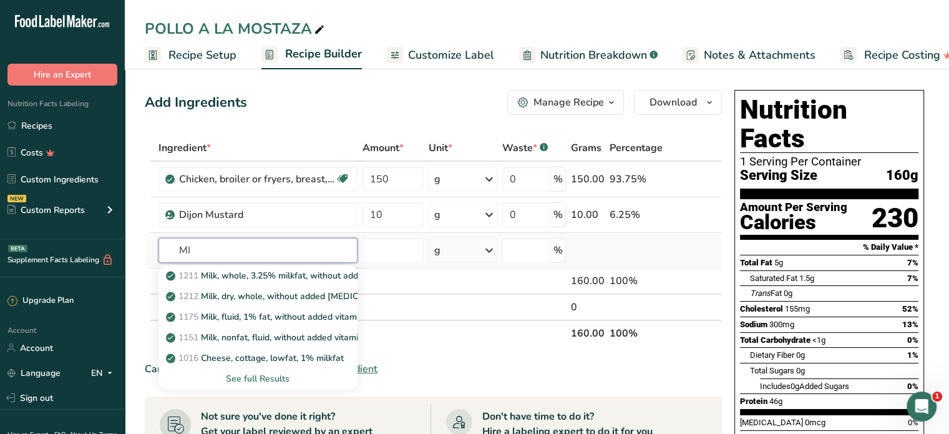
type input "M"
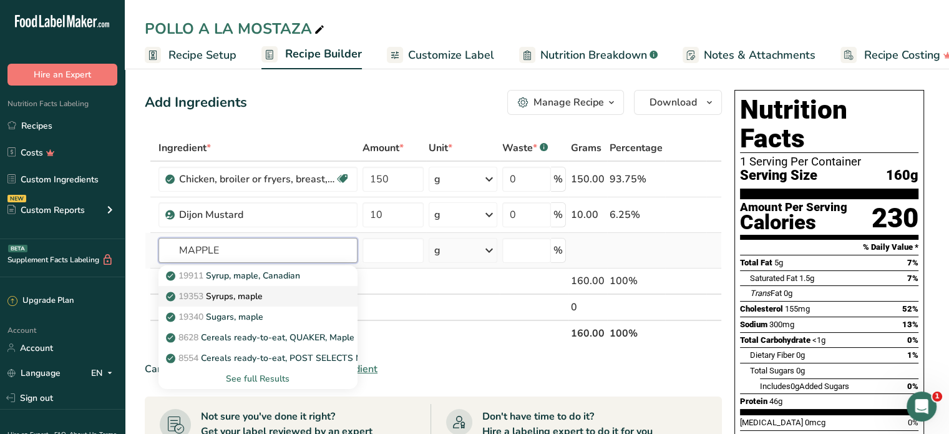
type input "MAPPLE"
click at [238, 296] on p "19353 Syrups, maple" at bounding box center [215, 296] width 94 height 13
type input "Syrups, maple"
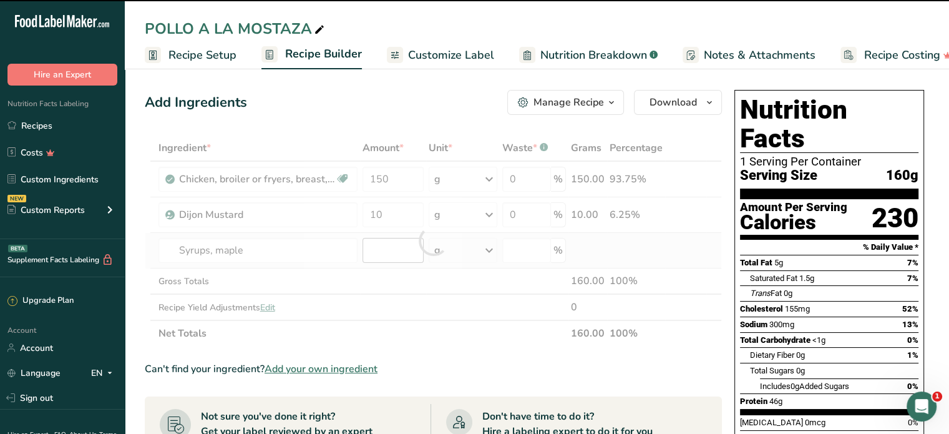
type input "0"
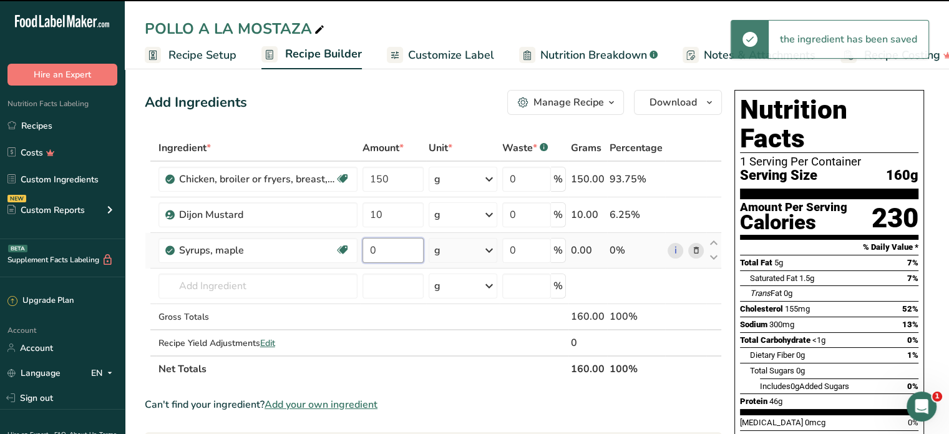
click at [379, 251] on input "0" at bounding box center [393, 250] width 61 height 25
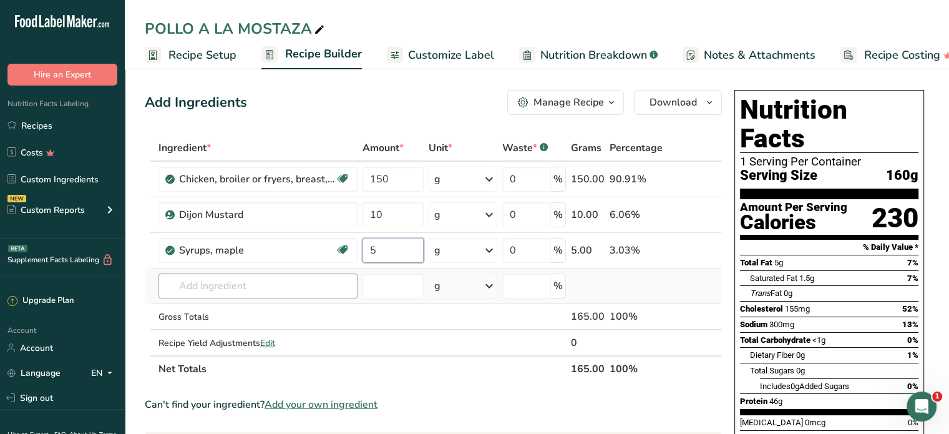
type input "5"
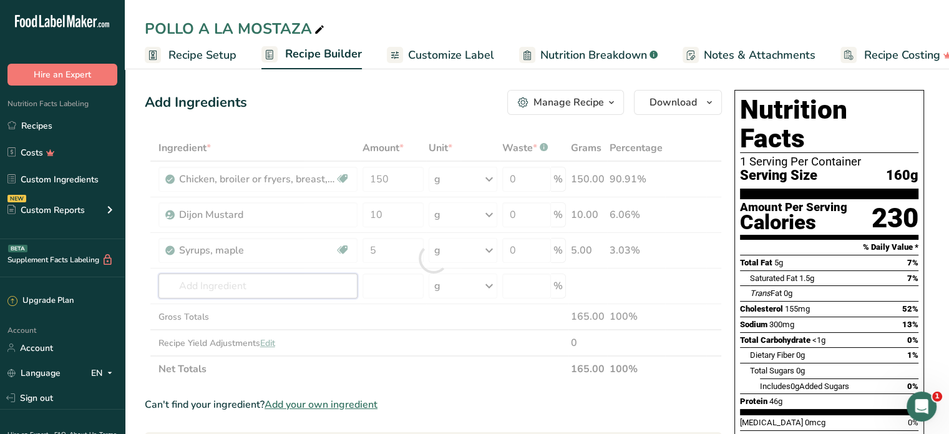
click at [193, 289] on div "Ingredient * Amount * Unit * Waste * .a-a{fill:#347362;}.b-a{fill:#fff;} Grams …" at bounding box center [433, 258] width 577 height 247
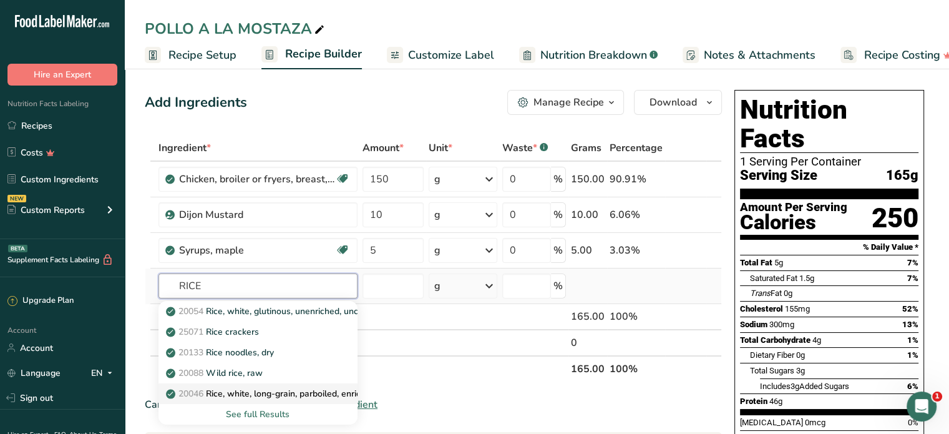
type input "RICE"
click at [255, 389] on p "20046 Rice, white, long-grain, parboiled, enriched, dry" at bounding box center [280, 393] width 224 height 13
type input "Rice, white, long-grain, parboiled, enriched, dry"
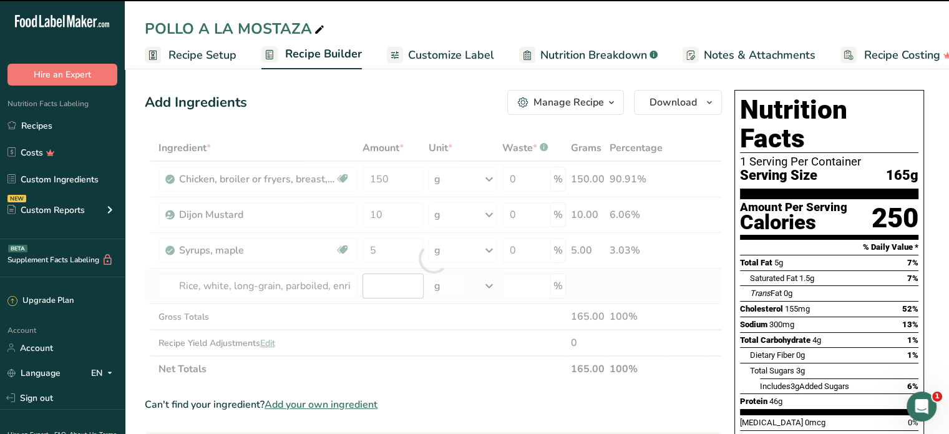
type input "0"
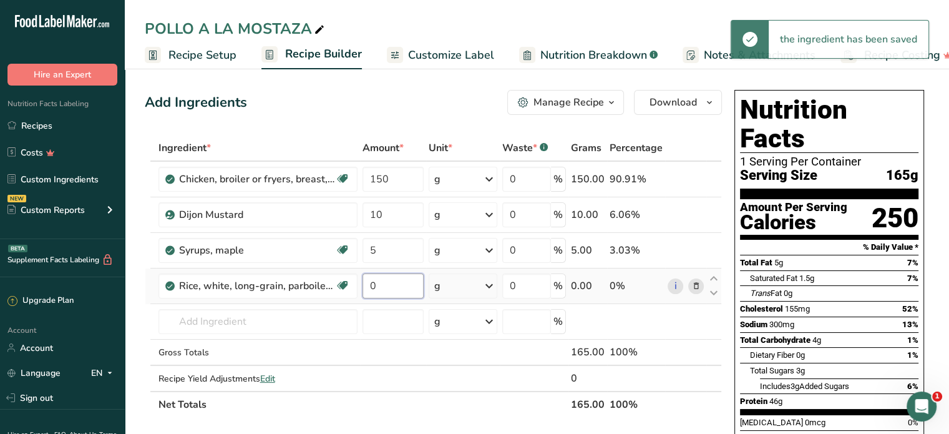
click at [382, 283] on input "0" at bounding box center [393, 285] width 61 height 25
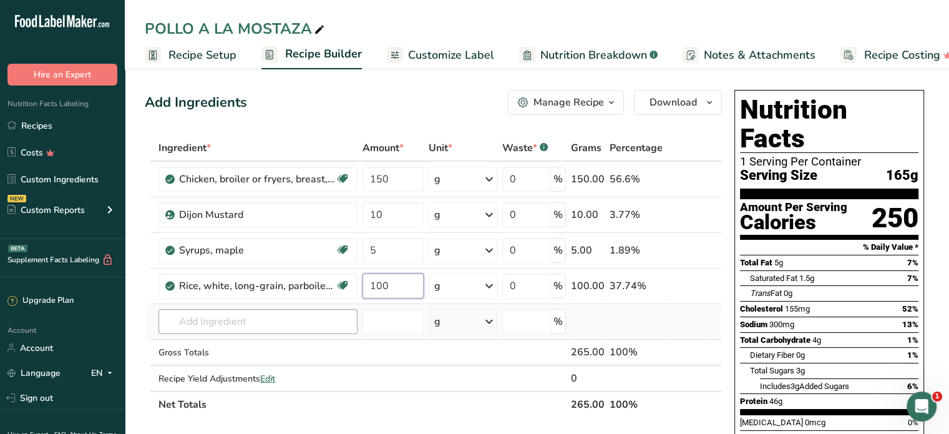
type input "100"
click at [231, 313] on div "Ingredient * Amount * Unit * Waste * .a-a{fill:#347362;}.b-a{fill:#fff;} Grams …" at bounding box center [433, 276] width 577 height 283
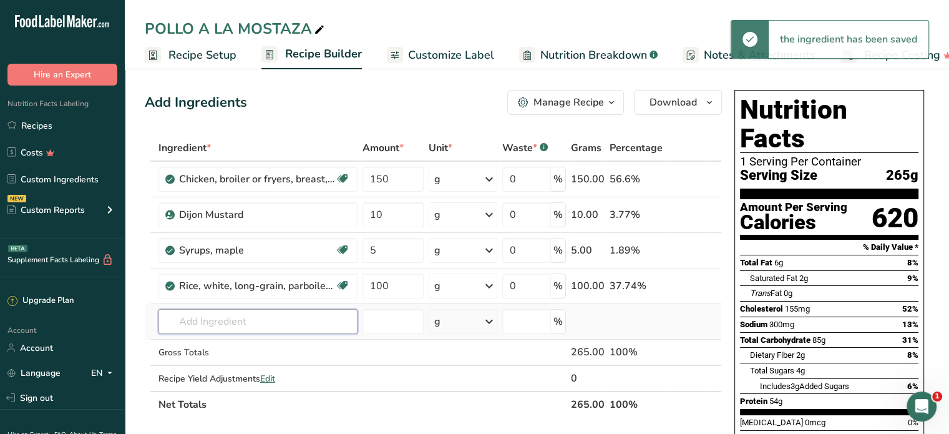
type input "C"
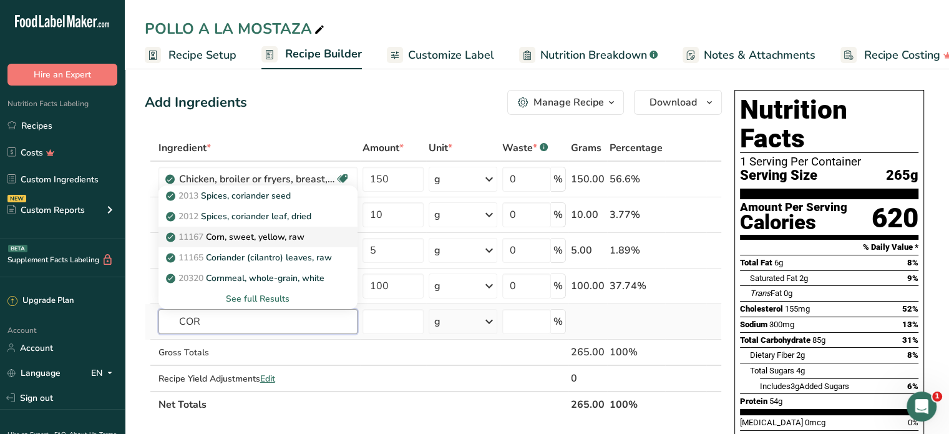
type input "COR"
click at [252, 233] on p "11167 Corn, sweet, yellow, raw" at bounding box center [236, 236] width 136 height 13
type input "Corn, sweet, yellow, raw"
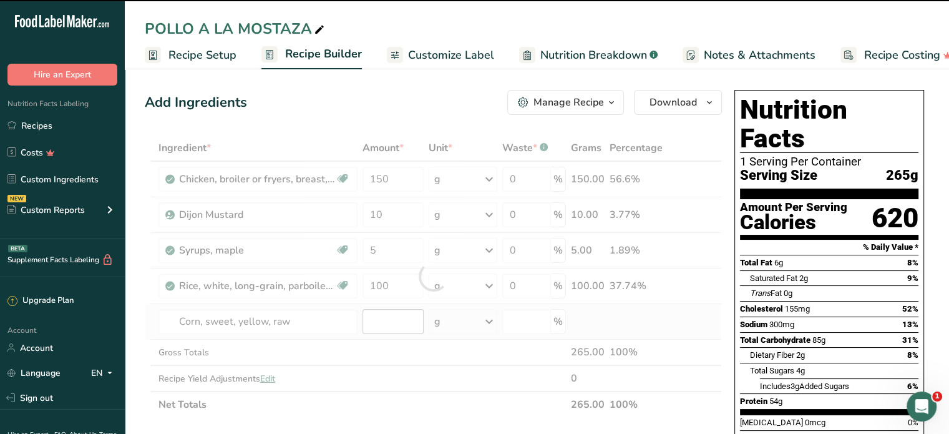
type input "0"
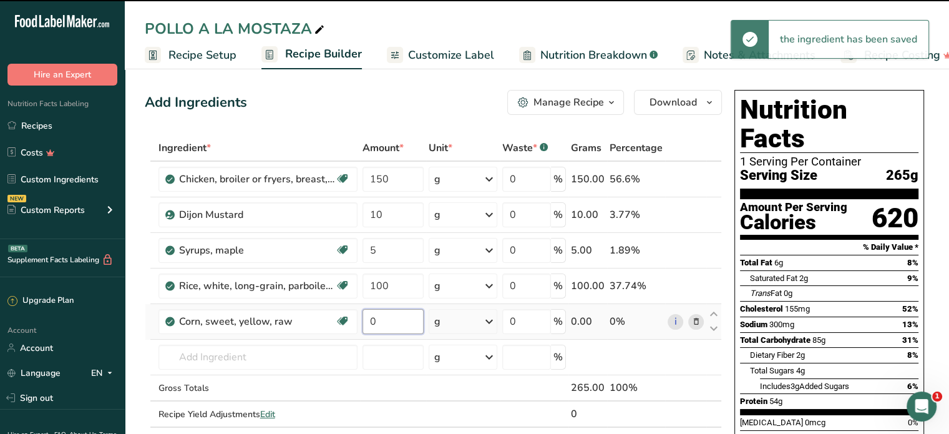
click at [379, 319] on input "0" at bounding box center [393, 321] width 61 height 25
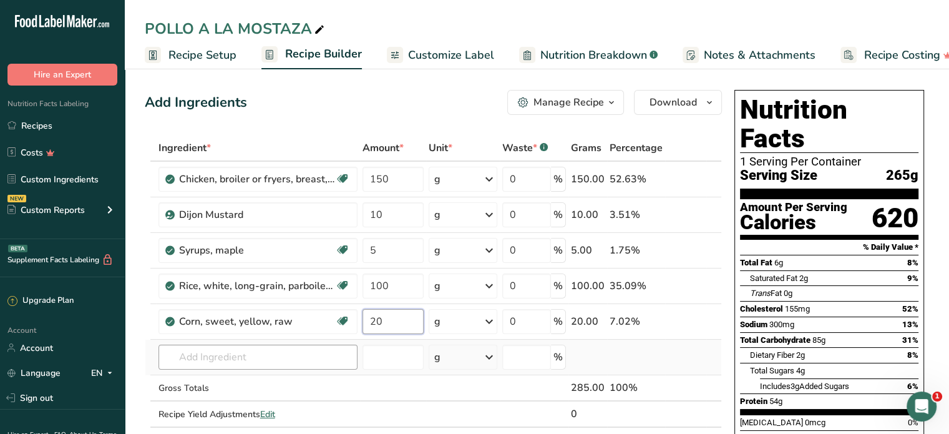
type input "20"
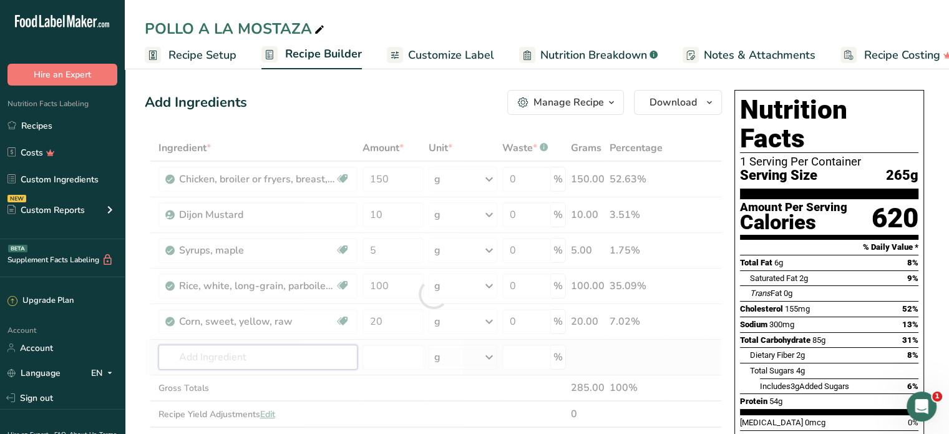
click at [254, 353] on div "Ingredient * Amount * Unit * Waste * .a-a{fill:#347362;}.b-a{fill:#fff;} Grams …" at bounding box center [433, 294] width 577 height 318
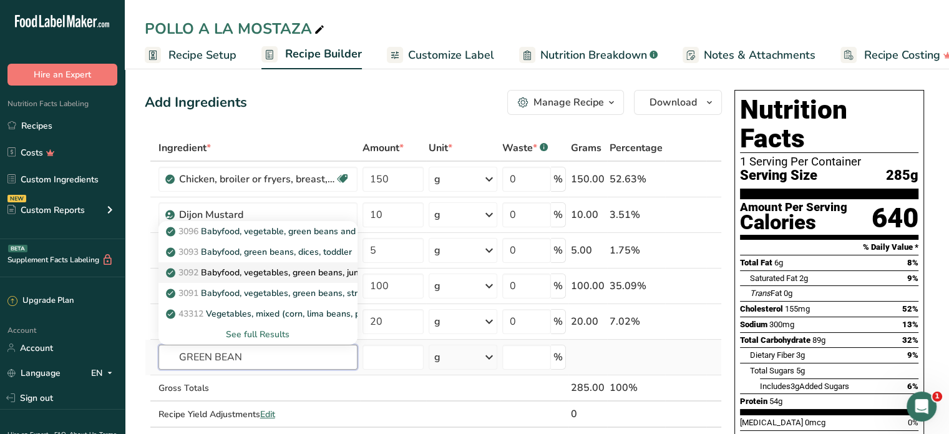
type input "GREEN BEAN"
click at [277, 270] on p "3092 Babyfood, vegetables, green beans, junior" at bounding box center [268, 272] width 200 height 13
type input "Babyfood, vegetables, green beans, junior"
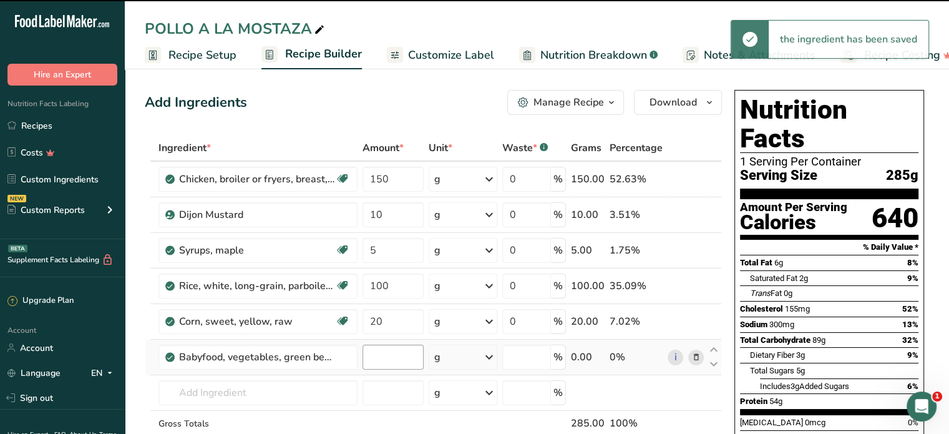
type input "0"
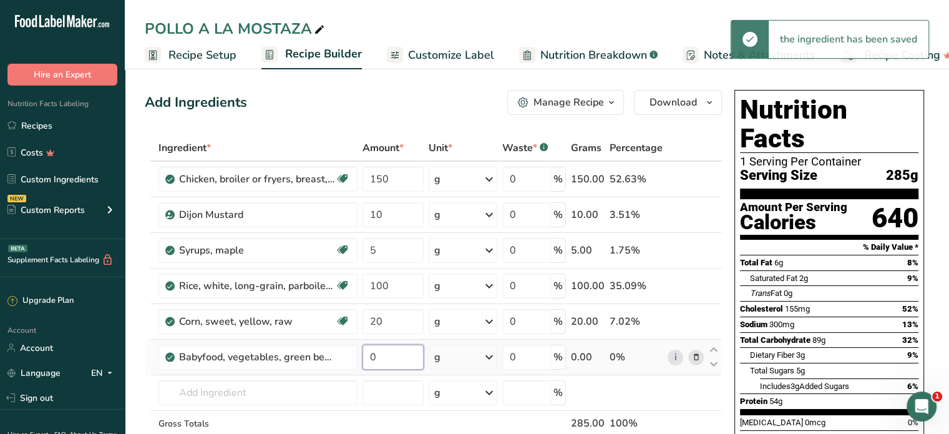
click at [378, 357] on input "0" at bounding box center [393, 356] width 61 height 25
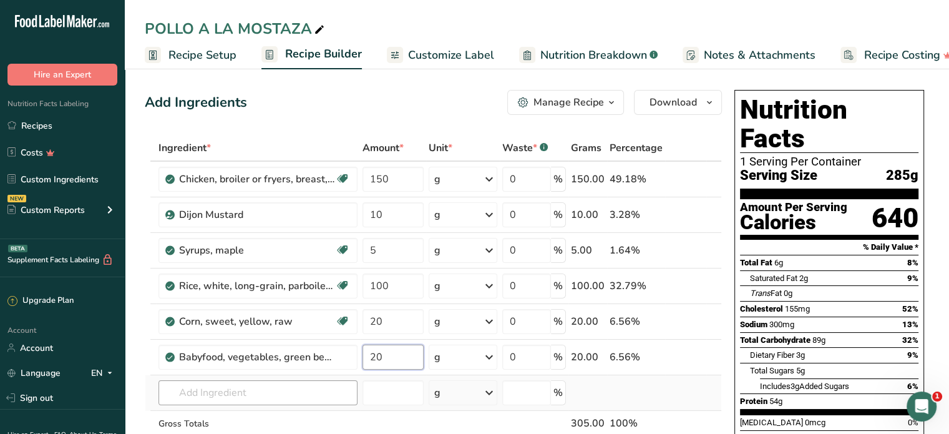
type input "20"
click at [255, 398] on div "Ingredient * Amount * Unit * Waste * .a-a{fill:#347362;}.b-a{fill:#fff;} Grams …" at bounding box center [433, 312] width 577 height 354
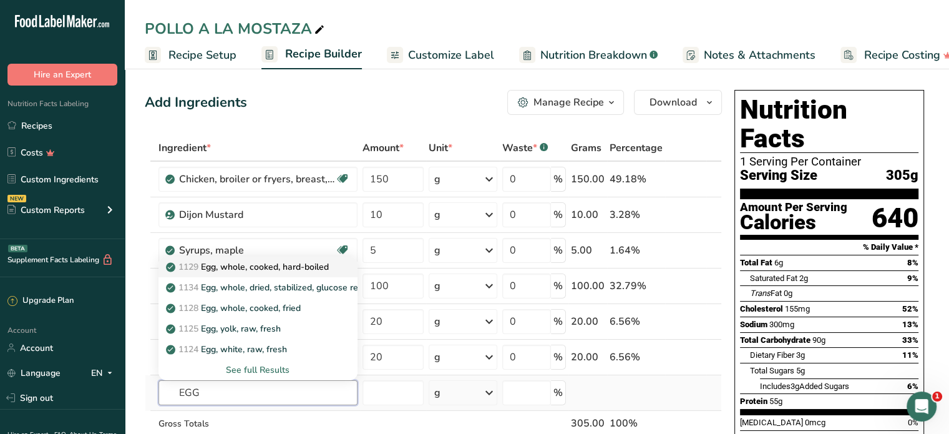
type input "EGG"
click at [265, 265] on p "1129 Egg, whole, cooked, hard-boiled" at bounding box center [248, 266] width 160 height 13
type input "Egg, whole, cooked, hard-boiled"
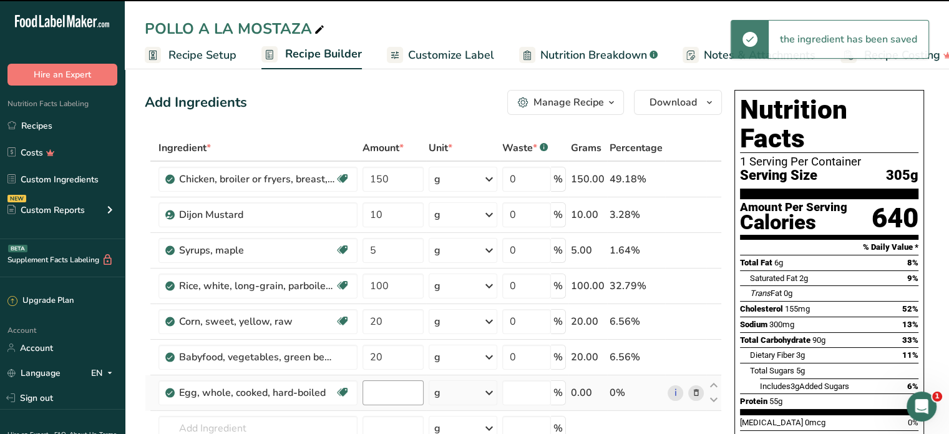
type input "0"
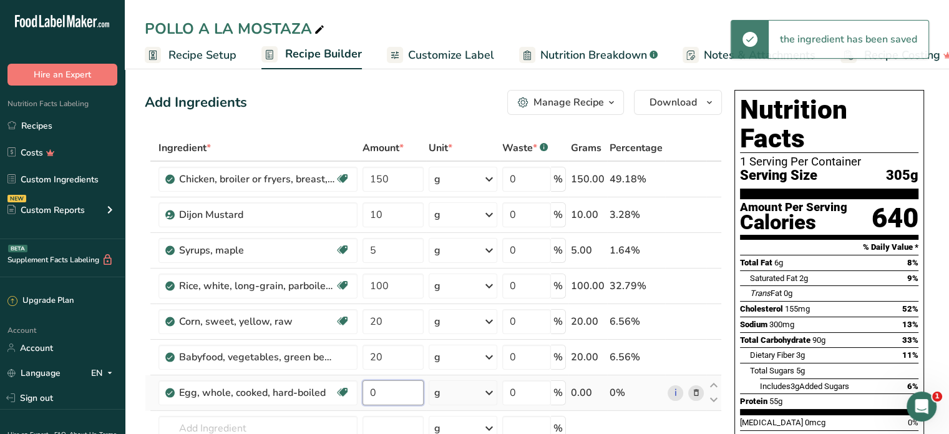
click at [374, 389] on input "0" at bounding box center [393, 392] width 61 height 25
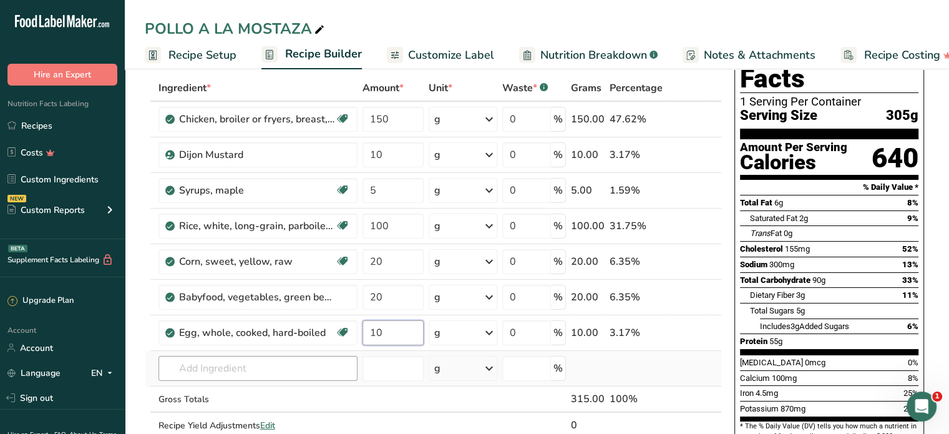
scroll to position [62, 0]
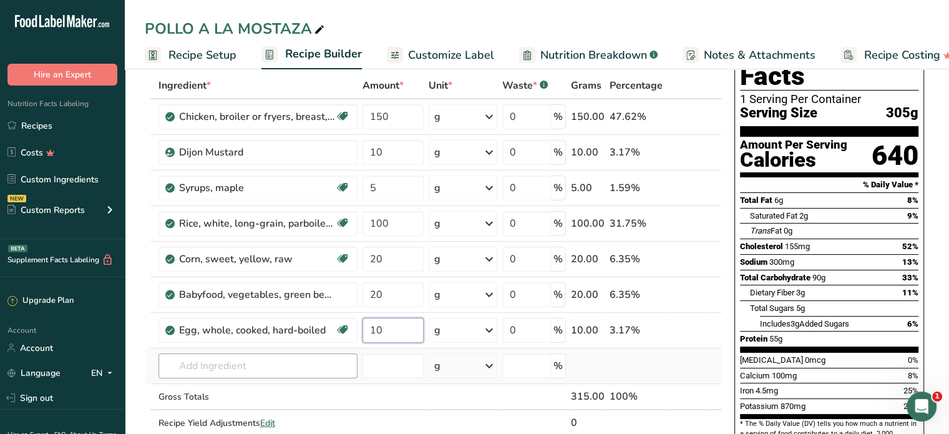
type input "10"
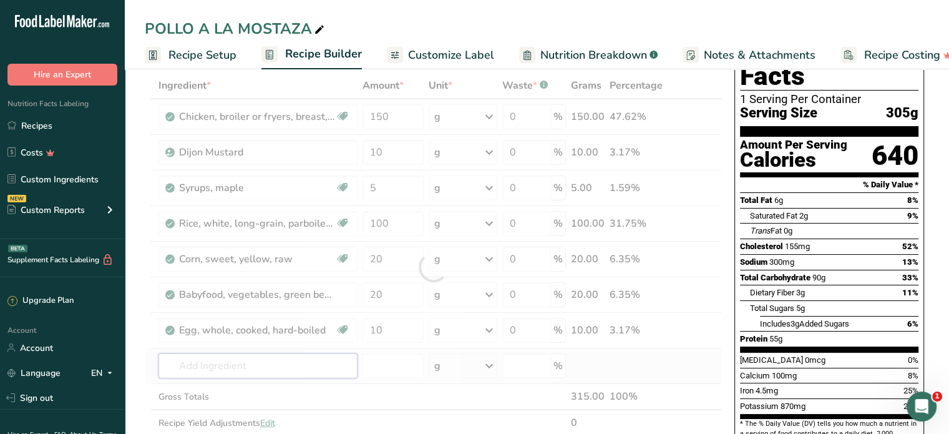
click at [207, 358] on div "Ingredient * Amount * Unit * Waste * .a-a{fill:#347362;}.b-a{fill:#fff;} Grams …" at bounding box center [433, 266] width 577 height 389
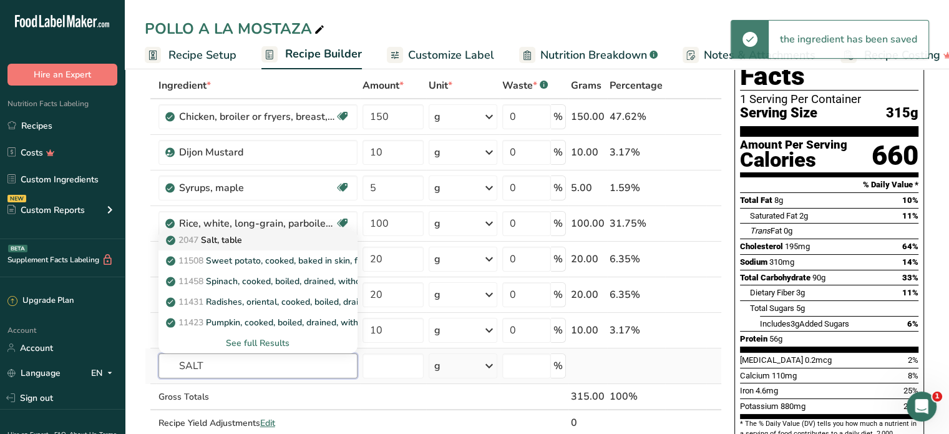
type input "SALT"
click at [225, 241] on p "2047 Salt, table" at bounding box center [205, 239] width 74 height 13
type input "Salt, table"
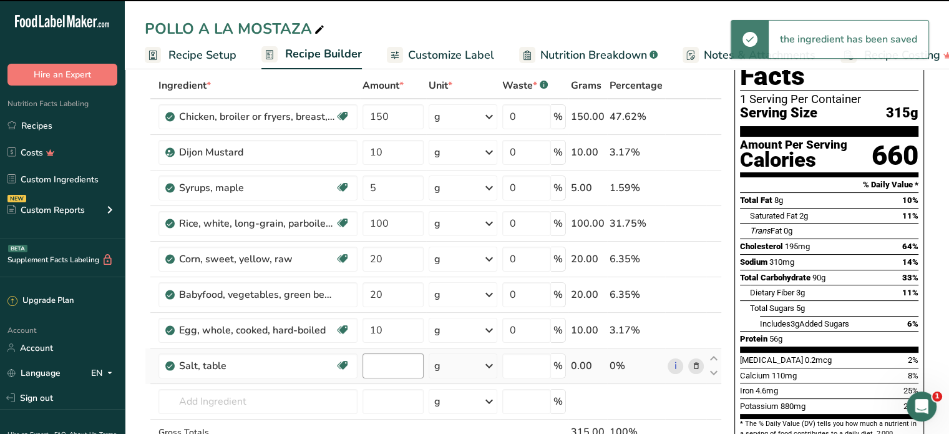
type input "0"
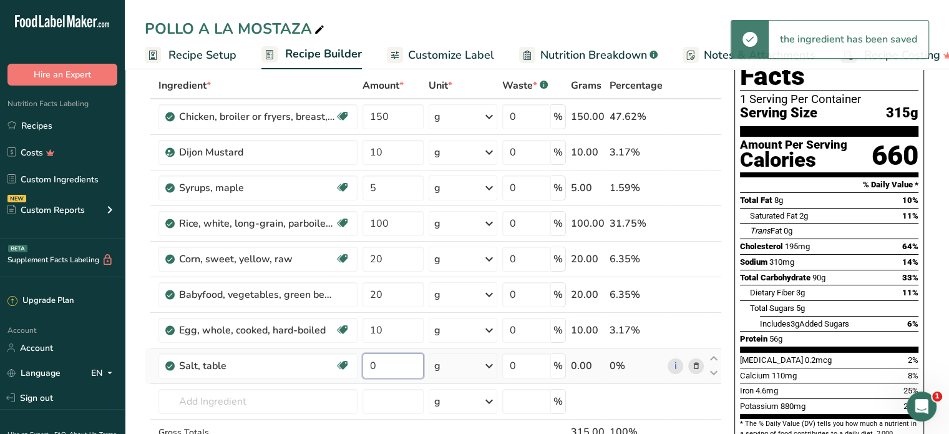
click at [384, 366] on input "0" at bounding box center [393, 365] width 61 height 25
type input "0.5"
click at [261, 404] on div "Ingredient * Amount * Unit * Waste * .a-a{fill:#347362;}.b-a{fill:#fff;} Grams …" at bounding box center [433, 284] width 577 height 425
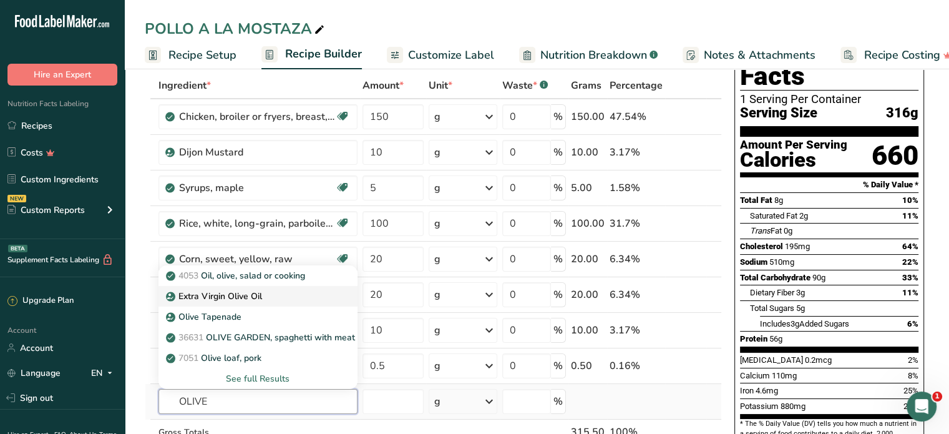
type input "OLIVE"
click at [243, 296] on p "Extra Virgin Olive Oil" at bounding box center [215, 296] width 94 height 13
type input "Extra Virgin Olive Oil"
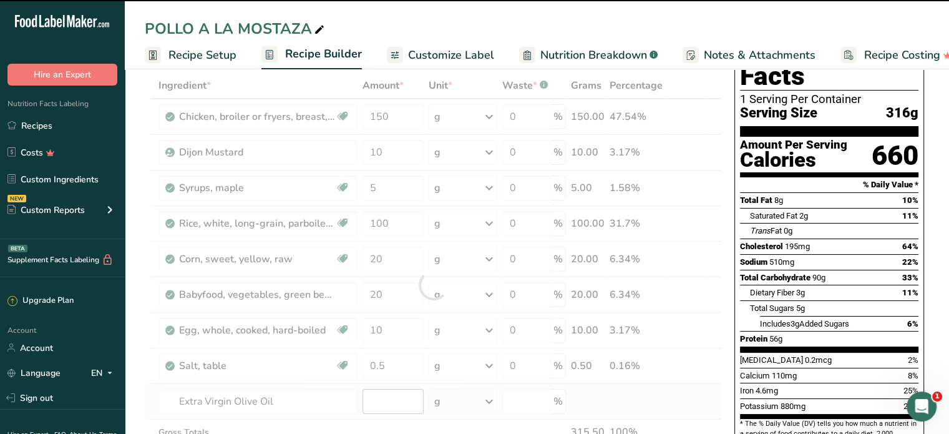
type input "0"
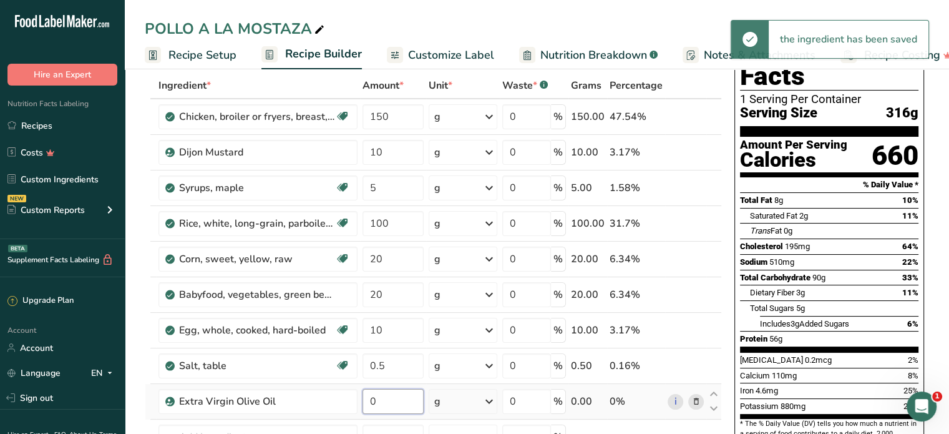
click at [384, 396] on input "0" at bounding box center [393, 401] width 61 height 25
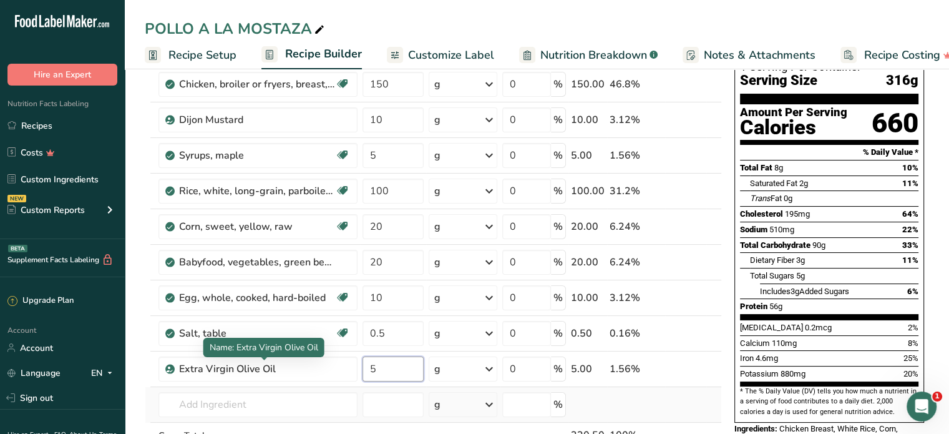
scroll to position [125, 0]
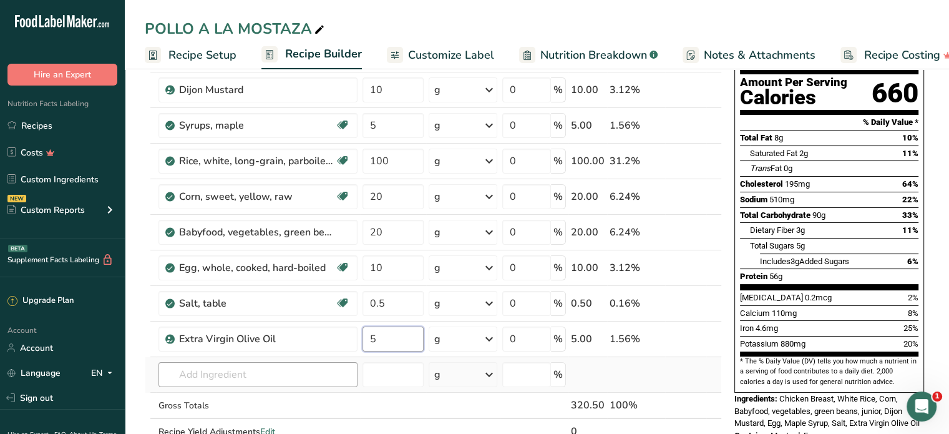
type input "5"
click at [217, 369] on div "Ingredient * Amount * Unit * Waste * .a-a{fill:#347362;}.b-a{fill:#fff;} Grams …" at bounding box center [433, 240] width 577 height 460
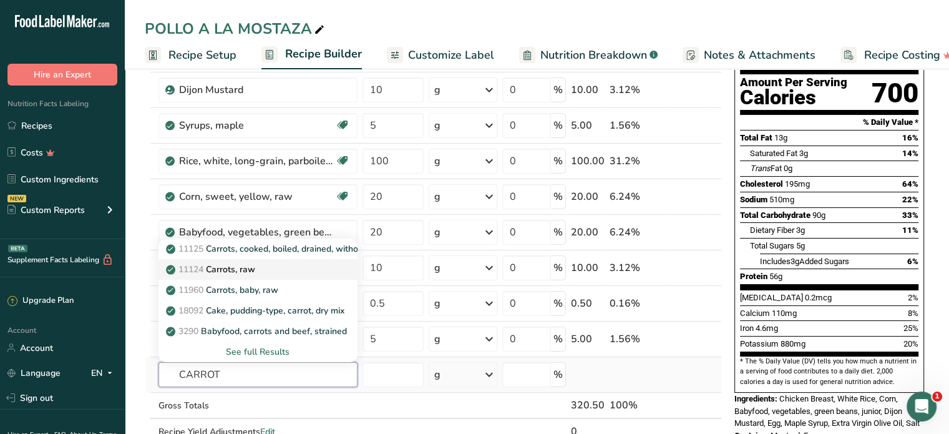
type input "CARROT"
click at [225, 270] on p "11124 Carrots, raw" at bounding box center [211, 269] width 87 height 13
type input "Carrots, raw"
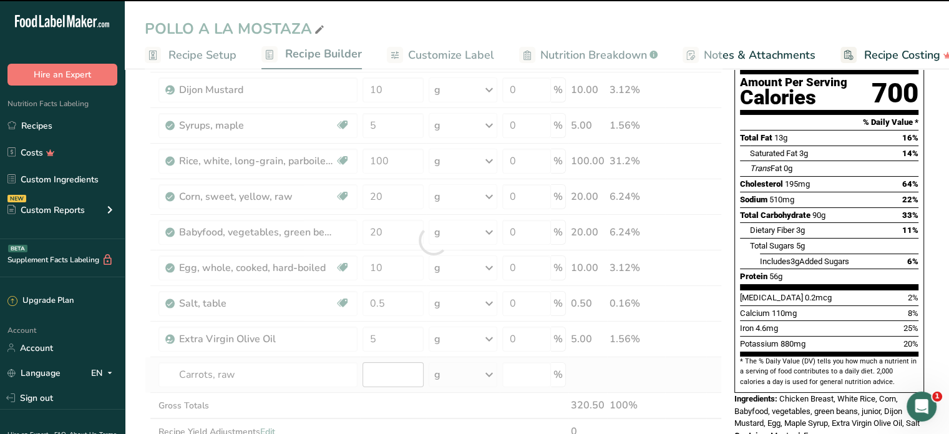
type input "0"
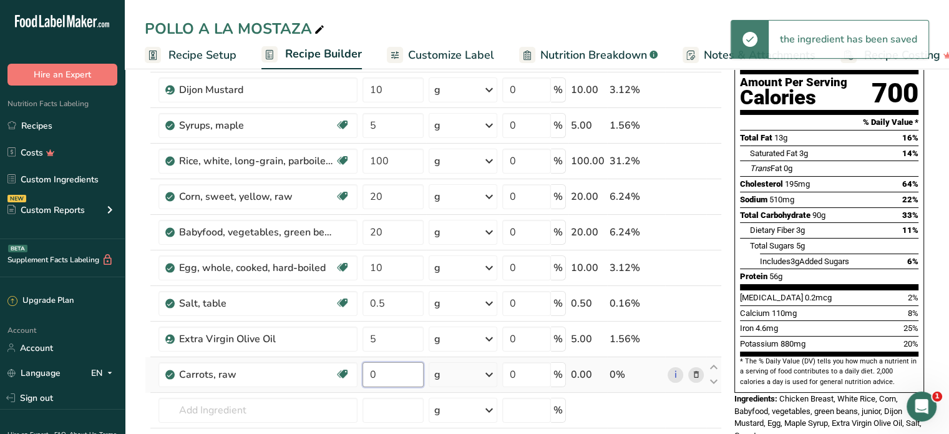
click at [384, 370] on input "0" at bounding box center [393, 374] width 61 height 25
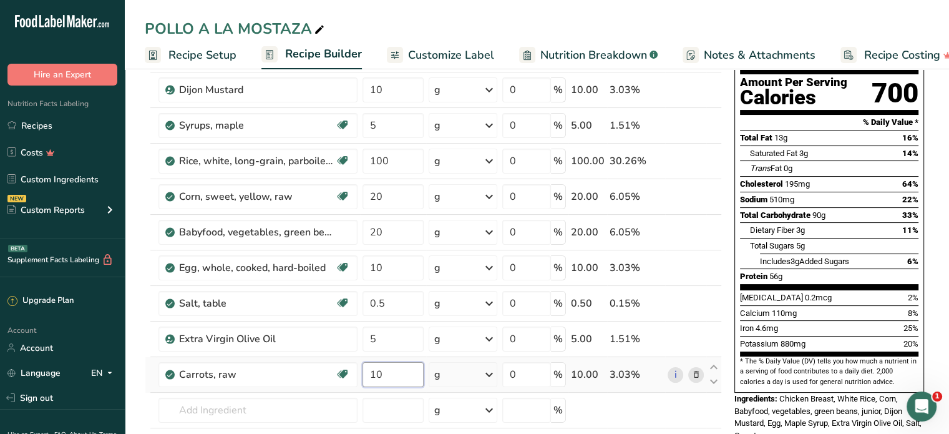
type input "1"
type input "80"
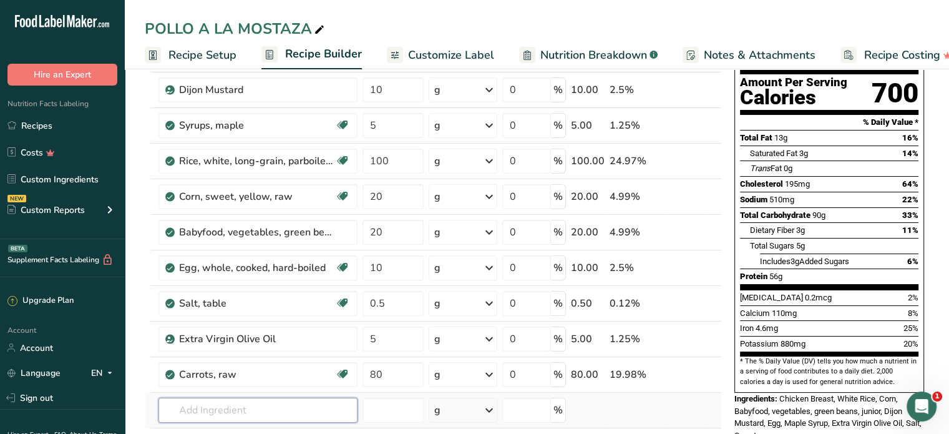
click at [194, 411] on div "Ingredient * Amount * Unit * Waste * .a-a{fill:#347362;}.b-a{fill:#fff;} Grams …" at bounding box center [433, 258] width 577 height 496
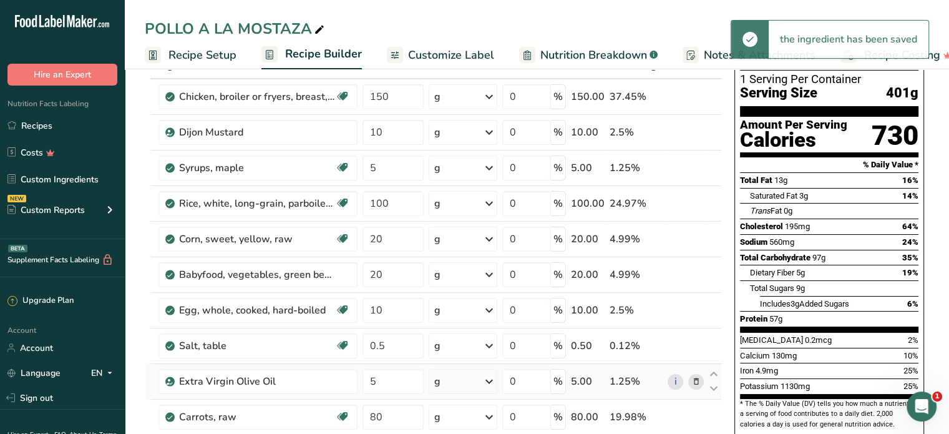
scroll to position [0, 0]
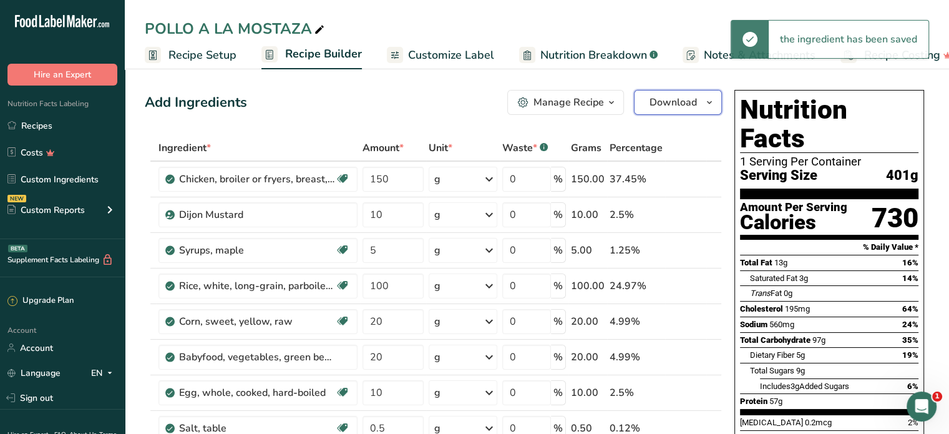
click at [658, 97] on span "Download" at bounding box center [673, 102] width 47 height 15
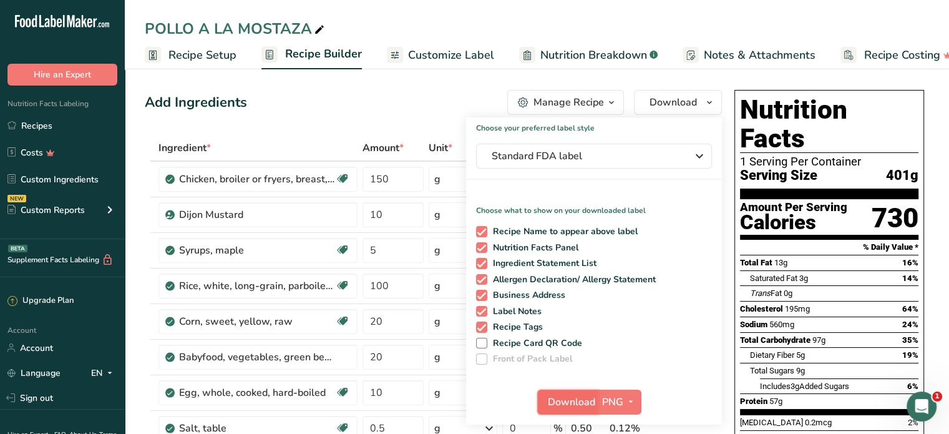
click at [572, 400] on span "Download" at bounding box center [571, 401] width 47 height 15
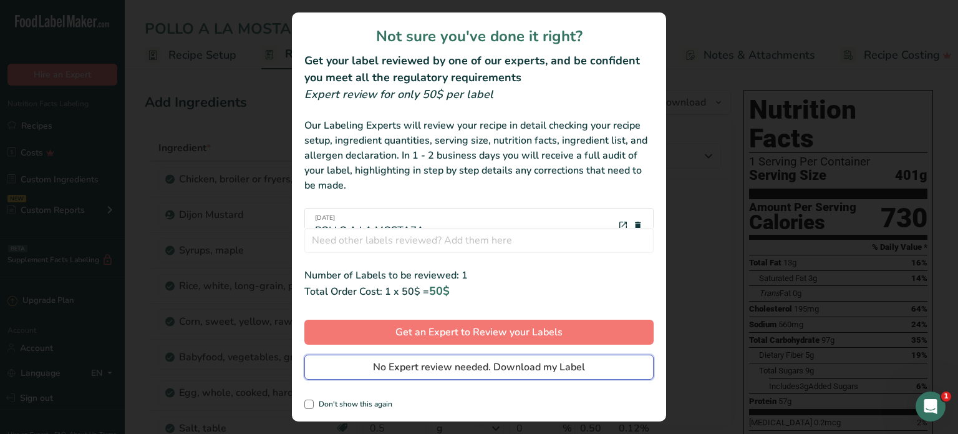
click at [564, 366] on span "No Expert review needed. Download my Label" at bounding box center [479, 366] width 212 height 15
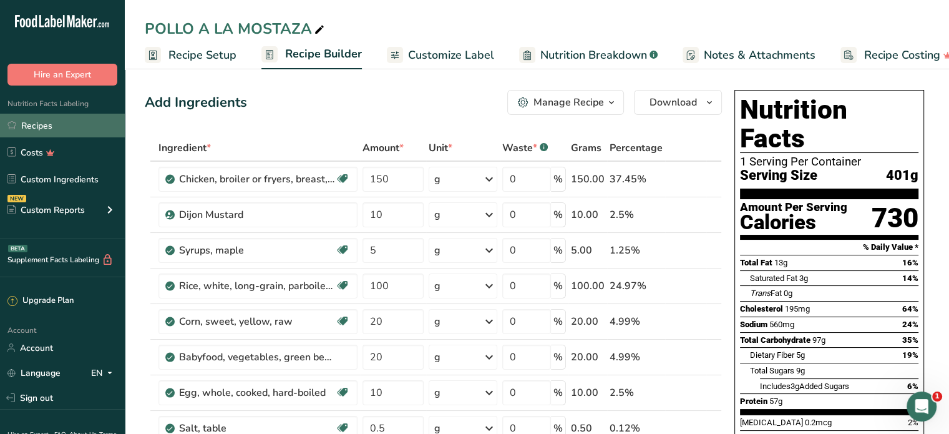
click at [50, 119] on link "Recipes" at bounding box center [62, 126] width 125 height 24
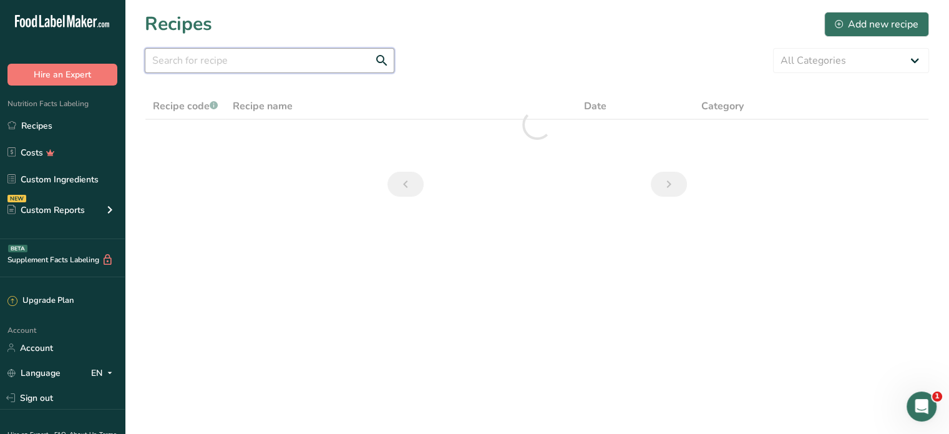
click at [227, 59] on input "text" at bounding box center [270, 60] width 250 height 25
type input "PO"
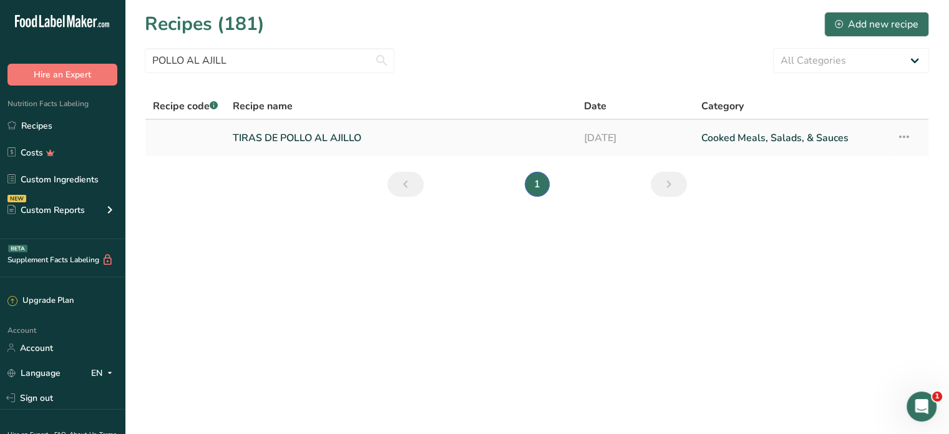
type input "POLLO AL AJILL"
click at [301, 137] on link "TIRAS DE POLLO AL AJILLO" at bounding box center [401, 138] width 336 height 26
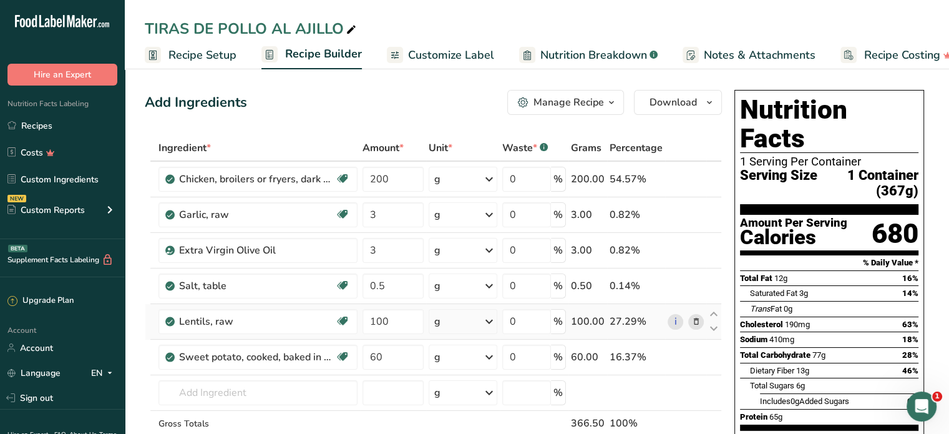
click at [697, 315] on icon at bounding box center [695, 321] width 9 height 13
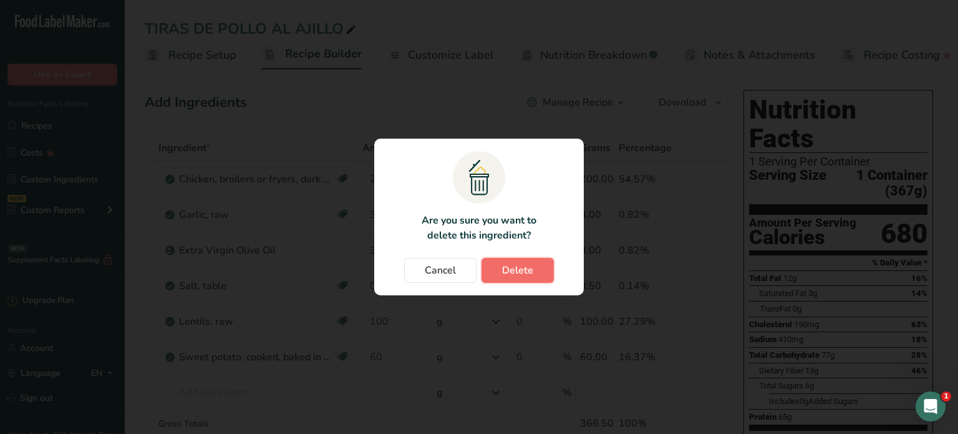
click at [535, 270] on button "Delete" at bounding box center [518, 270] width 72 height 25
type input "60"
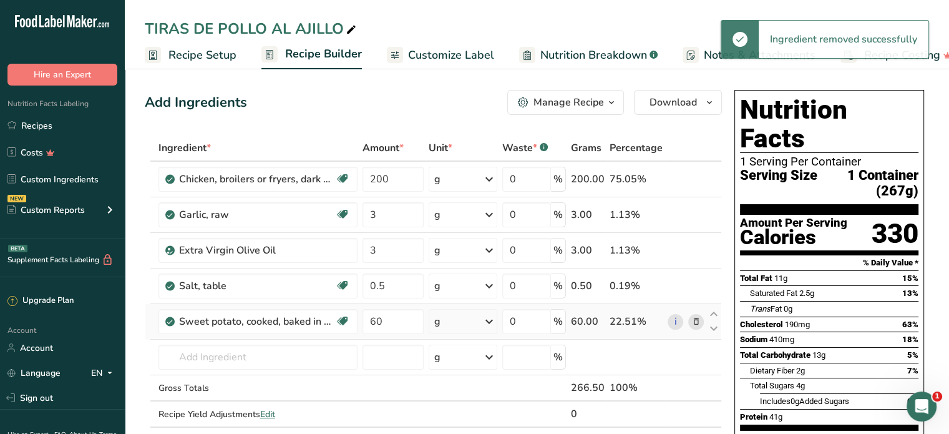
click at [694, 321] on icon at bounding box center [695, 321] width 9 height 13
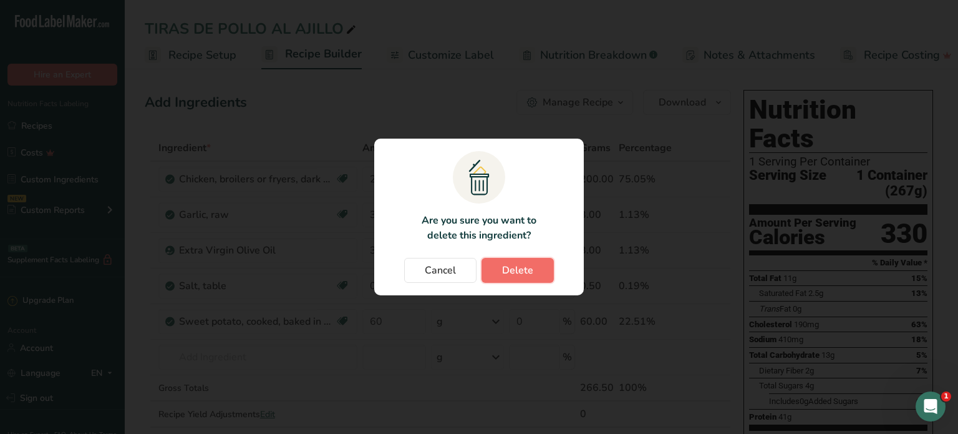
click at [527, 268] on span "Delete" at bounding box center [517, 270] width 31 height 15
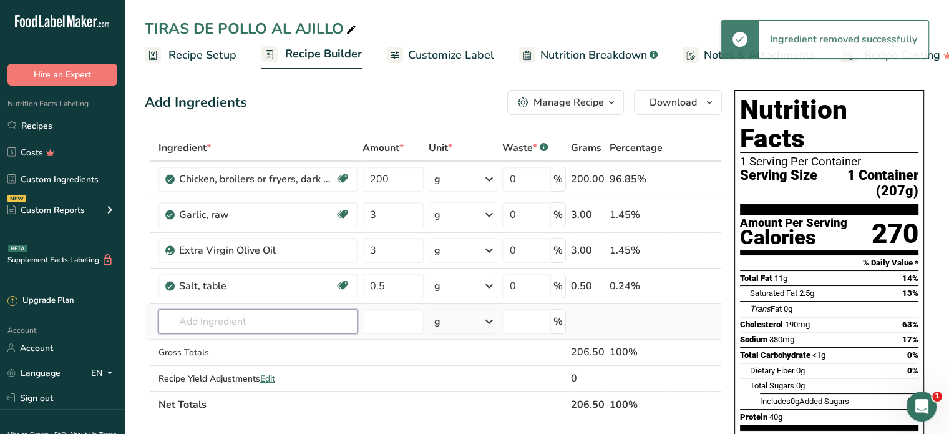
click at [200, 318] on input "text" at bounding box center [257, 321] width 199 height 25
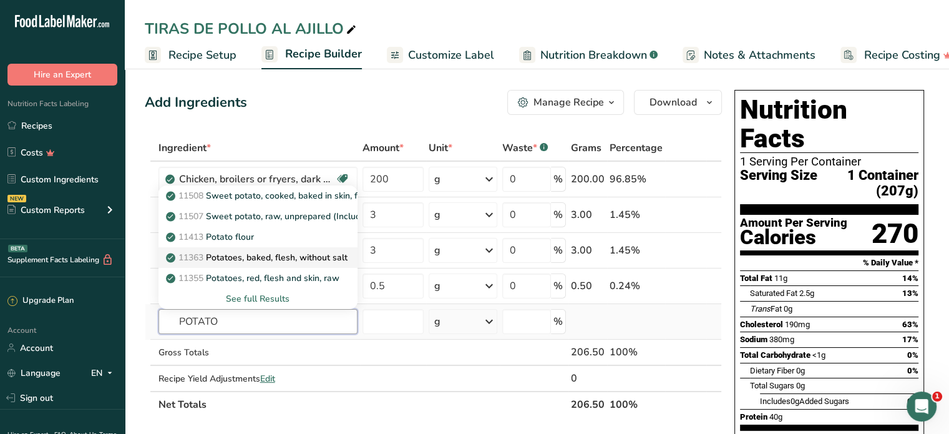
type input "POTATO"
click at [234, 260] on p "11363 Potatoes, baked, flesh, without salt" at bounding box center [257, 257] width 179 height 13
type input "Potatoes, baked, flesh, without salt"
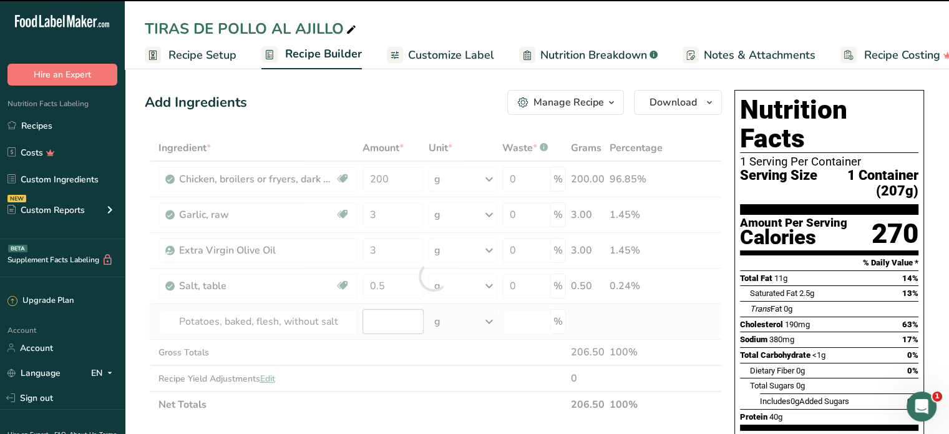
type input "0"
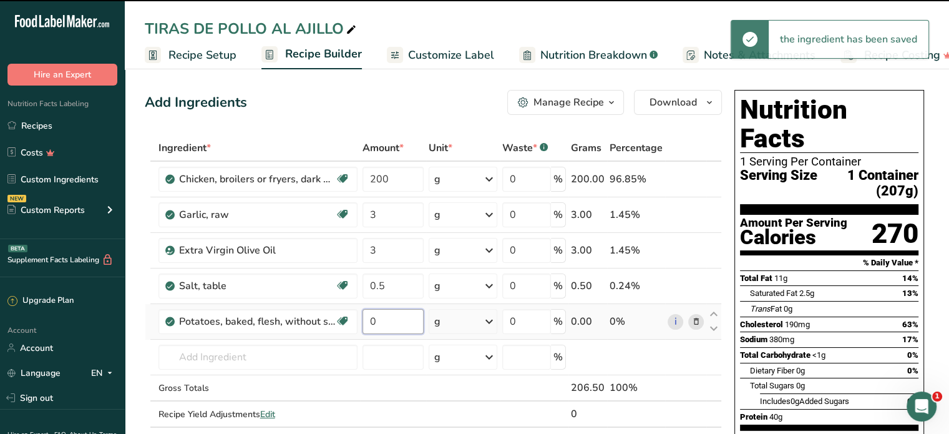
click at [387, 319] on input "0" at bounding box center [393, 321] width 61 height 25
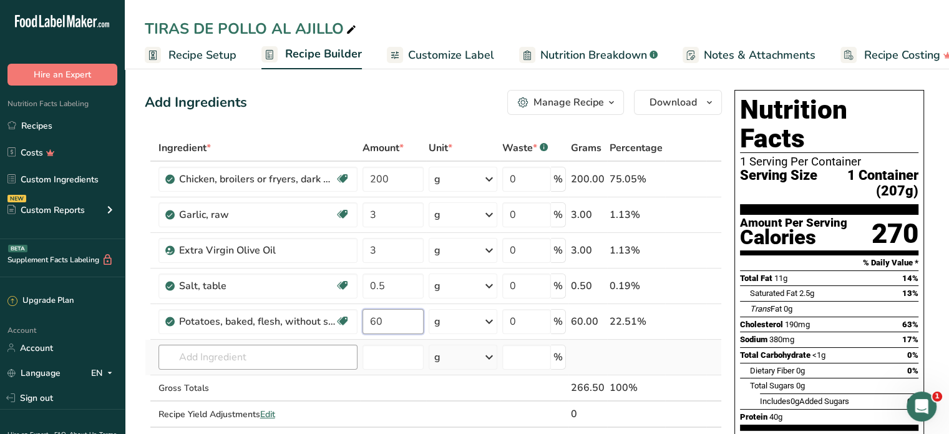
type input "60"
click at [235, 361] on div "Ingredient * Amount * Unit * Waste * .a-a{fill:#347362;}.b-a{fill:#fff;} Grams …" at bounding box center [433, 294] width 577 height 318
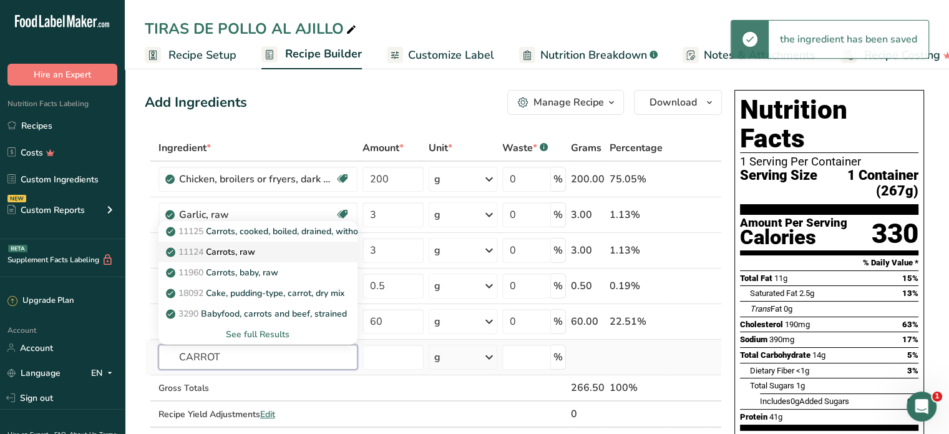
type input "CARROT"
click at [252, 245] on p "11124 Carrots, raw" at bounding box center [211, 251] width 87 height 13
type input "Carrots, raw"
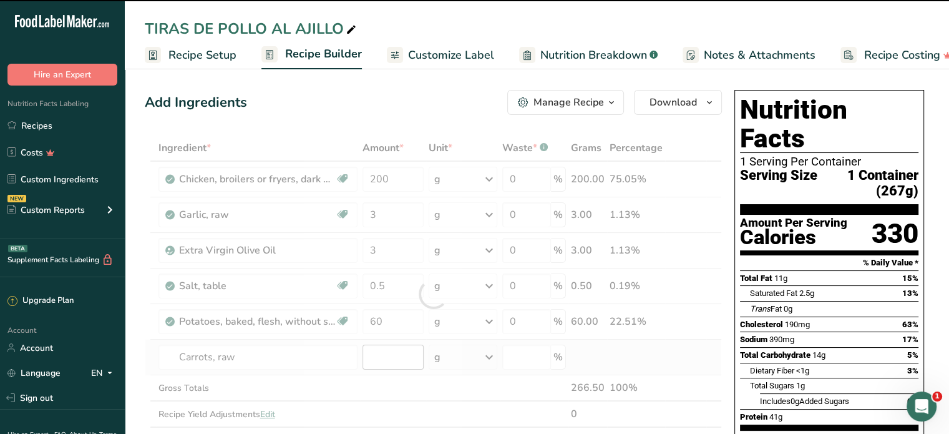
type input "0"
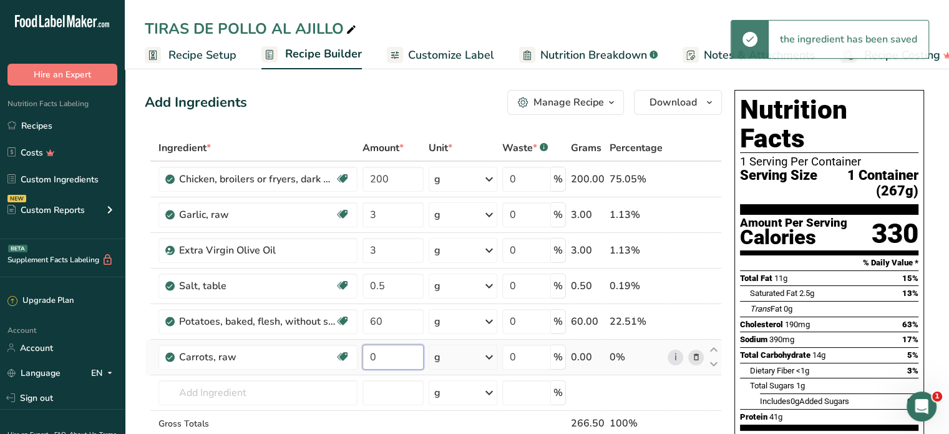
click at [383, 356] on input "0" at bounding box center [393, 356] width 61 height 25
type input "40"
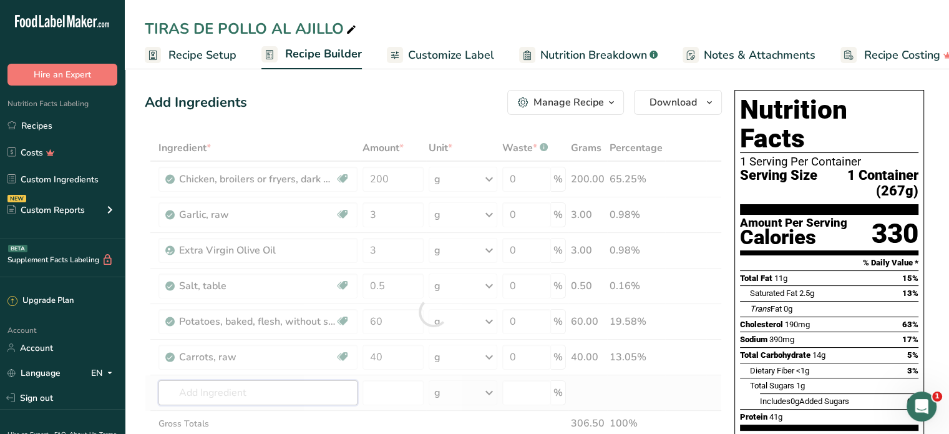
click at [213, 391] on div "Ingredient * Amount * Unit * Waste * .a-a{fill:#347362;}.b-a{fill:#fff;} Grams …" at bounding box center [433, 312] width 577 height 354
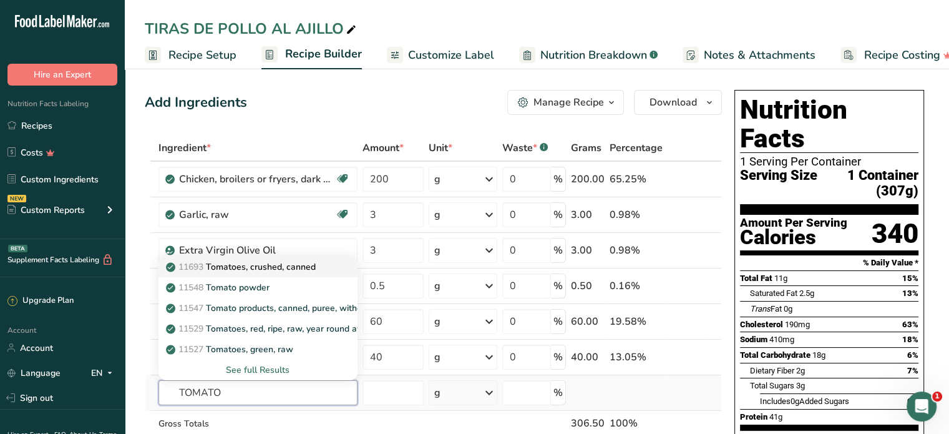
type input "TOMATO"
click at [268, 261] on p "11693 Tomatoes, crushed, canned" at bounding box center [241, 266] width 147 height 13
type input "Tomatoes, crushed, canned"
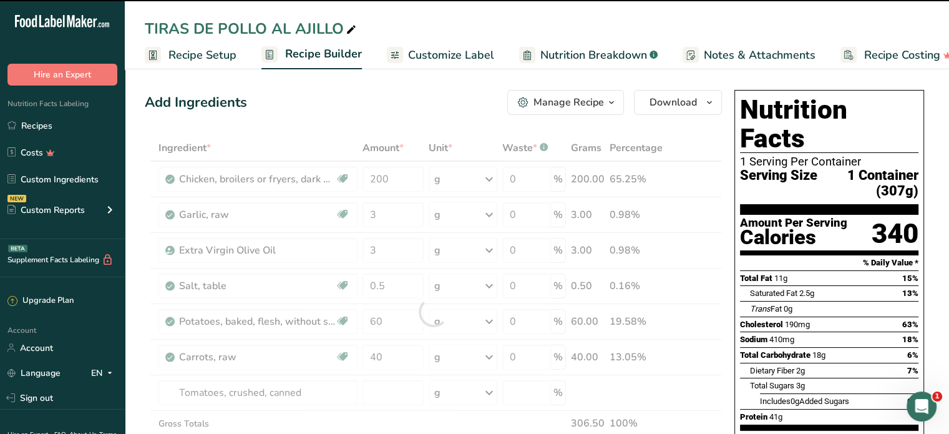
type input "0"
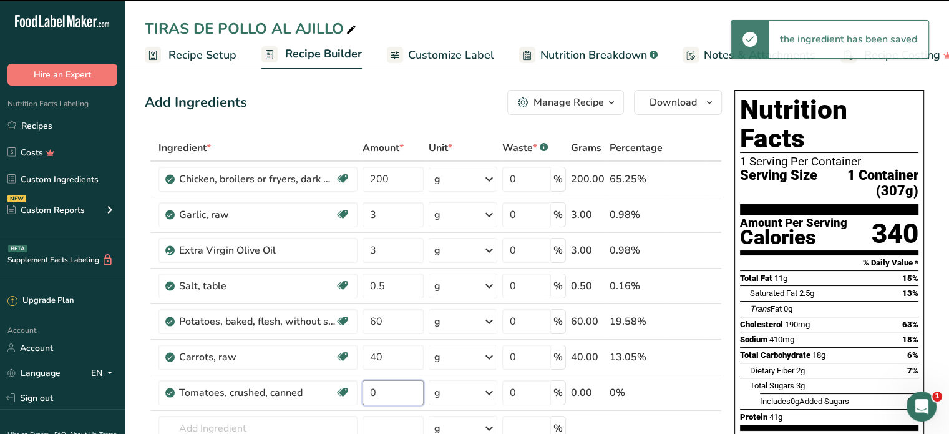
click at [379, 393] on input "0" at bounding box center [393, 392] width 61 height 25
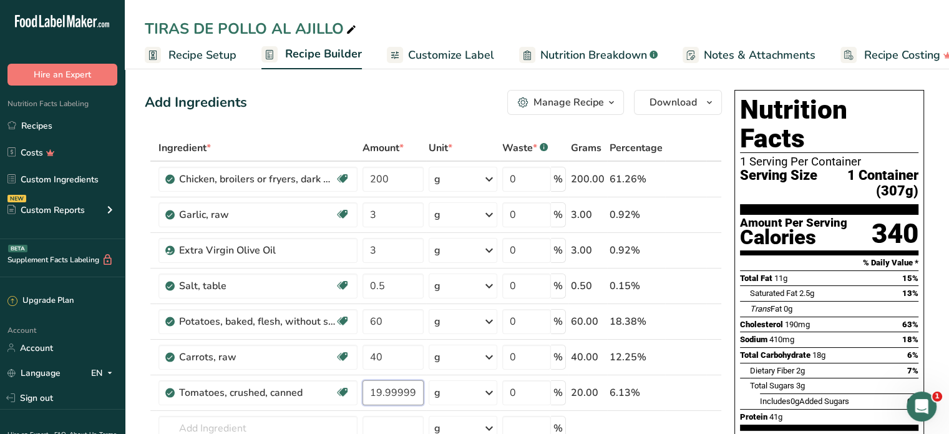
scroll to position [62, 0]
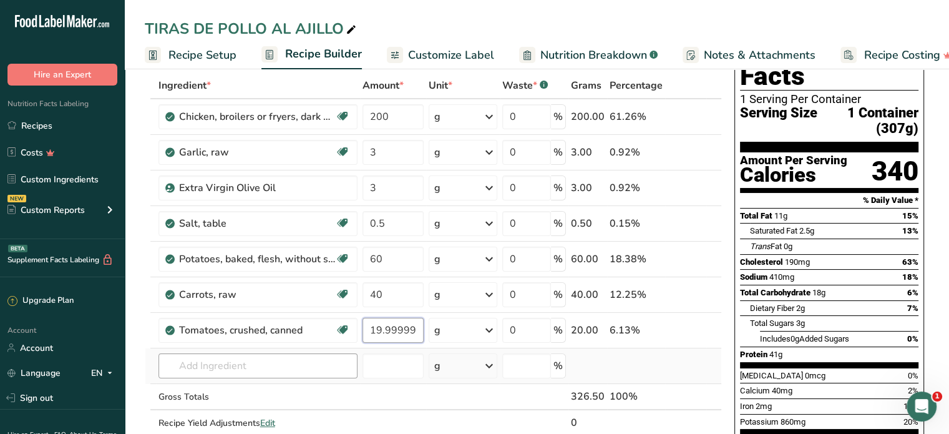
type input "19.999999"
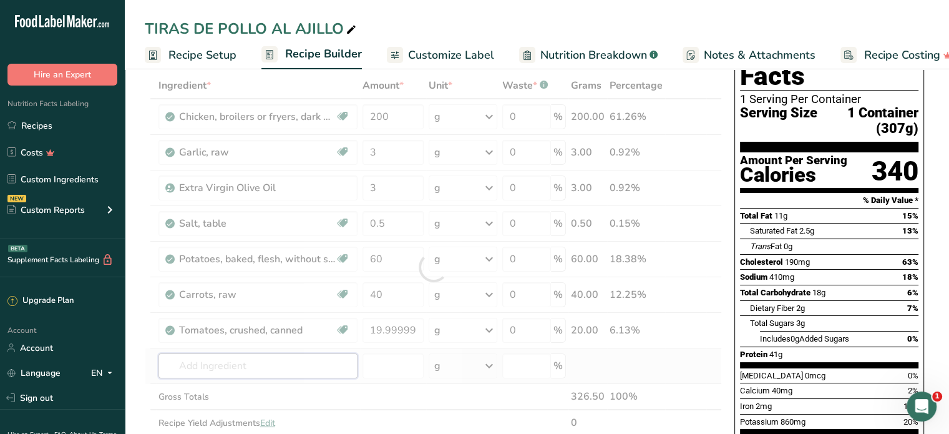
click at [220, 369] on div "Ingredient * Amount * Unit * Waste * .a-a{fill:#347362;}.b-a{fill:#fff;} Grams …" at bounding box center [433, 266] width 577 height 389
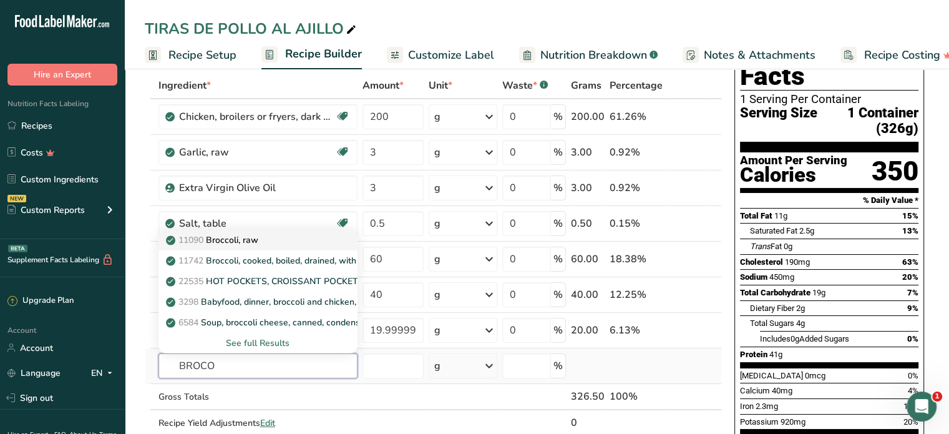
type input "BROCO"
click at [237, 236] on p "11090 Broccoli, raw" at bounding box center [213, 239] width 90 height 13
type input "Broccoli, raw"
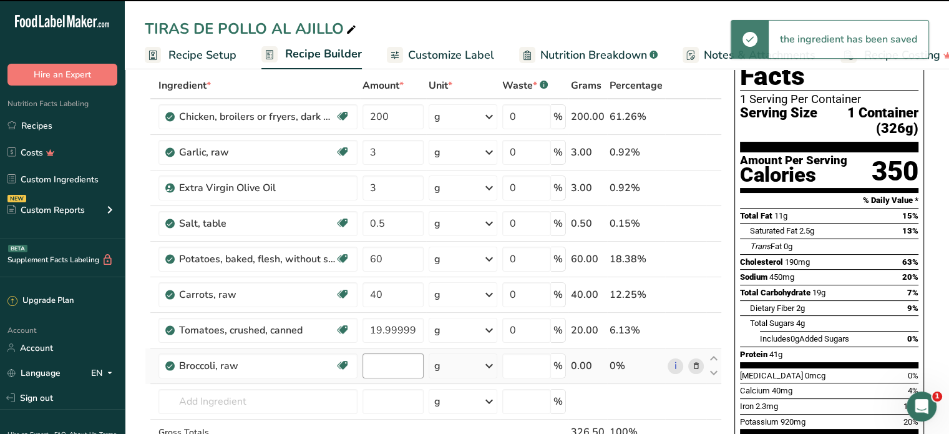
type input "0"
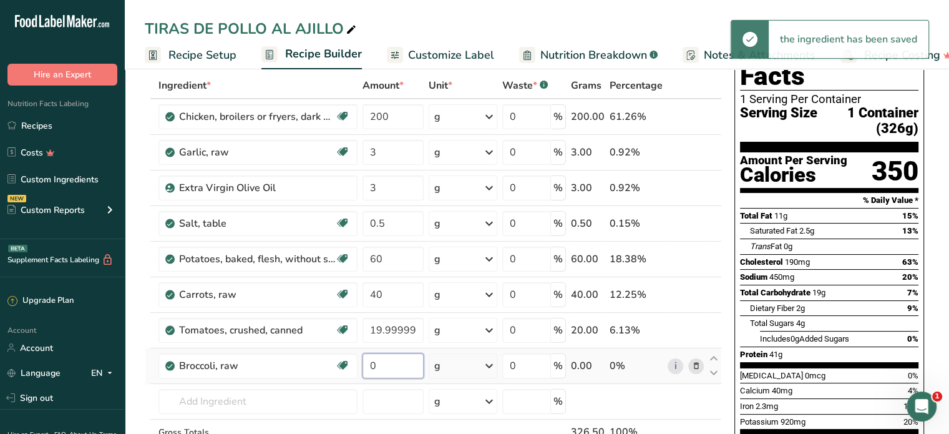
click at [390, 362] on input "0" at bounding box center [393, 365] width 61 height 25
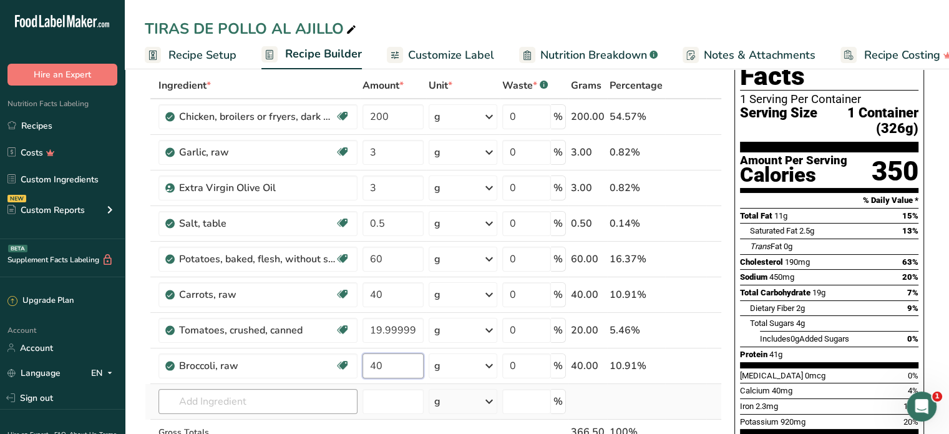
type input "40"
click at [265, 406] on div "Ingredient * Amount * Unit * Waste * .a-a{fill:#347362;}.b-a{fill:#fff;} Grams …" at bounding box center [433, 284] width 577 height 425
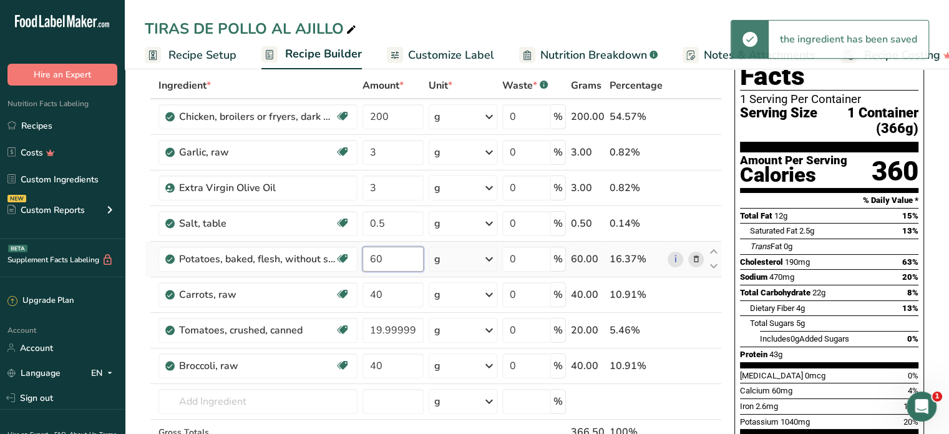
click at [391, 259] on input "60" at bounding box center [393, 258] width 61 height 25
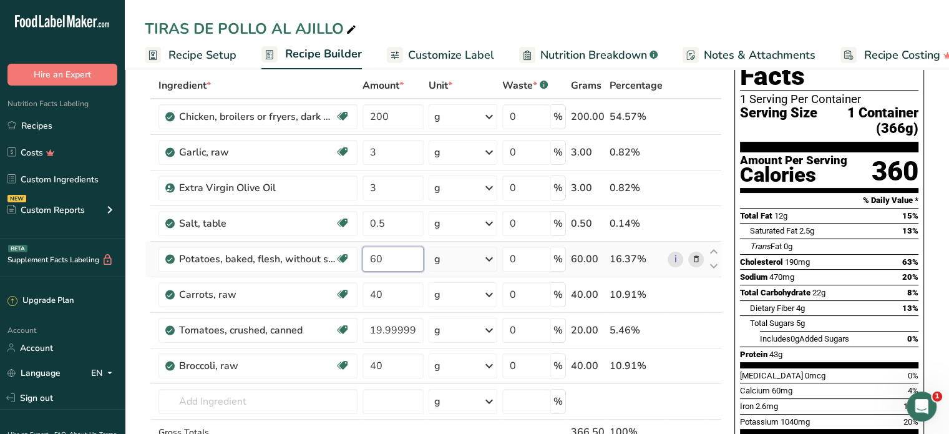
type input "6"
type input "80"
click at [387, 294] on div "Ingredient * Amount * Unit * Waste * .a-a{fill:#347362;}.b-a{fill:#fff;} Grams …" at bounding box center [433, 284] width 577 height 425
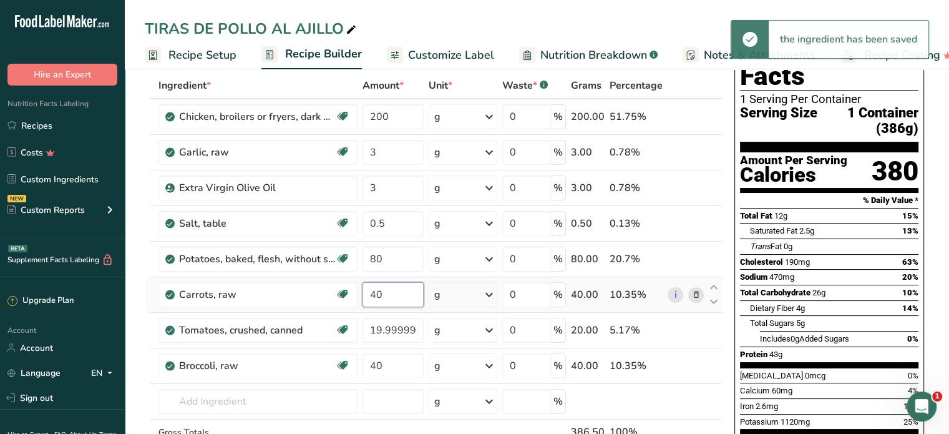
type input "4"
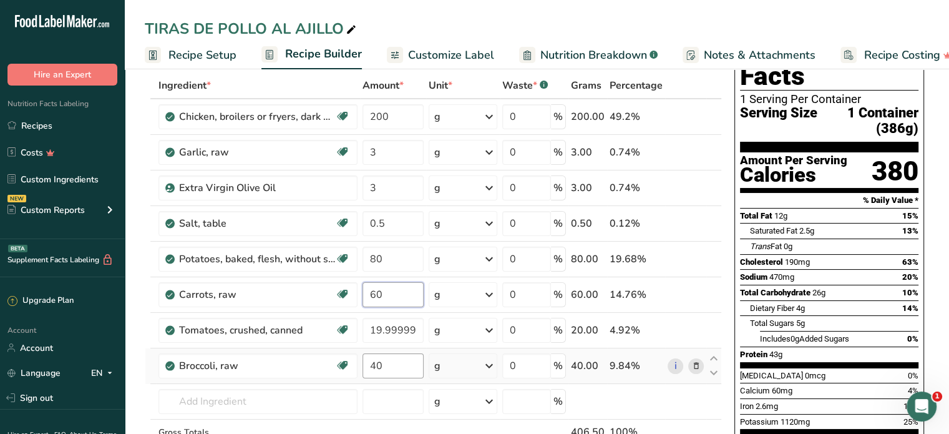
type input "60"
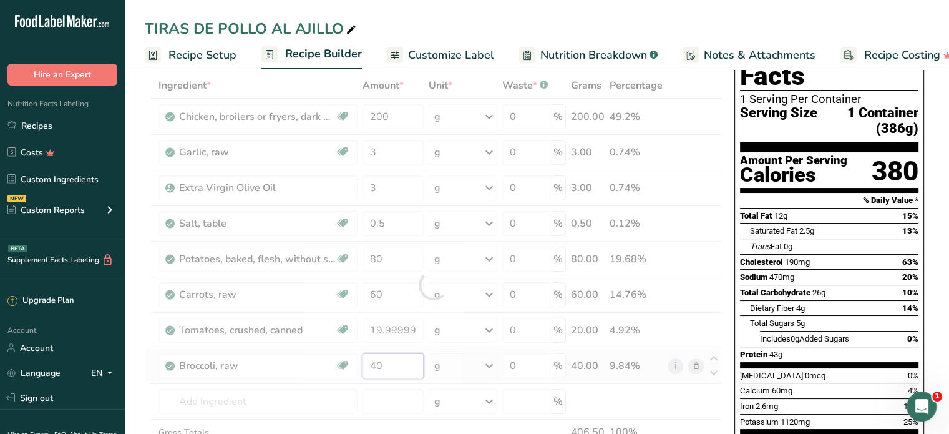
click at [384, 365] on div "Ingredient * Amount * Unit * Waste * .a-a{fill:#347362;}.b-a{fill:#fff;} Grams …" at bounding box center [433, 284] width 577 height 425
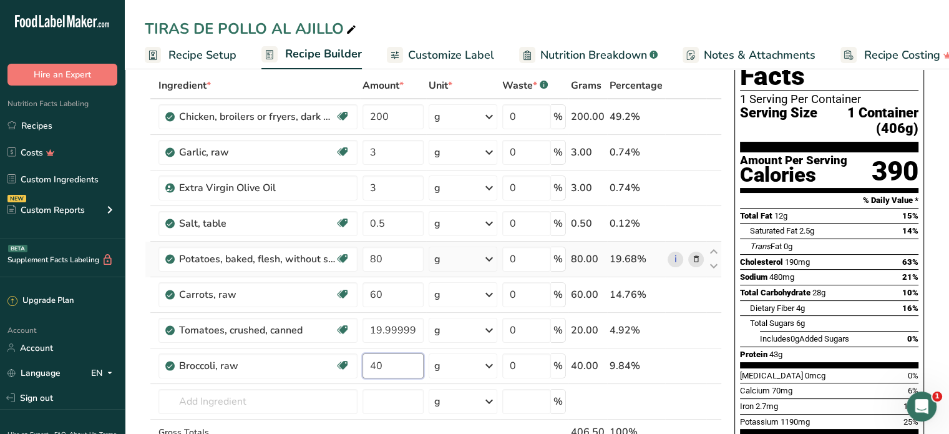
scroll to position [0, 0]
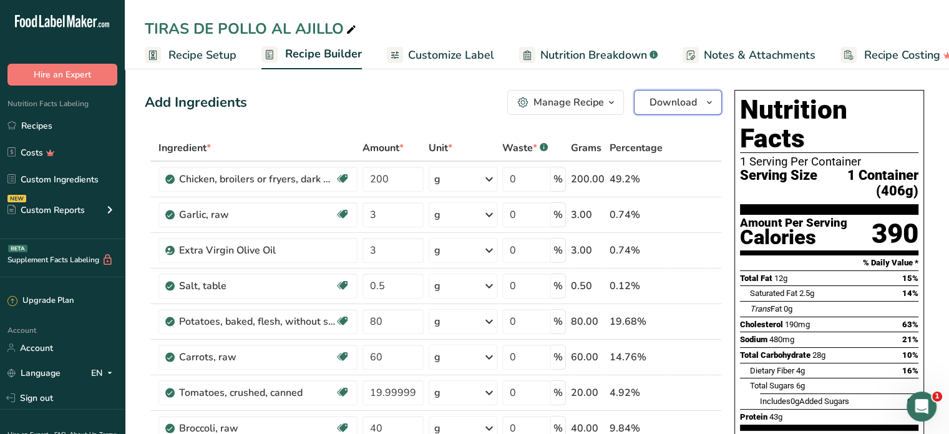
click at [666, 107] on span "Download" at bounding box center [673, 102] width 47 height 15
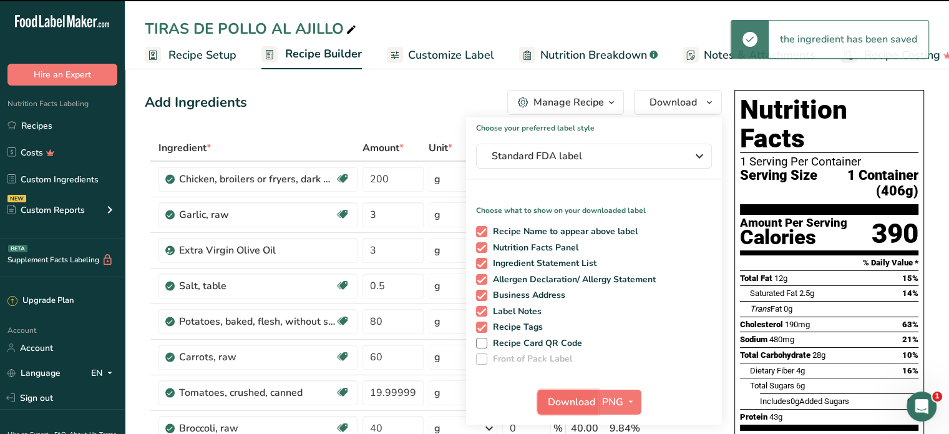
click at [572, 402] on span "Download" at bounding box center [571, 401] width 47 height 15
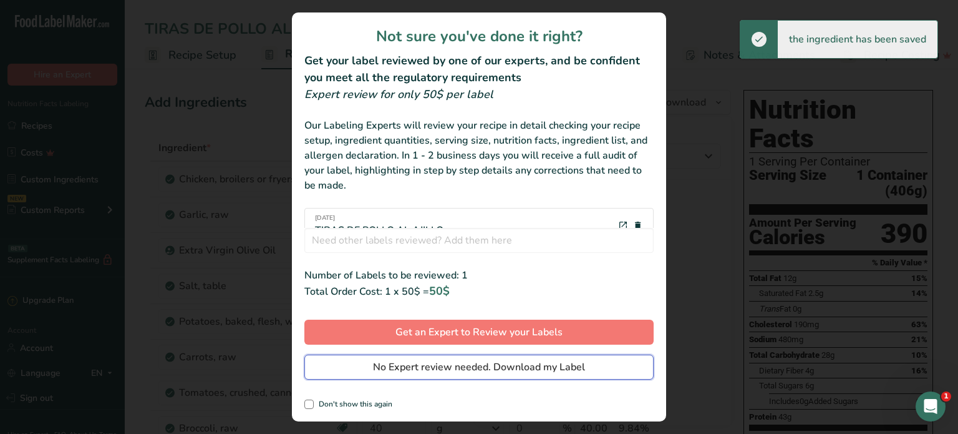
click at [546, 368] on span "No Expert review needed. Download my Label" at bounding box center [479, 366] width 212 height 15
